Goal: Task Accomplishment & Management: Manage account settings

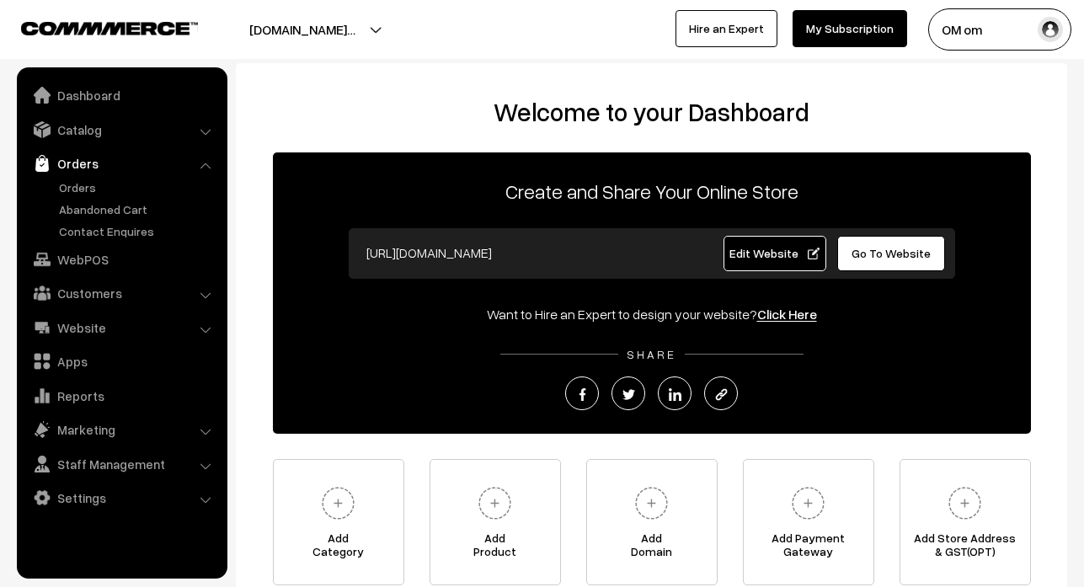
click at [83, 182] on link "Orders" at bounding box center [138, 188] width 167 height 18
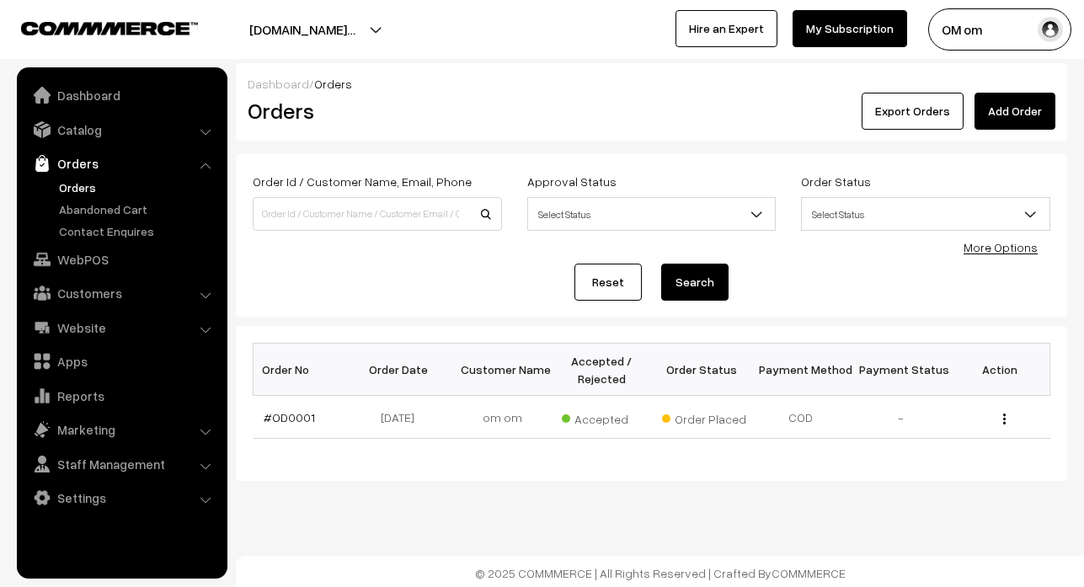
scroll to position [3, 0]
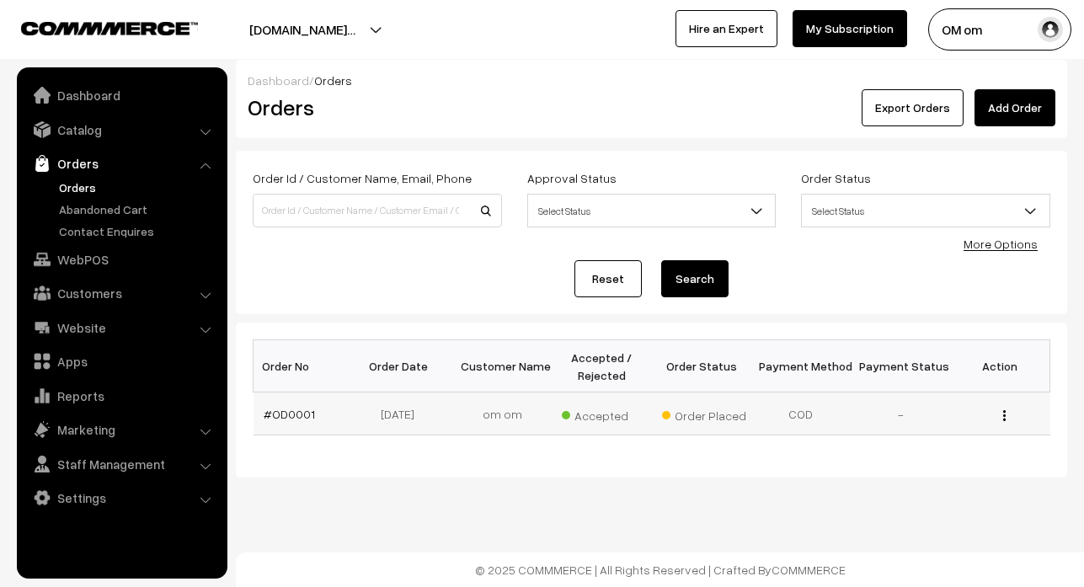
click at [1014, 417] on div "View" at bounding box center [1000, 414] width 79 height 18
click at [1010, 417] on div "View" at bounding box center [1000, 414] width 79 height 18
click at [996, 420] on div "View" at bounding box center [1000, 414] width 79 height 18
click at [1004, 420] on img "button" at bounding box center [1005, 415] width 3 height 11
click at [941, 480] on div "Dashboard / Orders Orders Export Orders Add Order Order Id / Customer Name, Ema…" at bounding box center [542, 292] width 1084 height 591
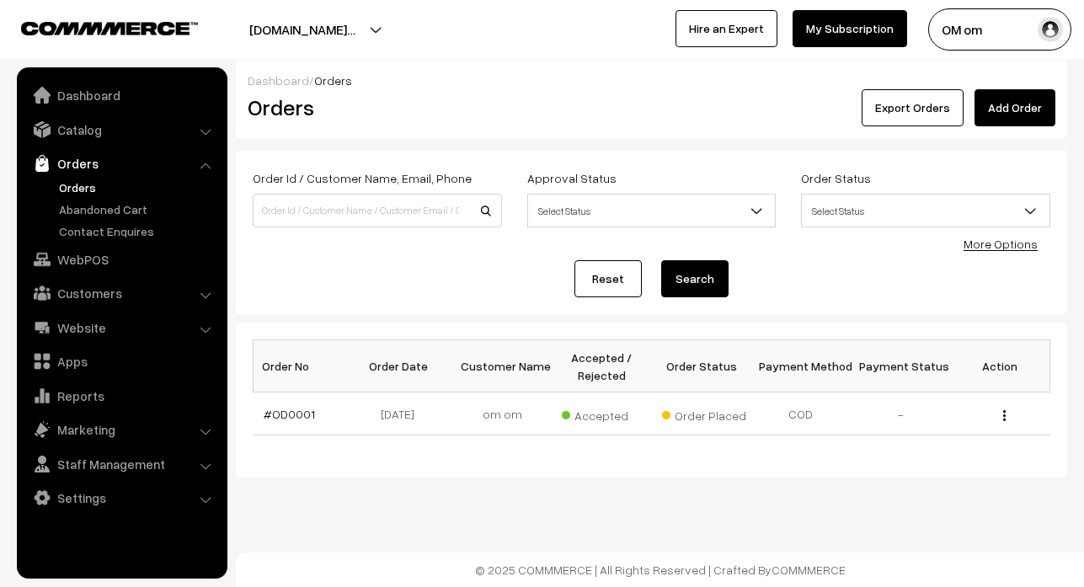
click at [984, 244] on link "More Options" at bounding box center [1001, 244] width 74 height 14
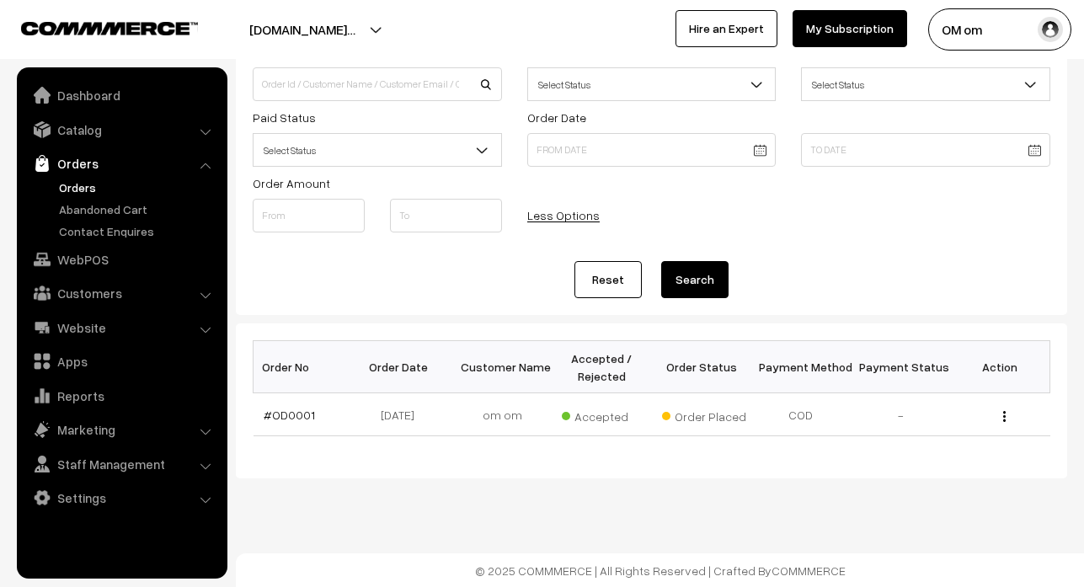
scroll to position [131, 0]
click at [859, 415] on td "-" at bounding box center [900, 414] width 99 height 43
click at [1006, 414] on button "button" at bounding box center [1005, 415] width 4 height 13
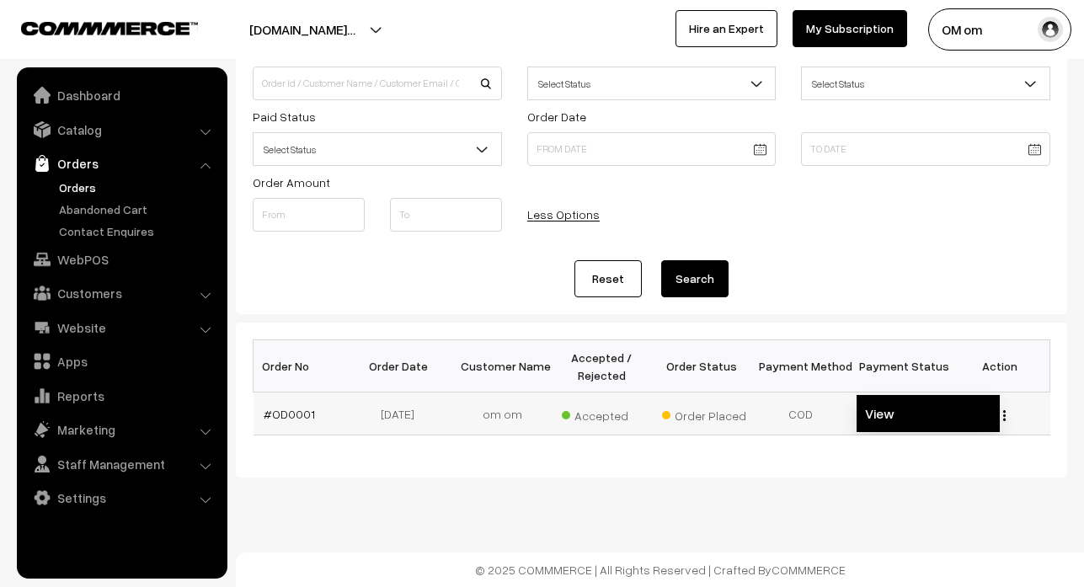
click at [956, 422] on link "View" at bounding box center [928, 413] width 143 height 37
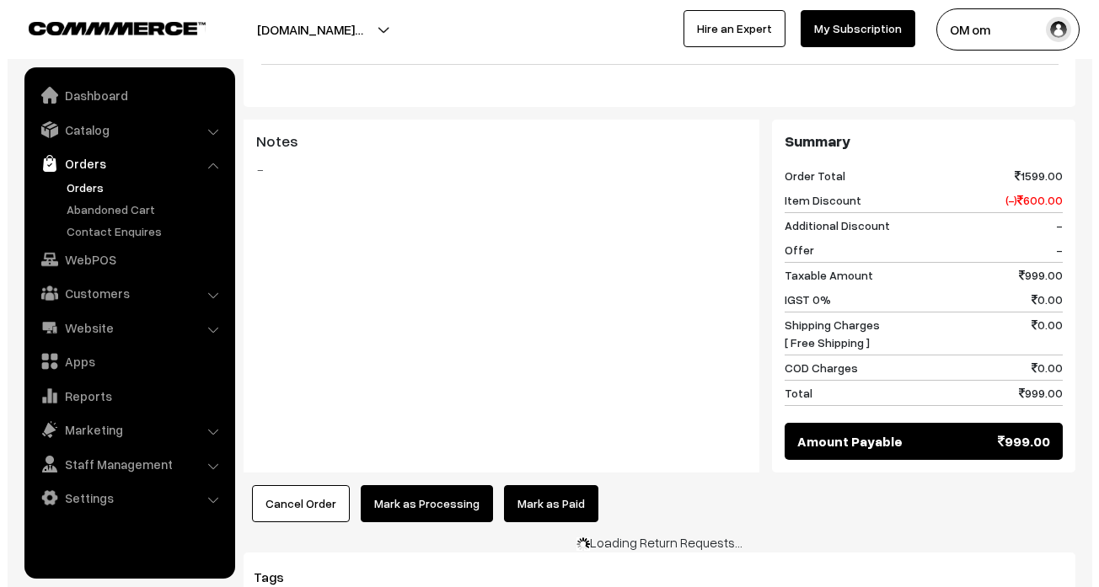
scroll to position [674, 0]
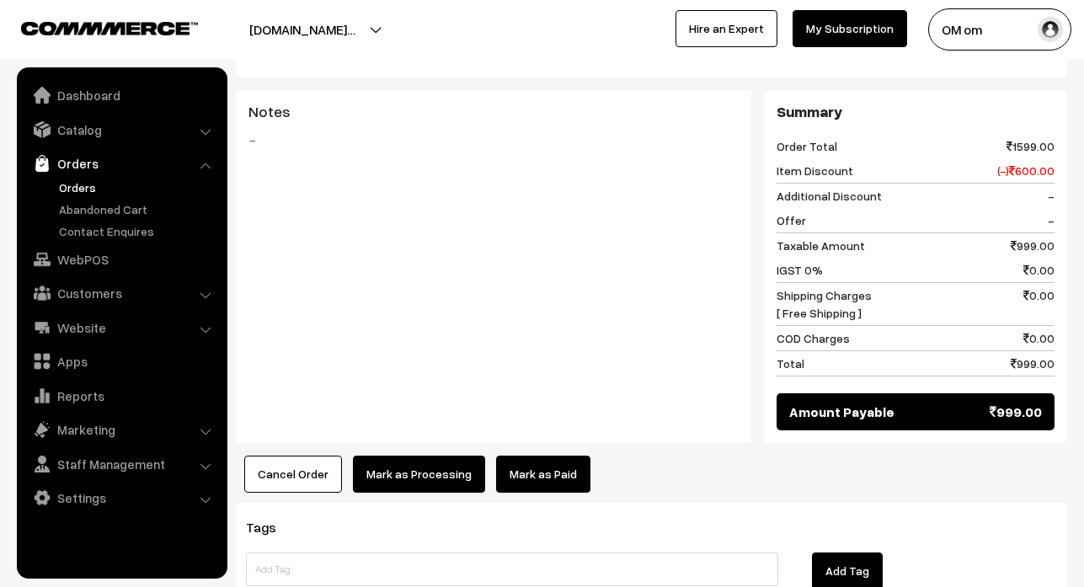
click at [422, 456] on button "Mark as Processing" at bounding box center [419, 474] width 132 height 37
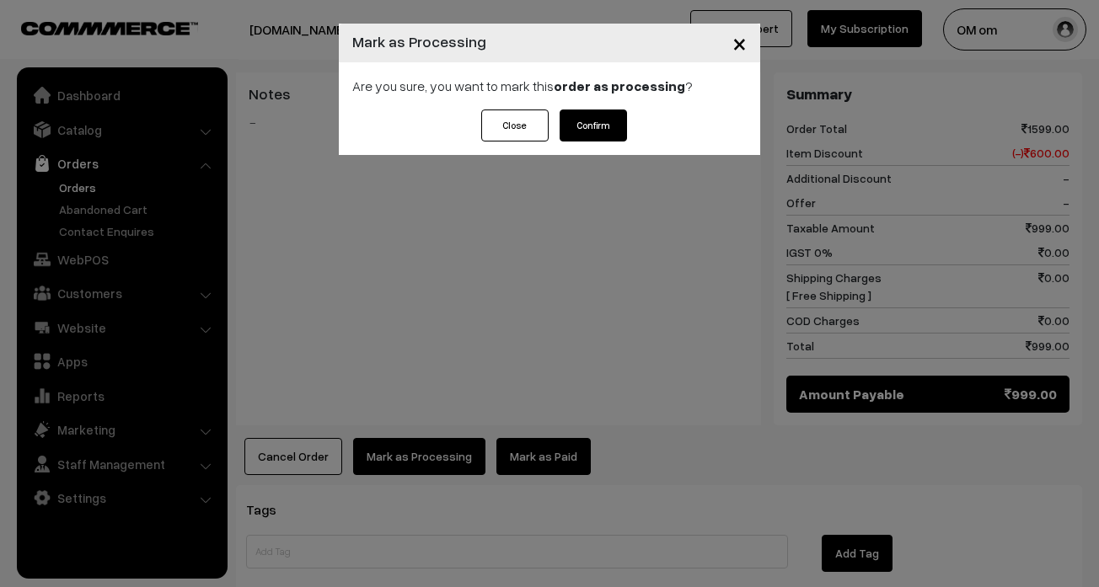
click at [596, 131] on button "Confirm" at bounding box center [592, 126] width 67 height 32
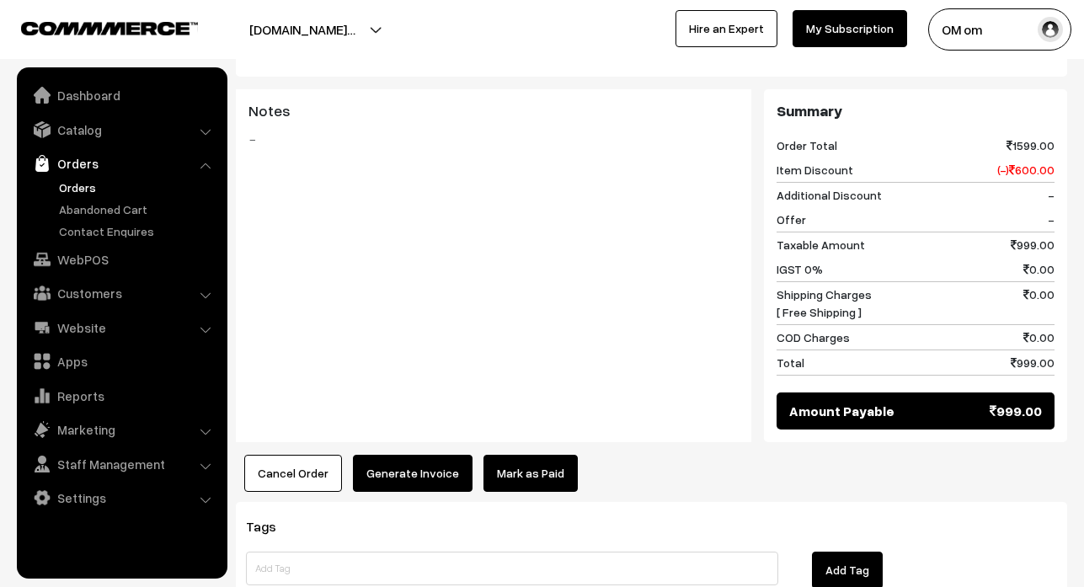
scroll to position [758, 0]
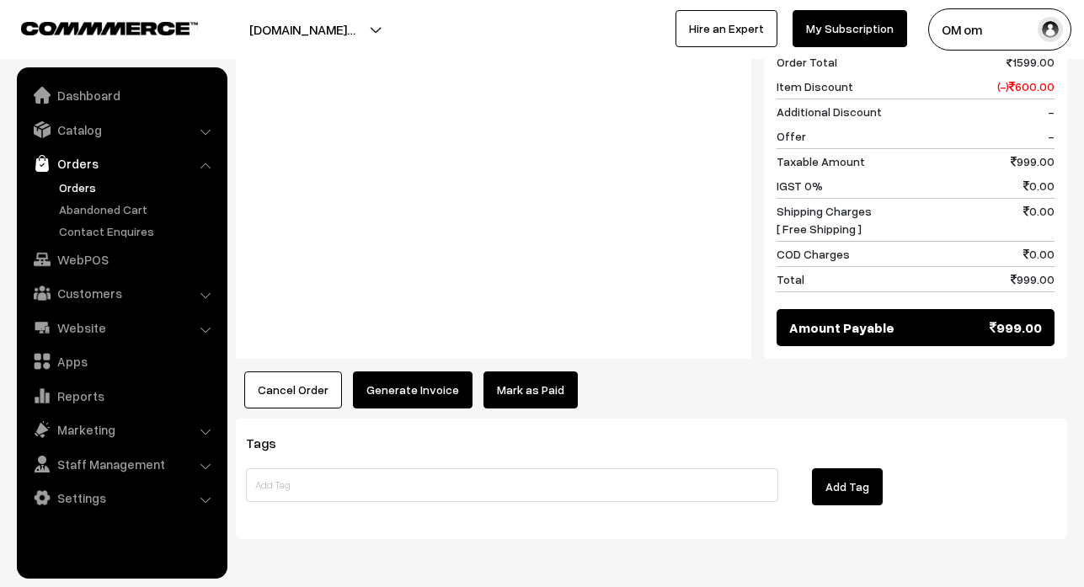
click at [432, 372] on button "Generate Invoice" at bounding box center [413, 390] width 120 height 37
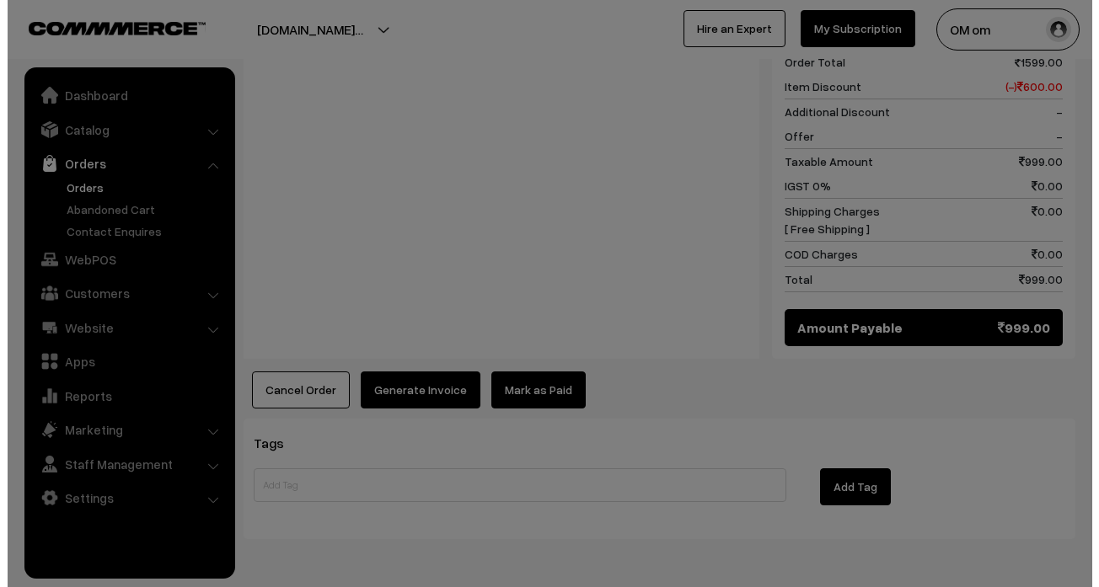
scroll to position [760, 0]
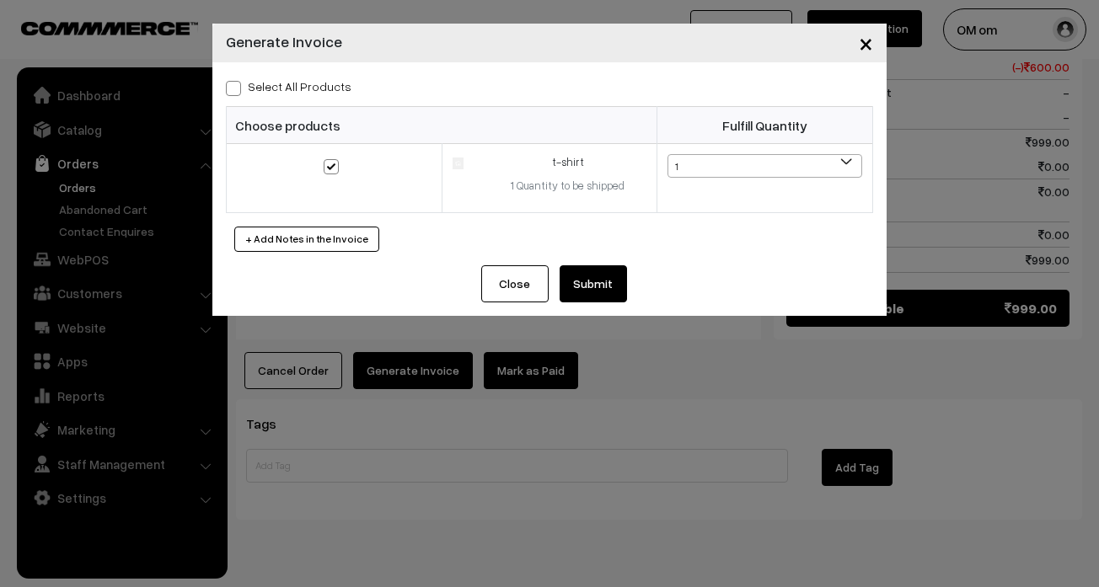
click at [581, 276] on button "Submit" at bounding box center [592, 283] width 67 height 37
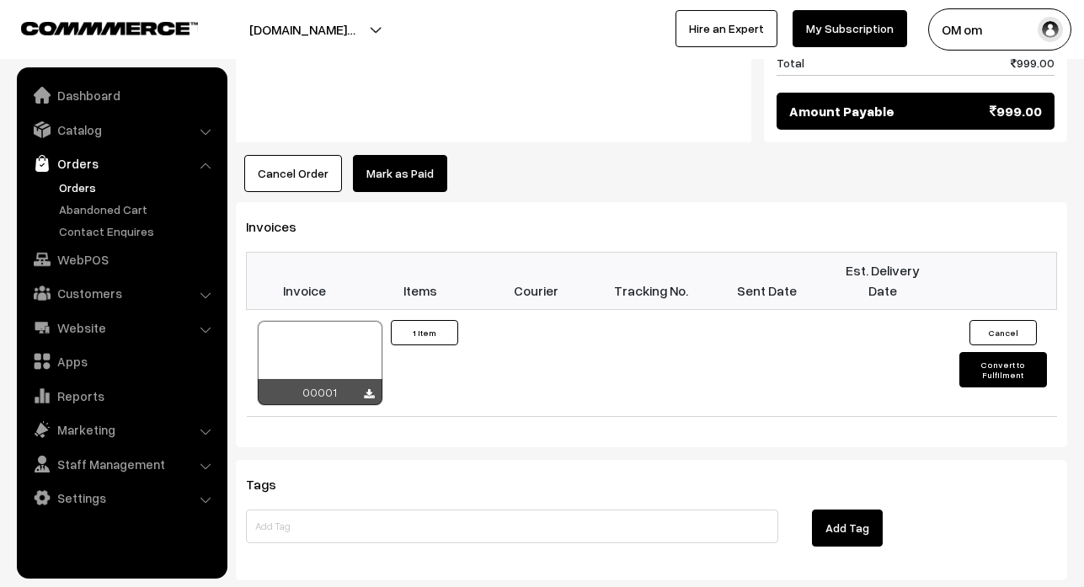
scroll to position [1009, 0]
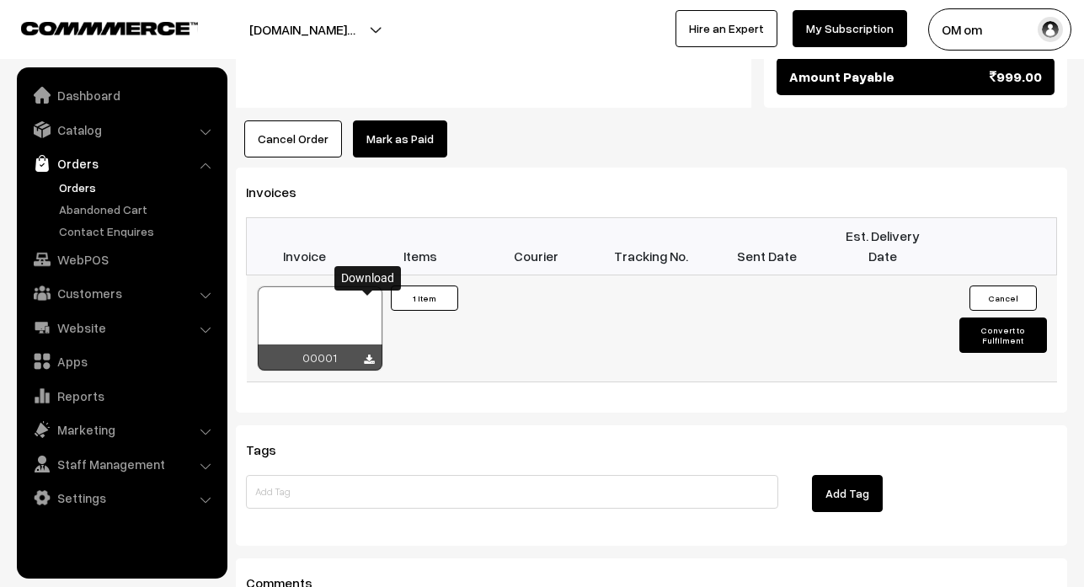
click at [366, 355] on icon at bounding box center [369, 360] width 10 height 11
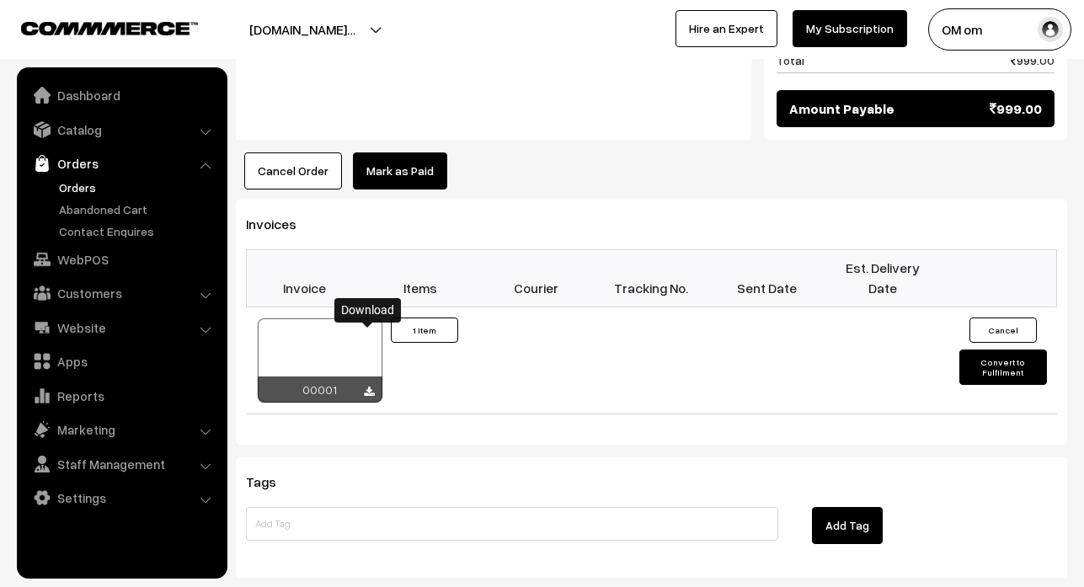
scroll to position [953, 0]
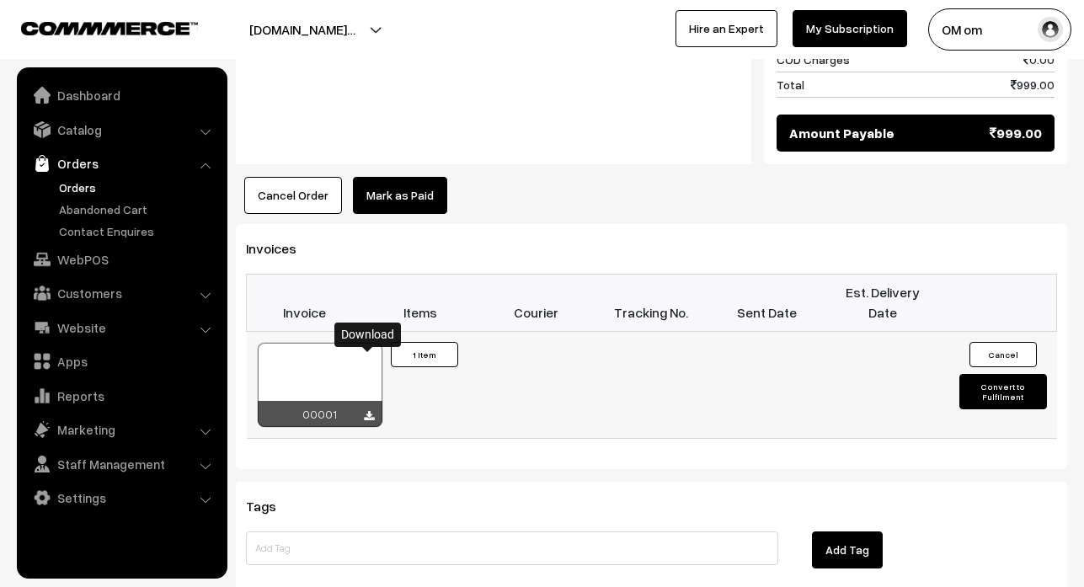
click at [501, 356] on td at bounding box center [535, 384] width 115 height 107
click at [326, 343] on div at bounding box center [320, 385] width 125 height 84
click at [1013, 374] on button "Convert to Fulfilment" at bounding box center [1003, 391] width 87 height 35
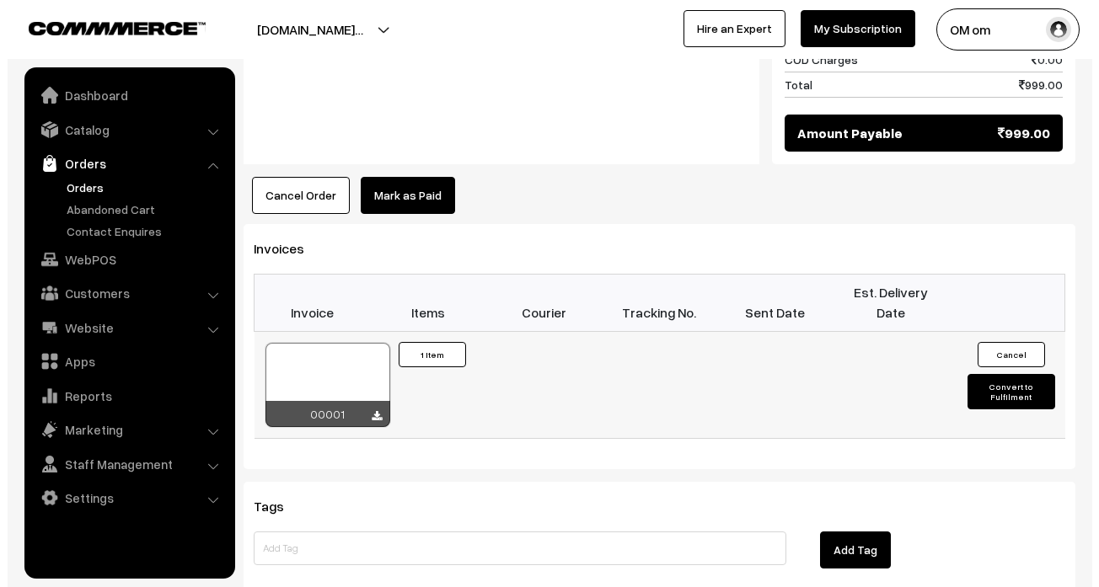
scroll to position [955, 0]
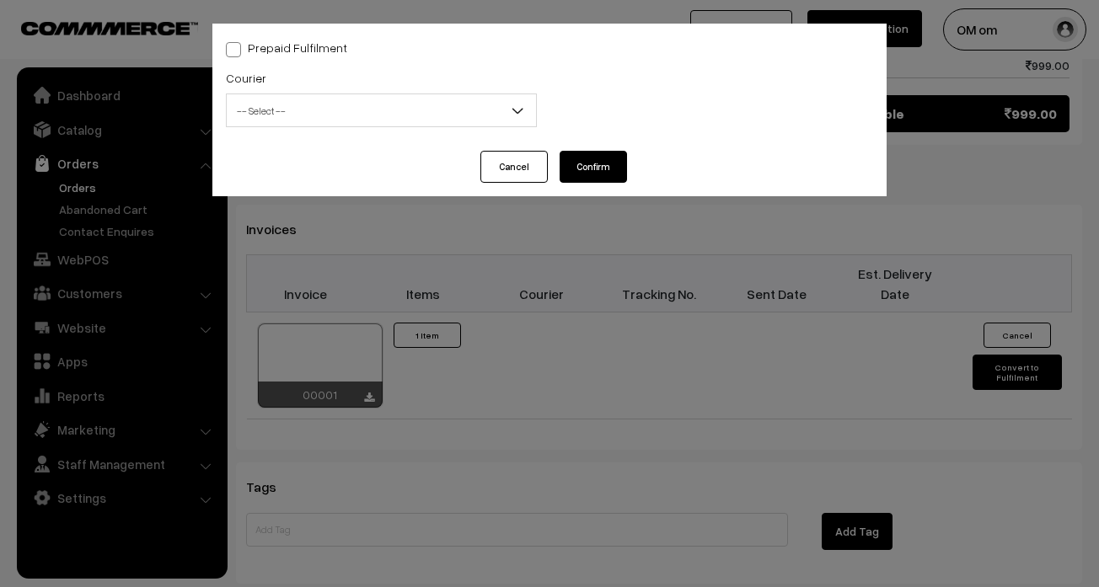
click at [484, 104] on span "-- Select --" at bounding box center [381, 110] width 309 height 29
click at [232, 49] on span at bounding box center [233, 49] width 15 height 15
click at [232, 49] on input "Prepaid Fulfilment" at bounding box center [231, 46] width 11 height 11
click at [520, 169] on button "Cancel" at bounding box center [513, 167] width 67 height 32
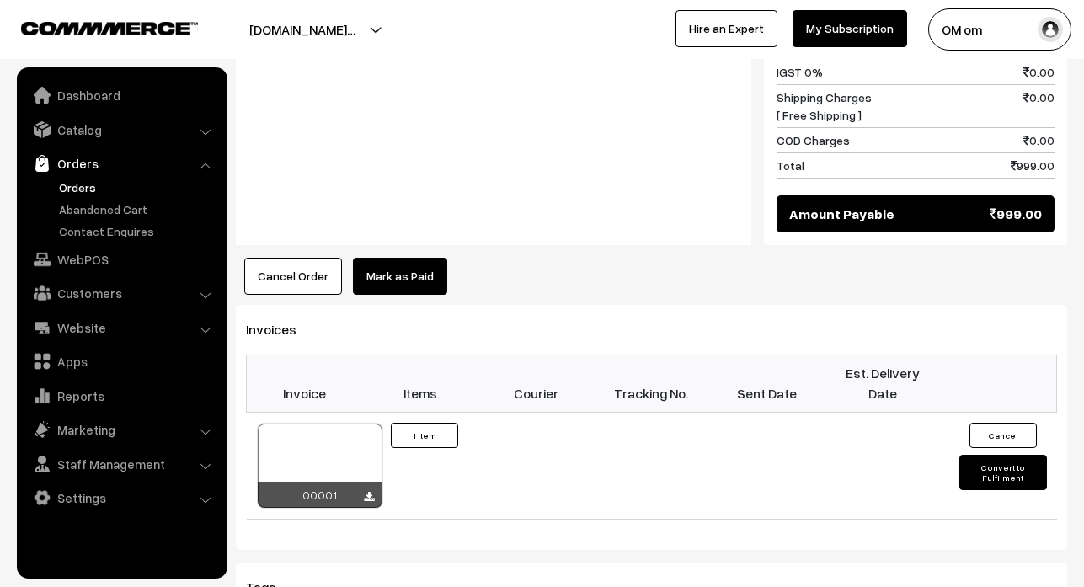
scroll to position [869, 0]
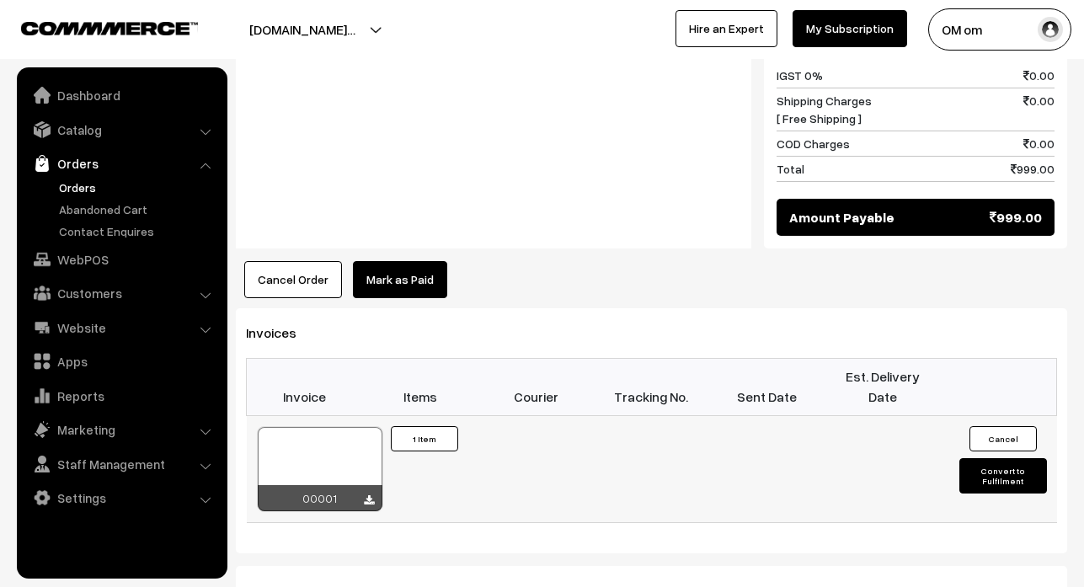
click at [1006, 458] on button "Convert to Fulfilment" at bounding box center [1003, 475] width 87 height 35
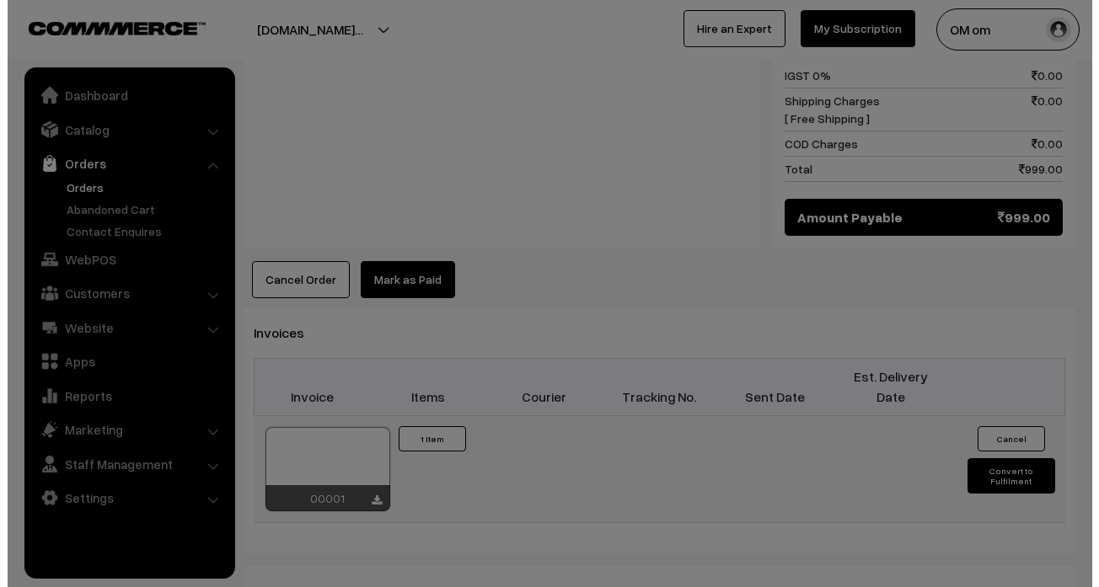
scroll to position [870, 0]
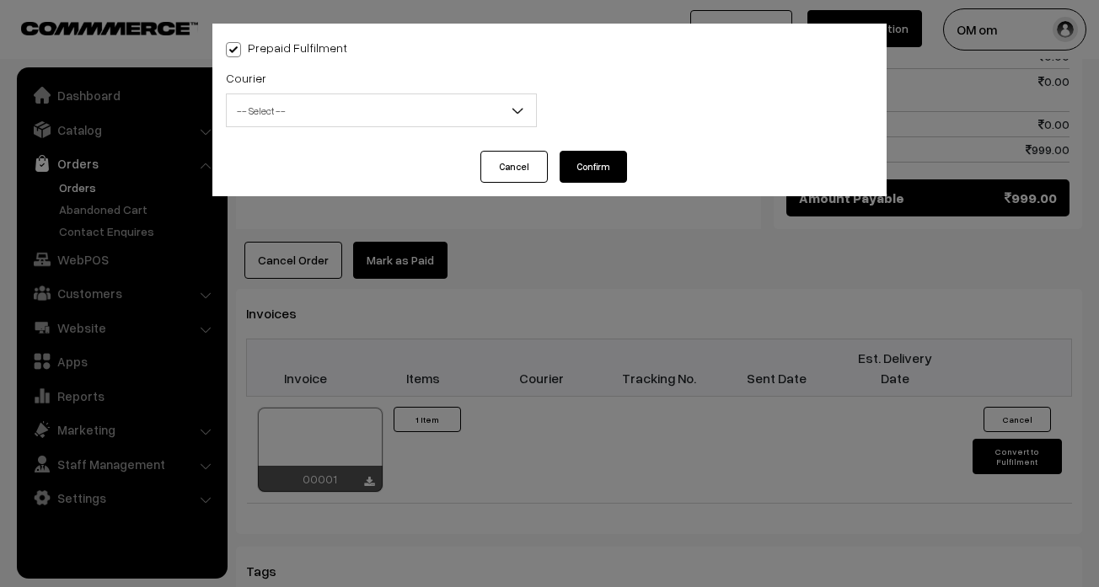
click at [454, 118] on span "-- Select --" at bounding box center [381, 110] width 309 height 29
click at [445, 112] on span "-- Select --" at bounding box center [381, 110] width 309 height 29
click at [608, 168] on button "Confirm" at bounding box center [592, 167] width 67 height 32
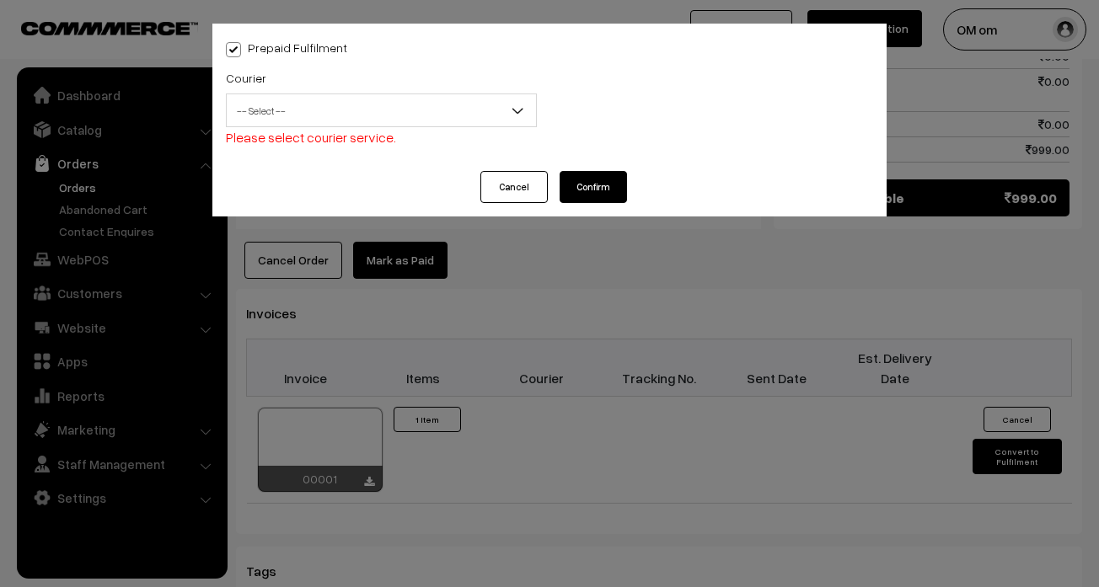
click at [431, 115] on span "-- Select --" at bounding box center [381, 110] width 309 height 29
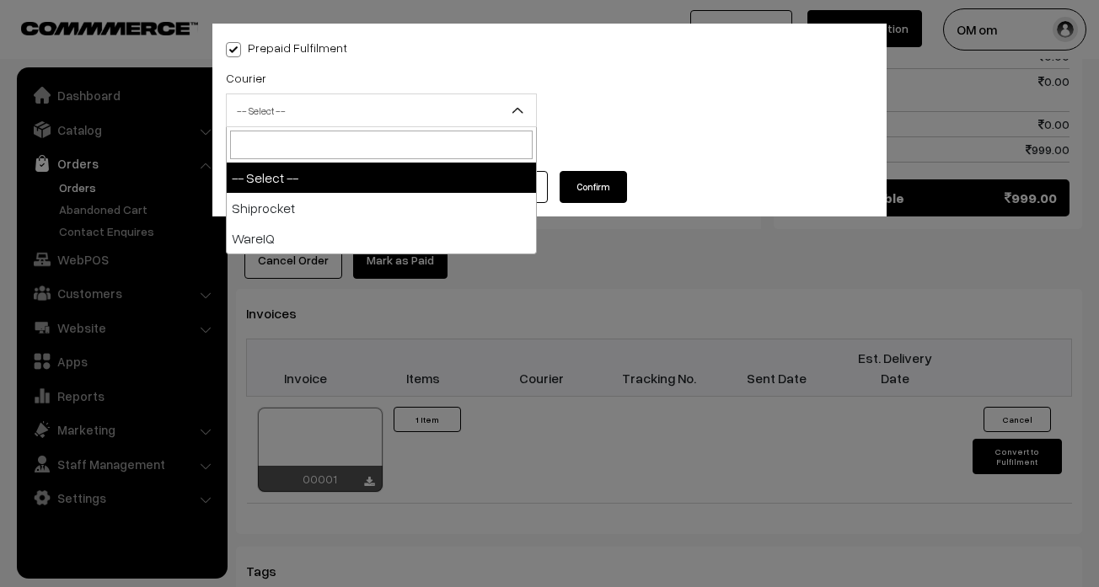
click at [229, 46] on span at bounding box center [233, 49] width 15 height 15
click at [229, 46] on input "Prepaid Fulfilment" at bounding box center [231, 46] width 11 height 11
checkbox input "false"
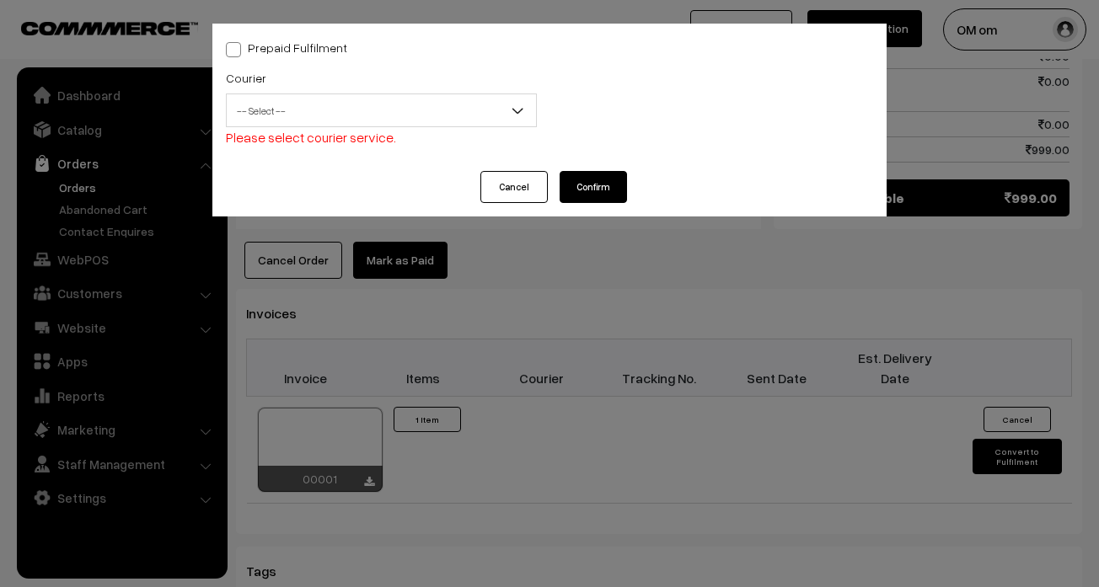
click at [603, 184] on button "Confirm" at bounding box center [592, 187] width 67 height 32
click at [480, 94] on div "Courier -- Select -- Shiprocket WareIQ -- Select -- Please select courier servi…" at bounding box center [381, 107] width 311 height 80
click at [478, 101] on span "-- Select --" at bounding box center [381, 110] width 309 height 29
click at [478, 103] on span "-- Select --" at bounding box center [381, 110] width 309 height 29
click at [589, 182] on button "Confirm" at bounding box center [592, 187] width 67 height 32
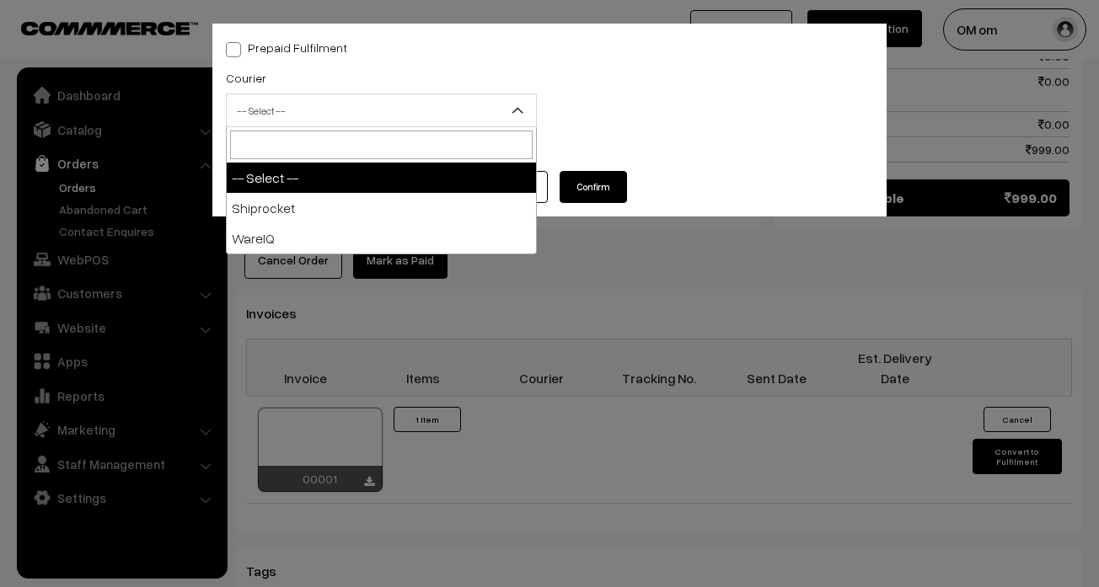
click at [495, 119] on span "-- Select --" at bounding box center [381, 110] width 309 height 29
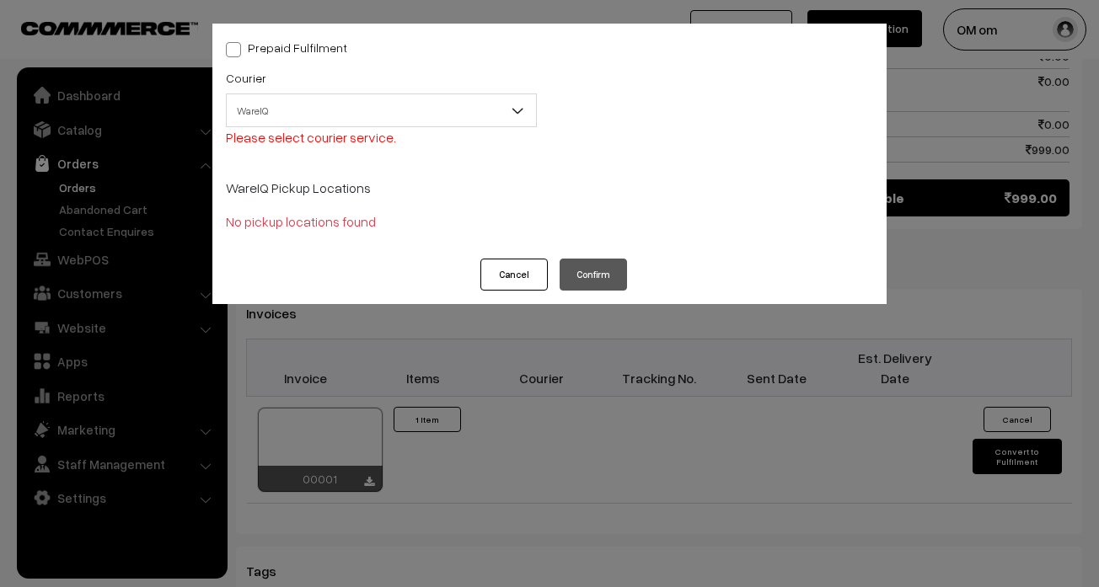
click at [294, 185] on p "WareIQ Pickup Locations" at bounding box center [549, 188] width 647 height 20
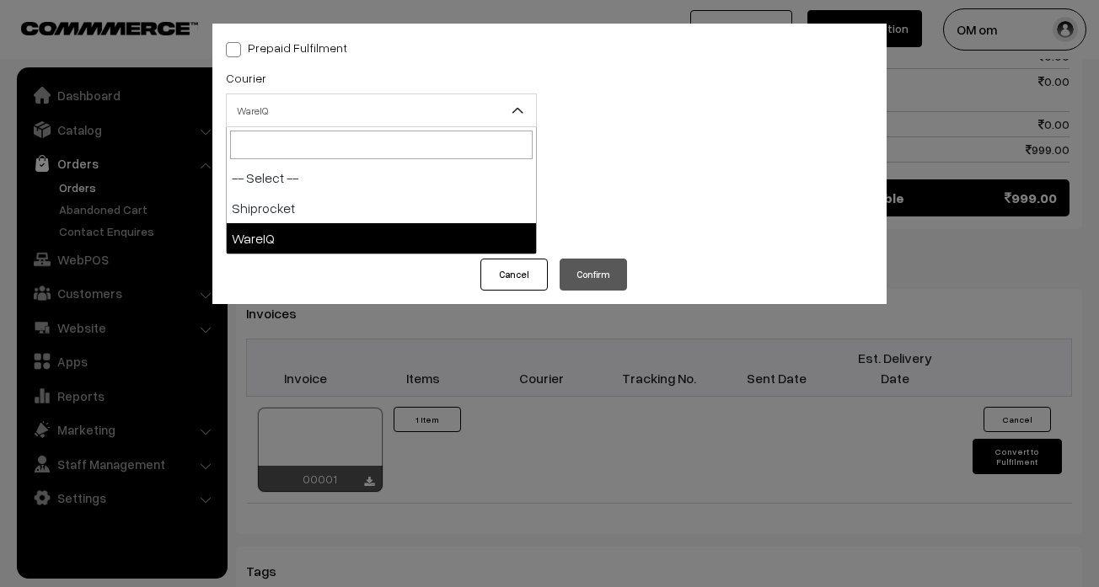
click at [302, 110] on span "WareIQ" at bounding box center [381, 110] width 309 height 29
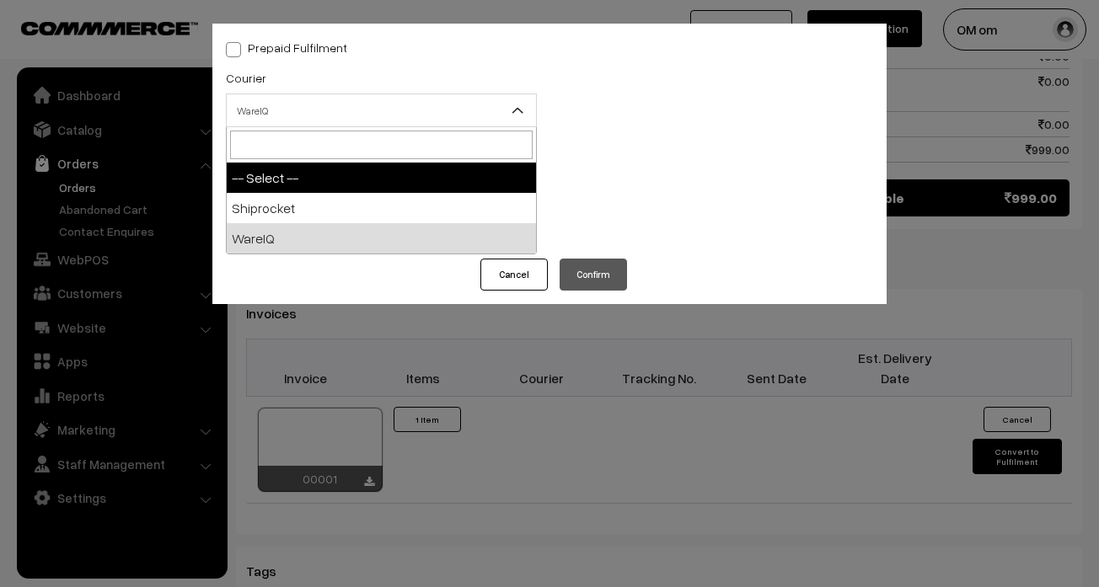
select select "0"
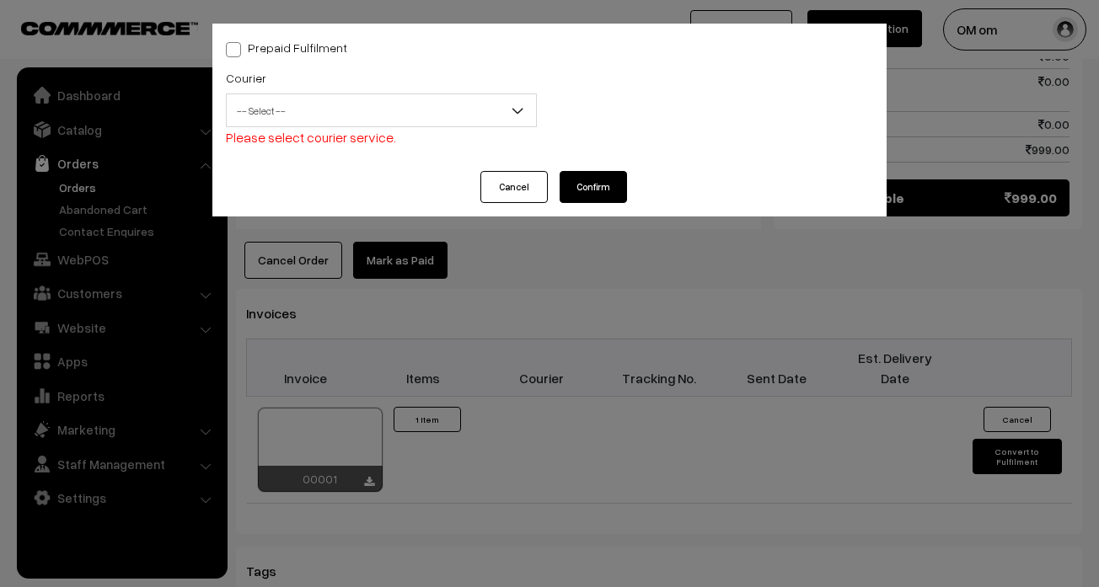
click at [241, 56] on label "Prepaid Fulfilment" at bounding box center [286, 48] width 121 height 18
click at [237, 52] on input "Prepaid Fulfilment" at bounding box center [231, 46] width 11 height 11
checkbox input "true"
click at [587, 185] on button "Confirm" at bounding box center [592, 187] width 67 height 32
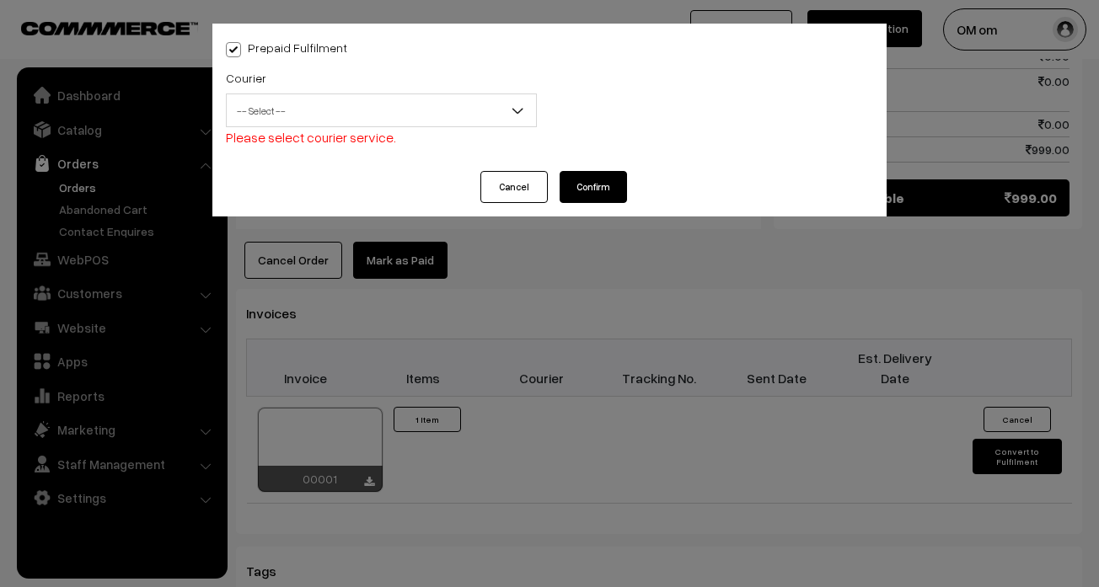
click at [540, 195] on button "Cancel" at bounding box center [513, 187] width 67 height 32
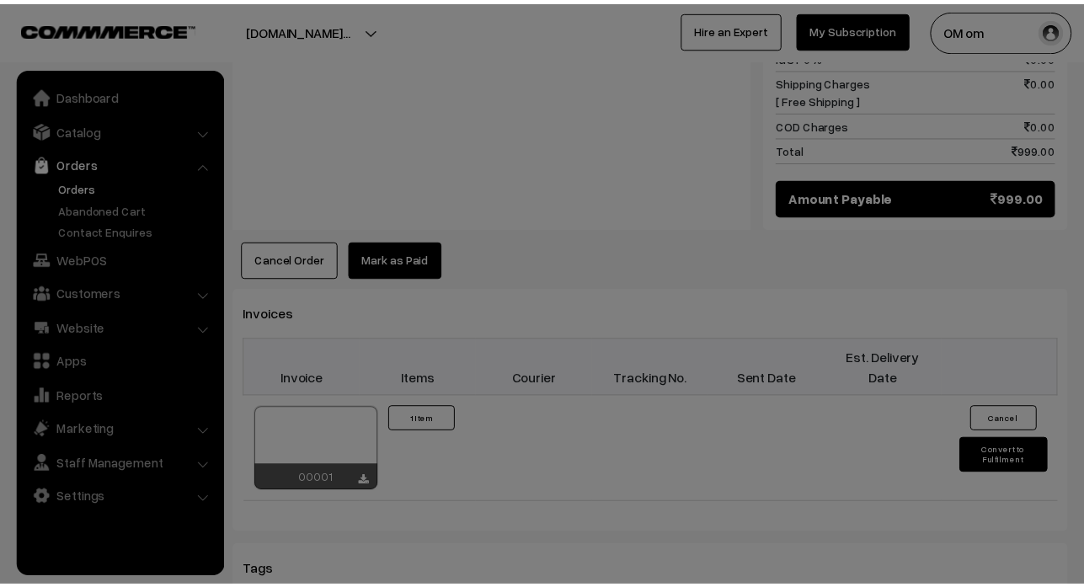
scroll to position [869, 0]
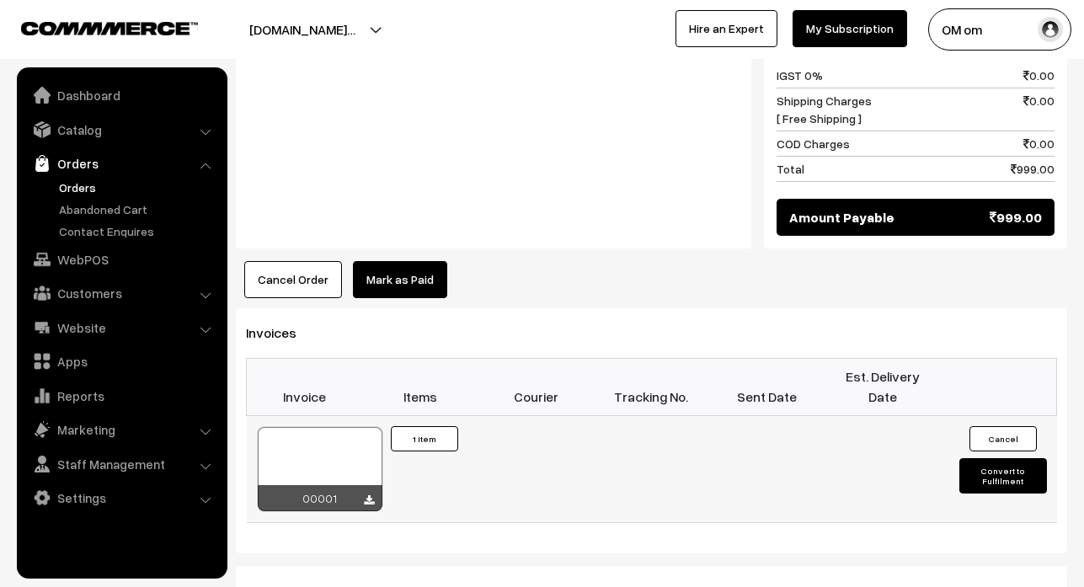
click at [995, 458] on button "Convert to Fulfilment" at bounding box center [1003, 475] width 87 height 35
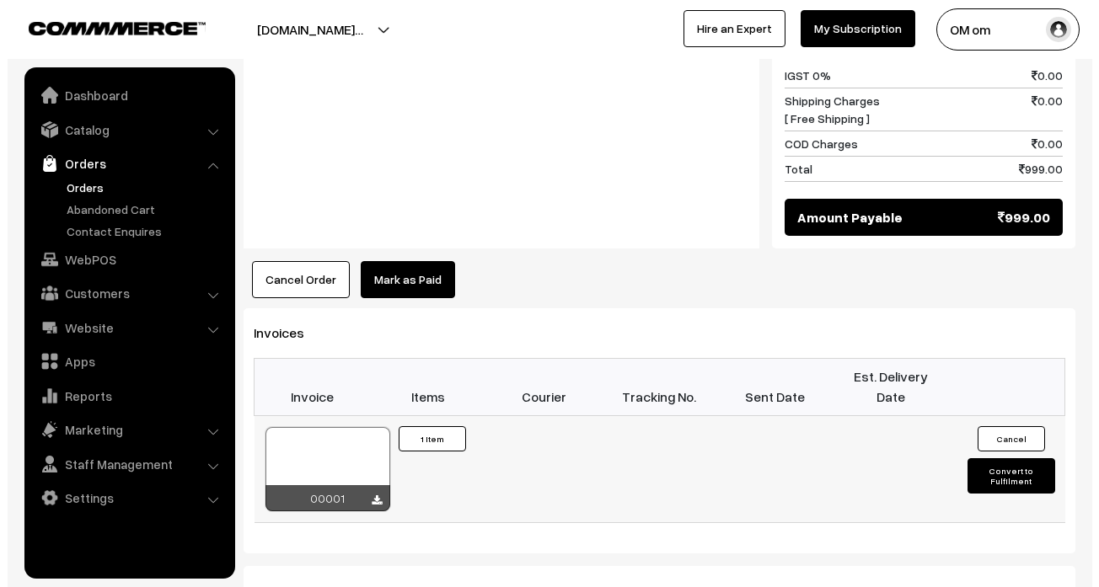
scroll to position [870, 0]
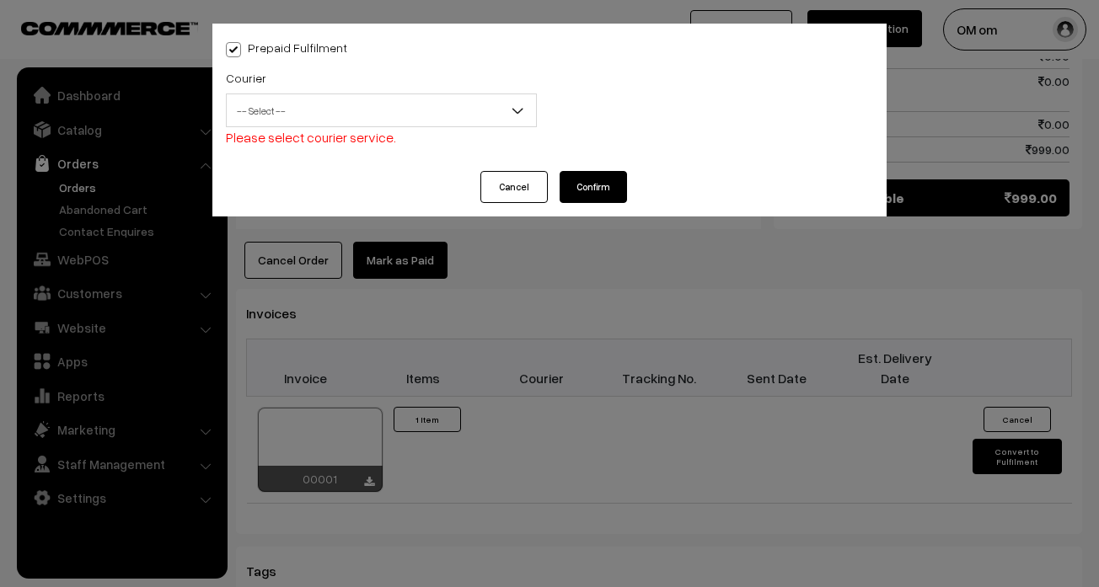
click at [573, 176] on button "Confirm" at bounding box center [592, 187] width 67 height 32
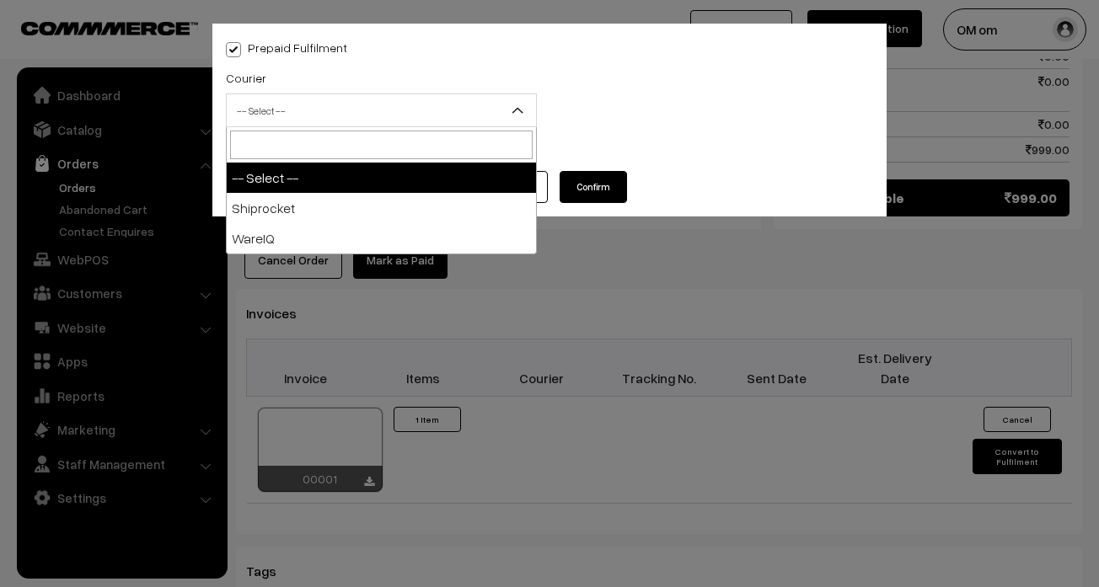
click at [413, 111] on span "-- Select --" at bounding box center [381, 110] width 309 height 29
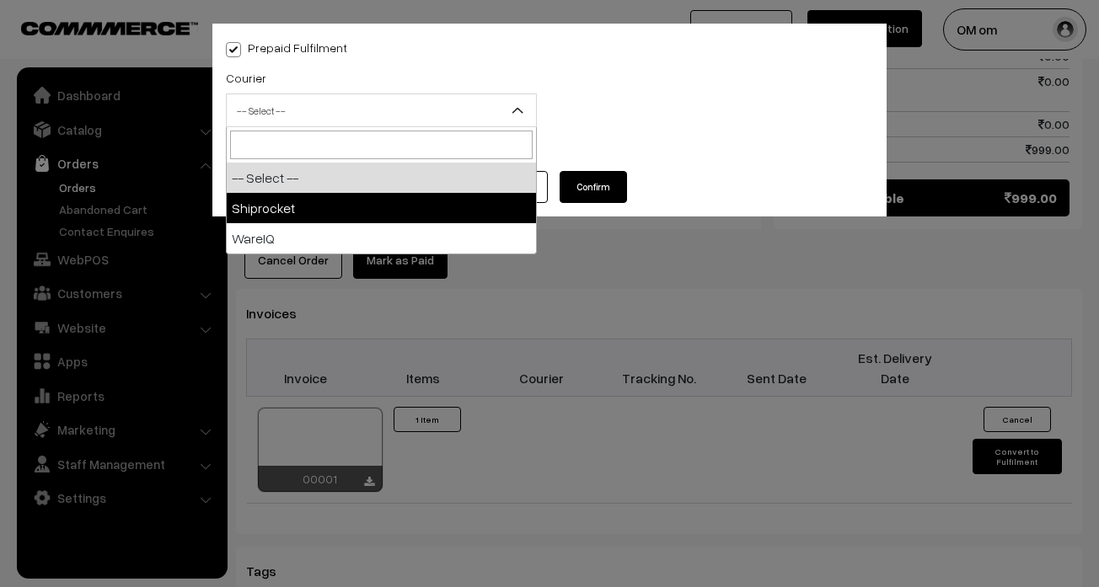
drag, startPoint x: 415, startPoint y: 200, endPoint x: 436, endPoint y: 210, distance: 23.4
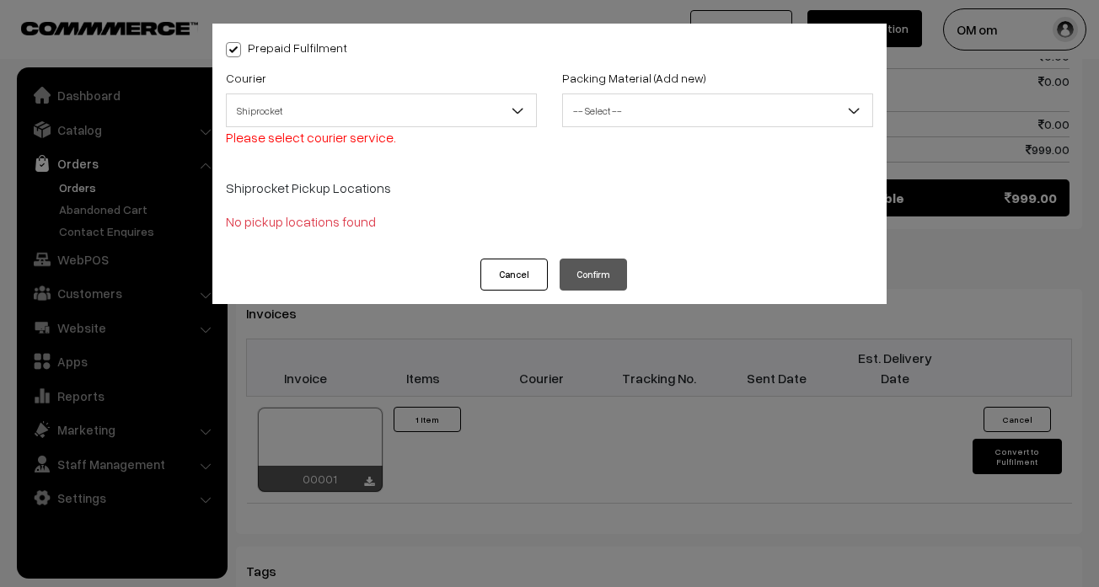
click at [643, 117] on span "-- Select --" at bounding box center [717, 110] width 309 height 29
click at [629, 111] on span "-- Select --" at bounding box center [717, 110] width 309 height 29
click at [627, 116] on span "-- Select --" at bounding box center [717, 110] width 309 height 29
click at [328, 190] on p "Shiprocket Pickup Locations" at bounding box center [549, 188] width 647 height 20
click at [363, 105] on span "Shiprocket" at bounding box center [381, 110] width 309 height 29
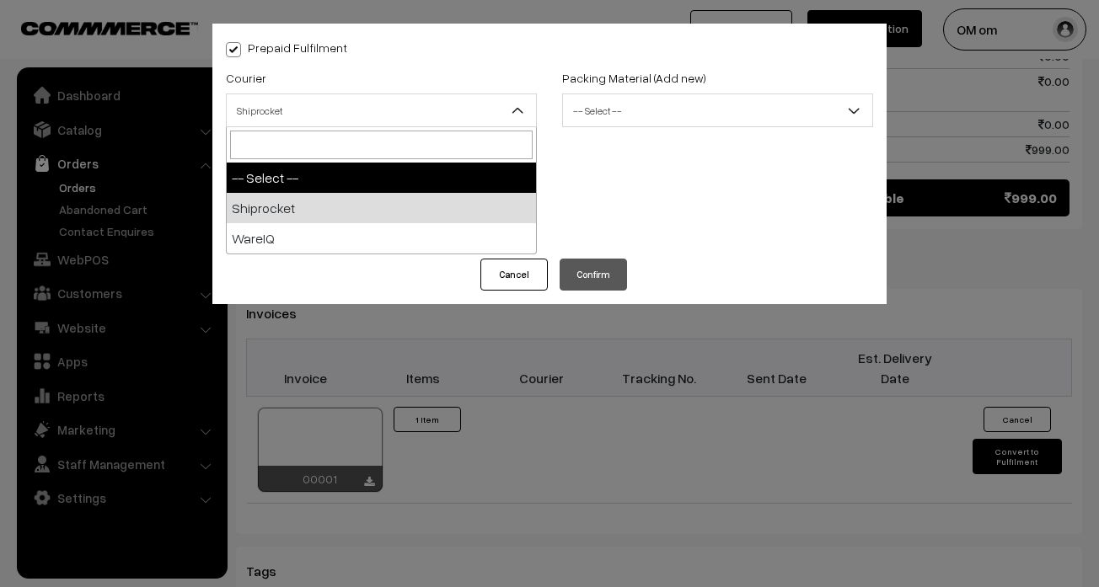
select select "0"
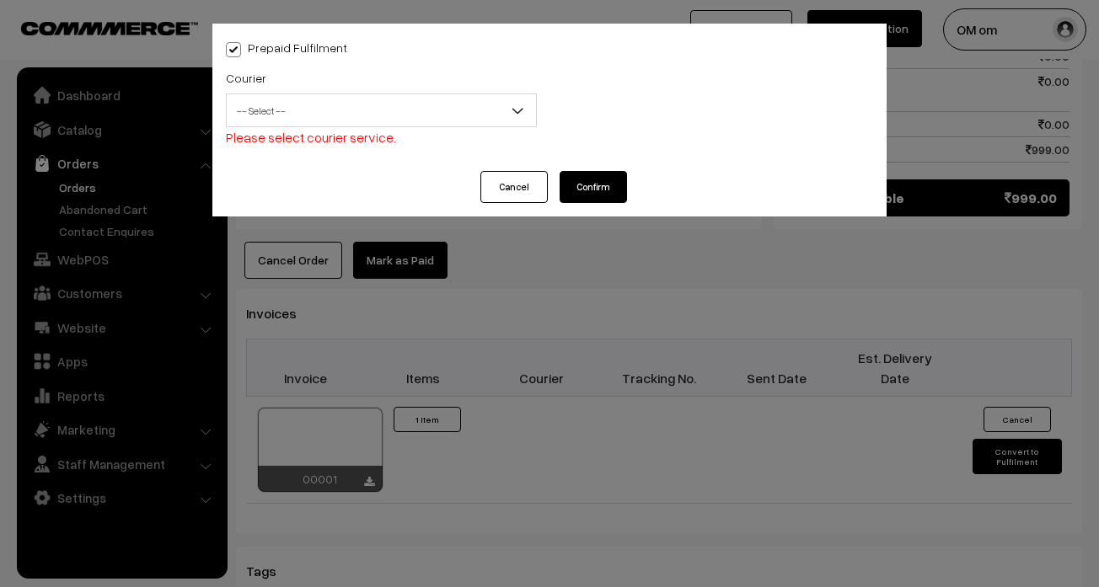
click at [586, 178] on button "Confirm" at bounding box center [592, 187] width 67 height 32
click at [242, 55] on label "Prepaid Fulfilment" at bounding box center [286, 48] width 121 height 18
click at [237, 52] on input "Prepaid Fulfilment" at bounding box center [231, 46] width 11 height 11
checkbox input "false"
click at [586, 180] on button "Confirm" at bounding box center [592, 187] width 67 height 32
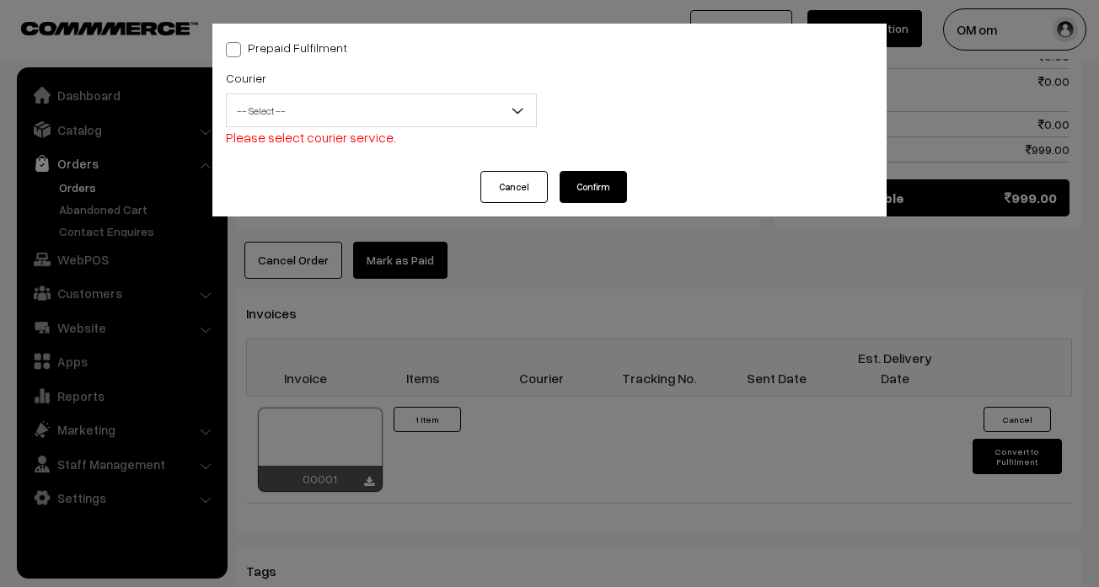
click at [586, 180] on button "Confirm" at bounding box center [592, 187] width 67 height 32
click at [499, 175] on button "Cancel" at bounding box center [513, 187] width 67 height 32
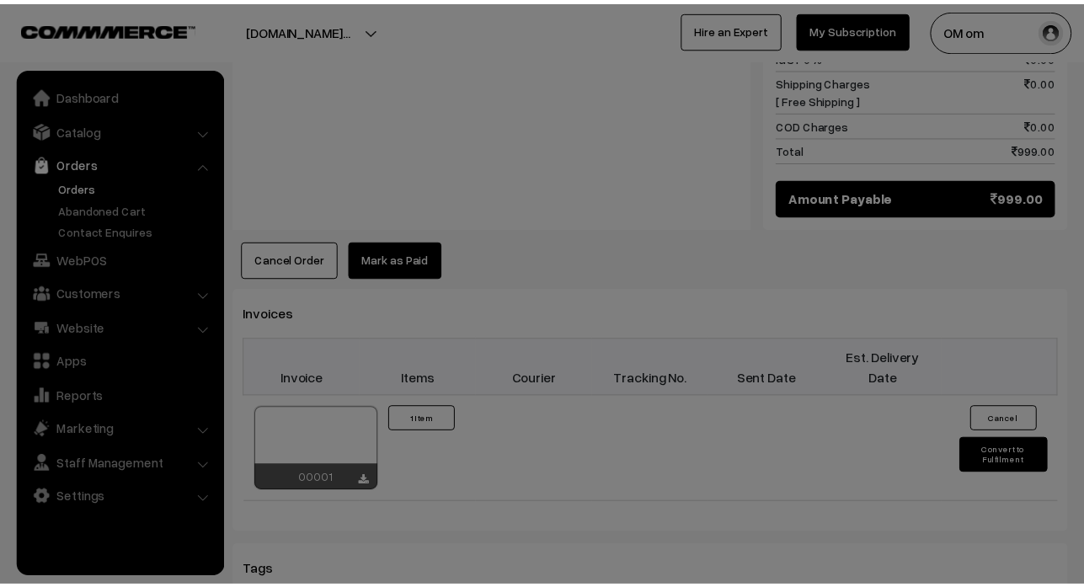
scroll to position [869, 0]
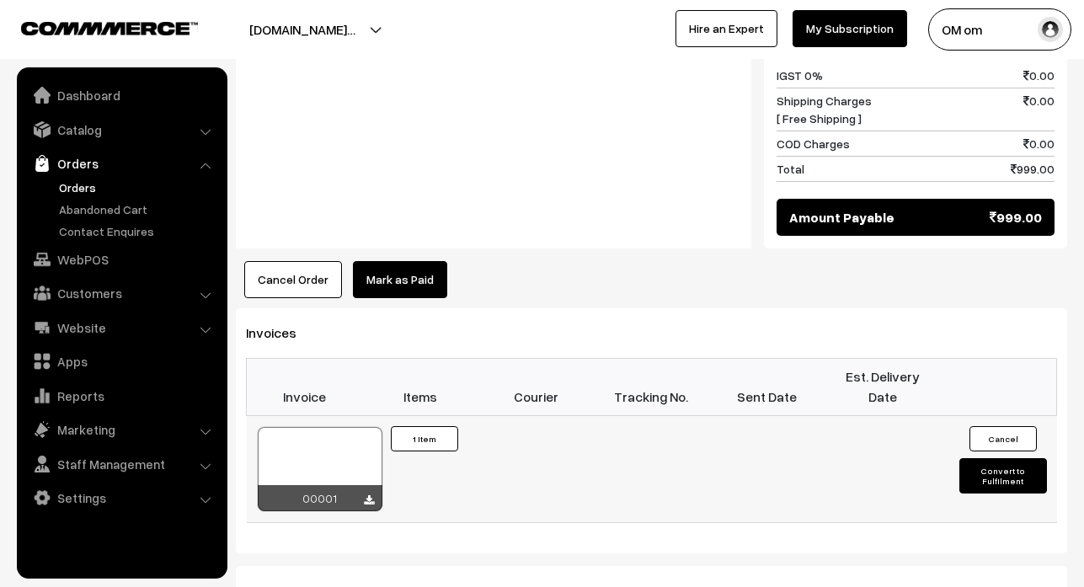
click at [439, 426] on button "1 Item" at bounding box center [424, 438] width 67 height 25
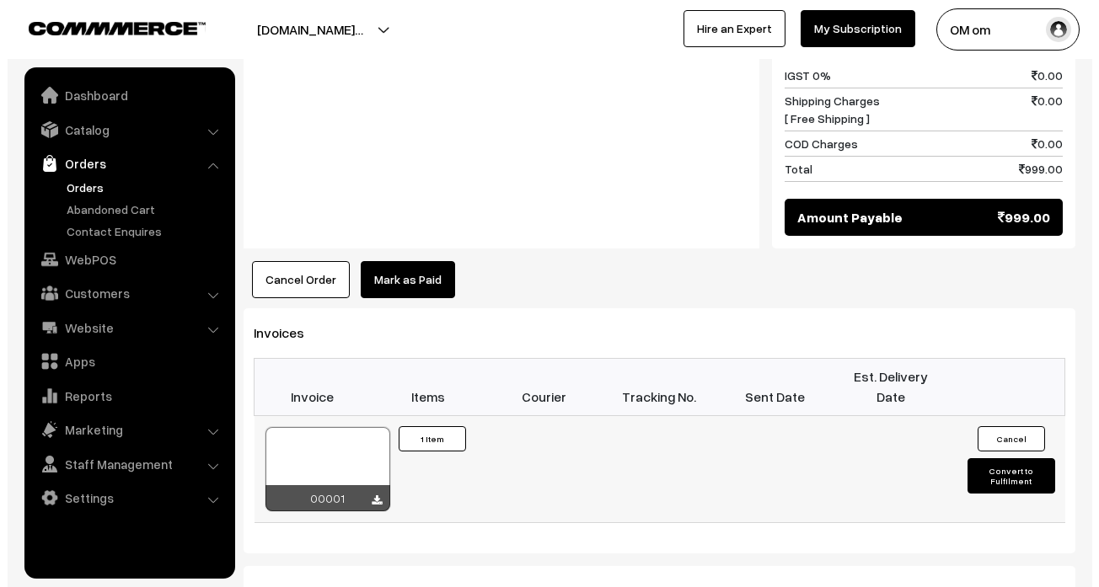
scroll to position [870, 0]
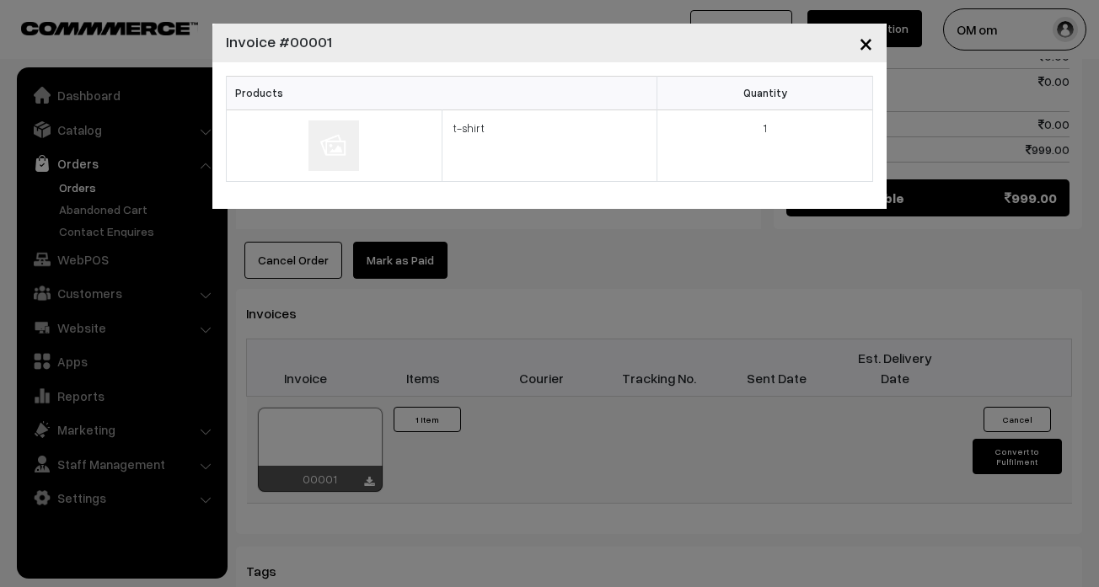
click at [859, 38] on span "×" at bounding box center [866, 42] width 14 height 31
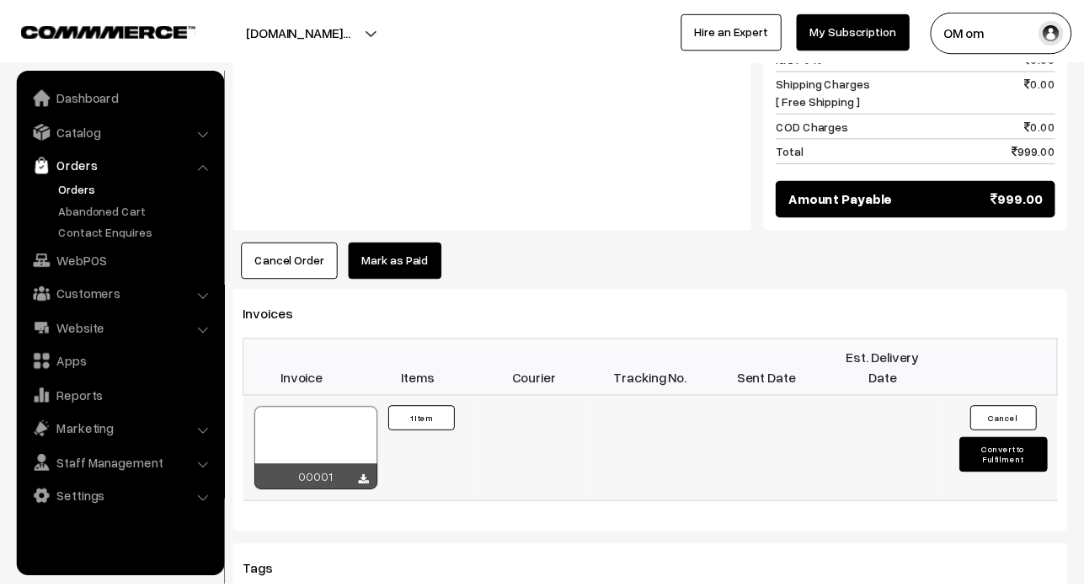
scroll to position [869, 0]
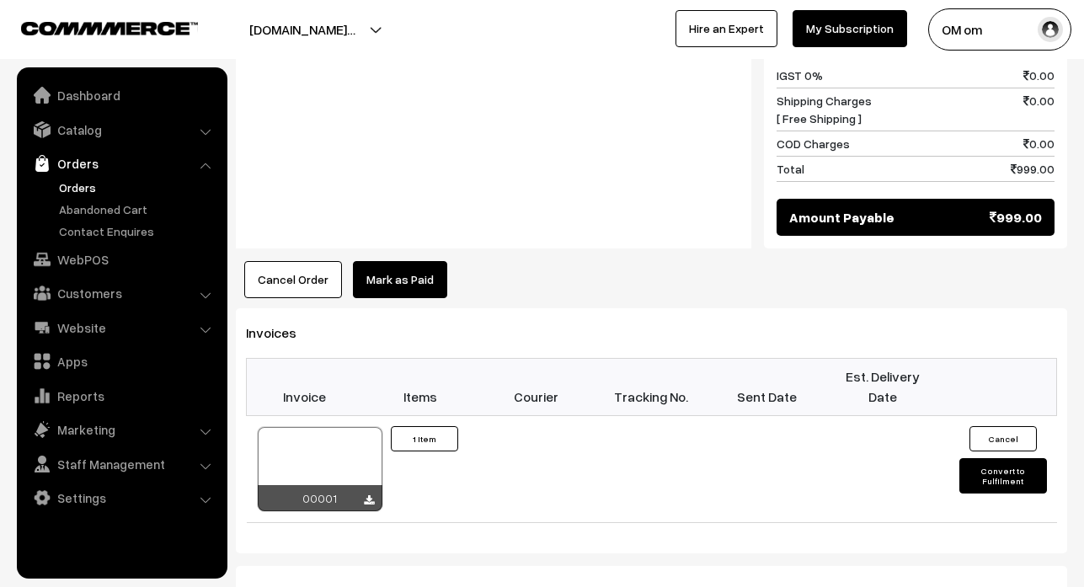
click at [393, 261] on link "Mark as Paid" at bounding box center [400, 279] width 94 height 37
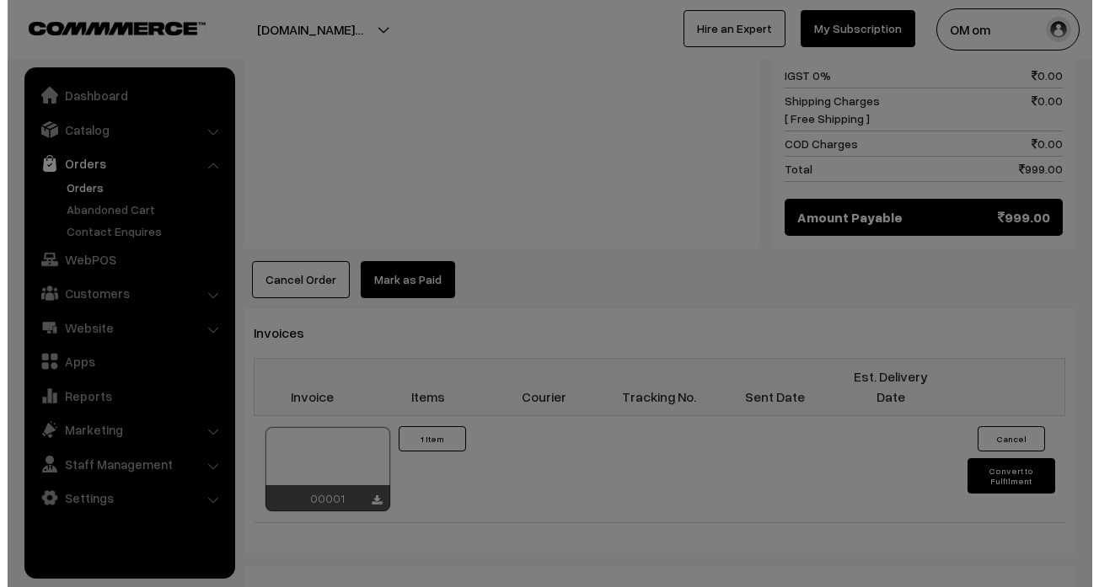
scroll to position [870, 0]
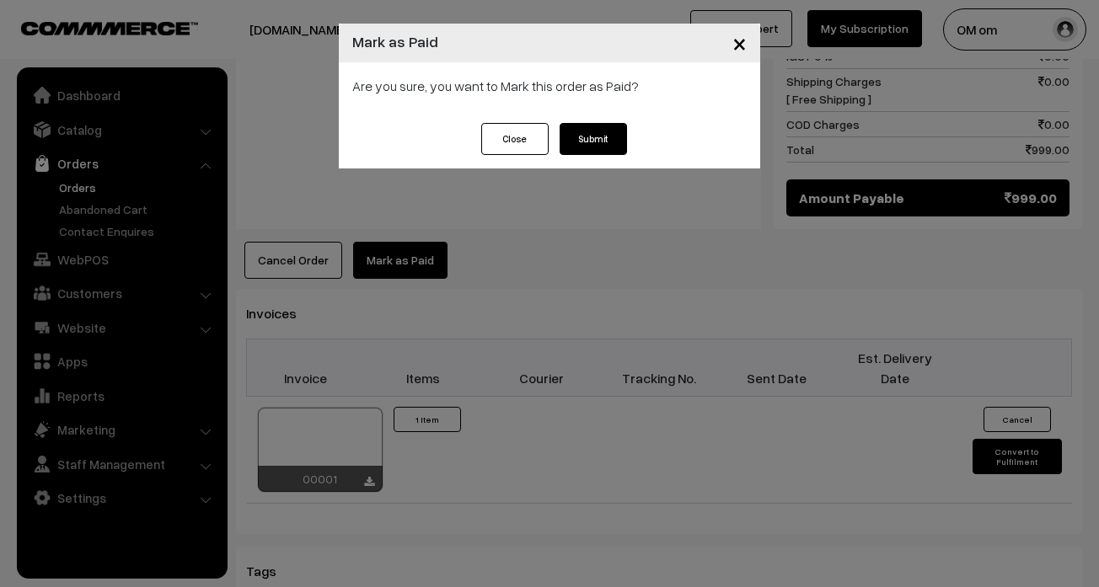
click at [575, 132] on button "Submit" at bounding box center [592, 139] width 67 height 32
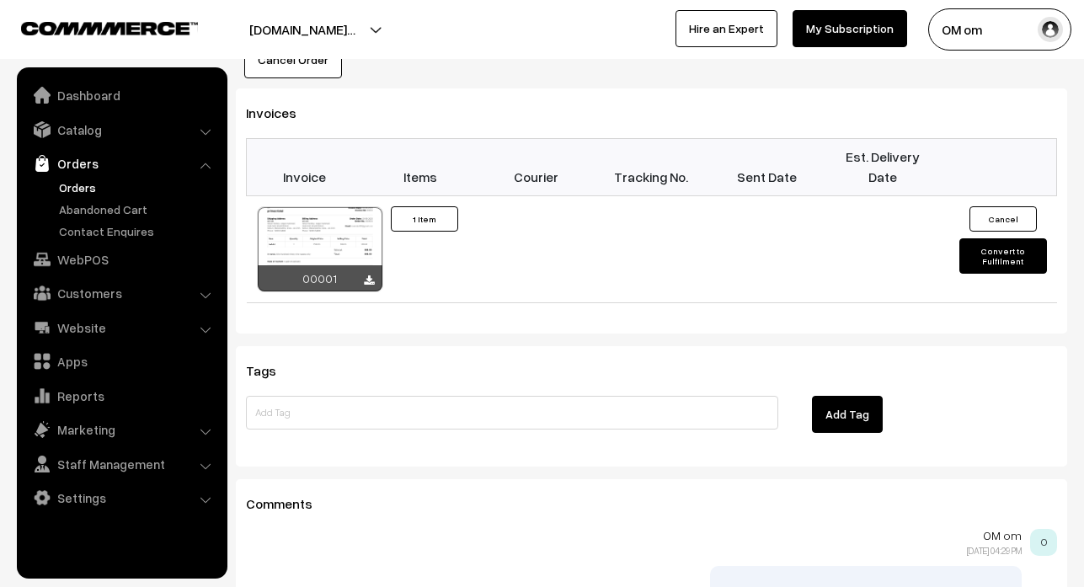
scroll to position [1095, 0]
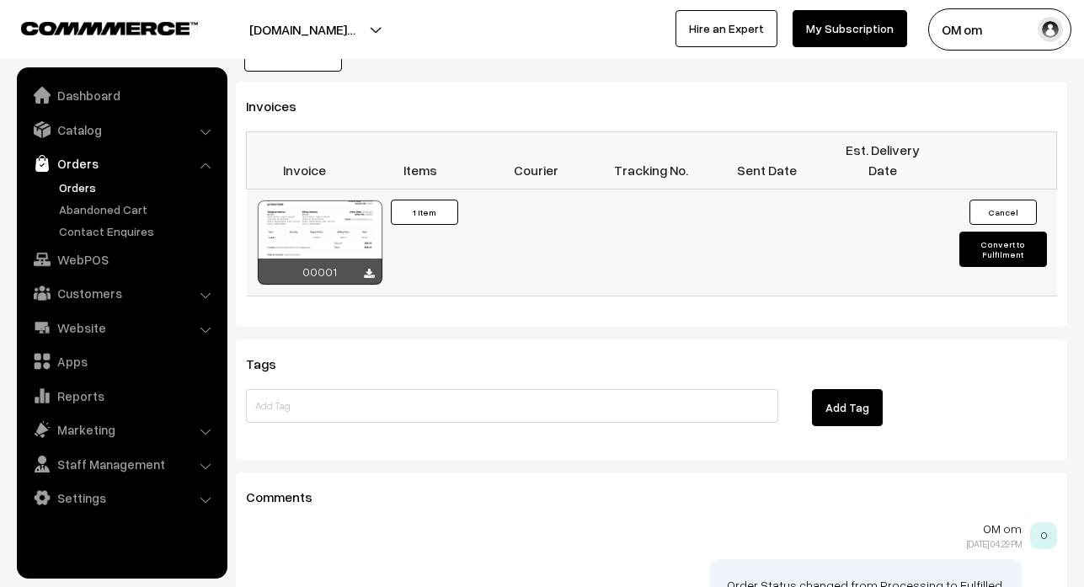
click at [992, 232] on button "Convert to Fulfilment" at bounding box center [1003, 249] width 87 height 35
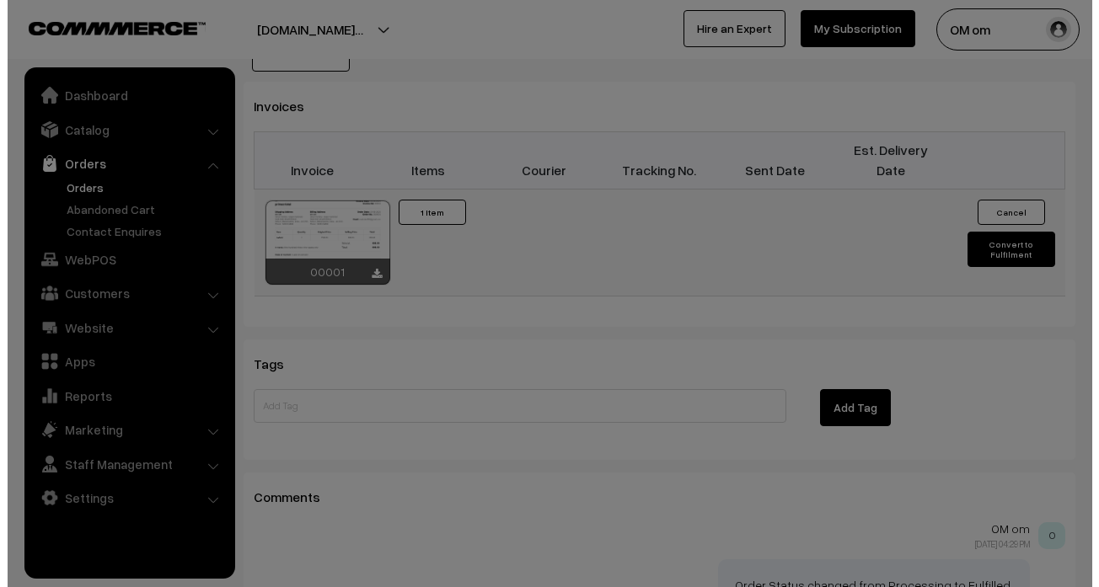
scroll to position [1097, 0]
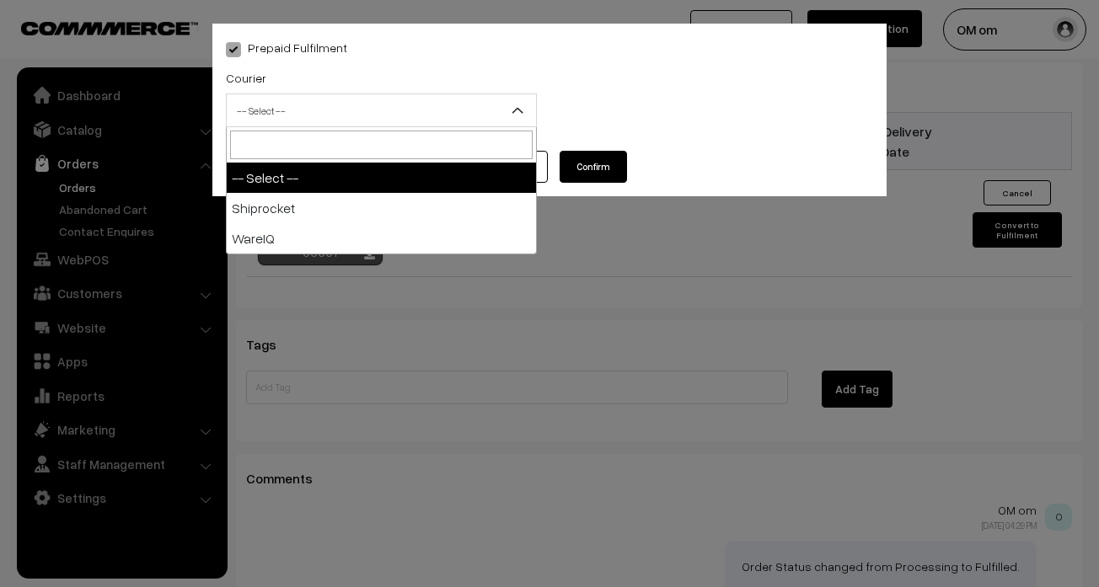
click at [495, 106] on span "-- Select --" at bounding box center [381, 110] width 309 height 29
click at [495, 110] on span "-- Select --" at bounding box center [381, 110] width 309 height 29
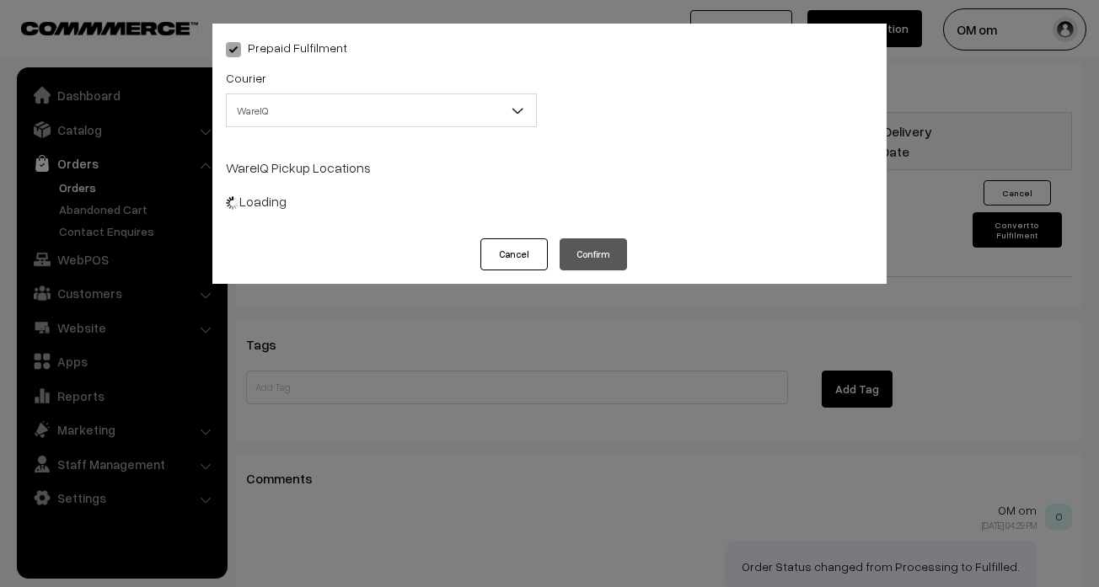
click at [517, 249] on button "Cancel" at bounding box center [513, 254] width 67 height 32
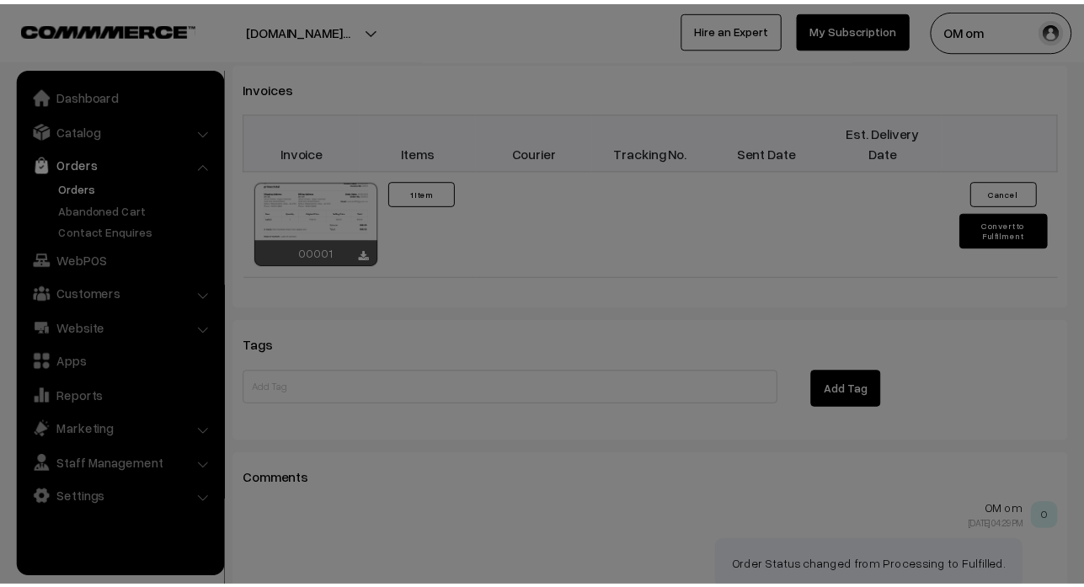
scroll to position [1095, 0]
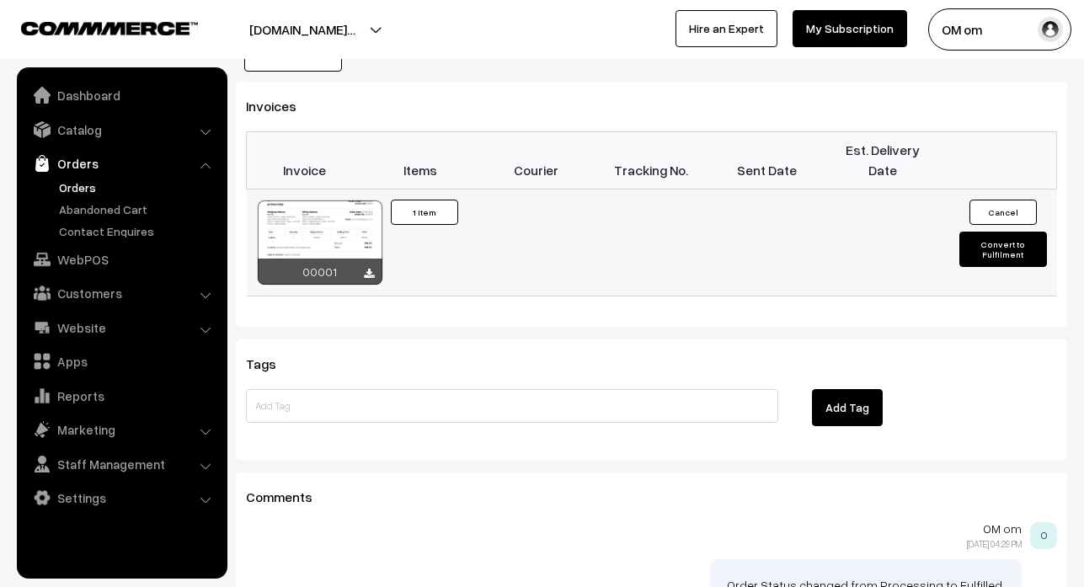
click at [1021, 232] on button "Convert to Fulfilment" at bounding box center [1003, 249] width 87 height 35
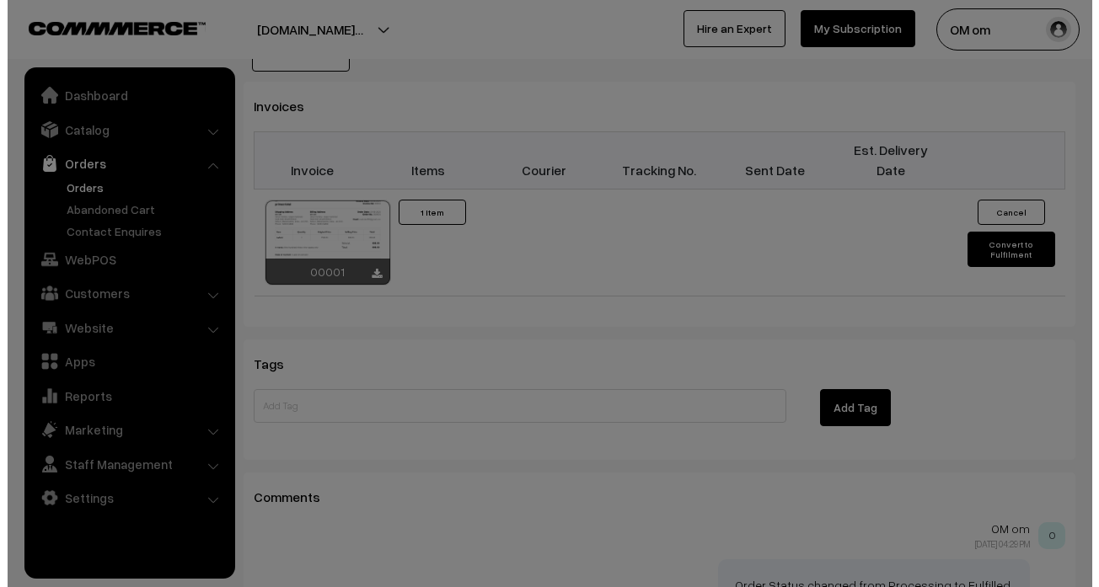
scroll to position [1097, 0]
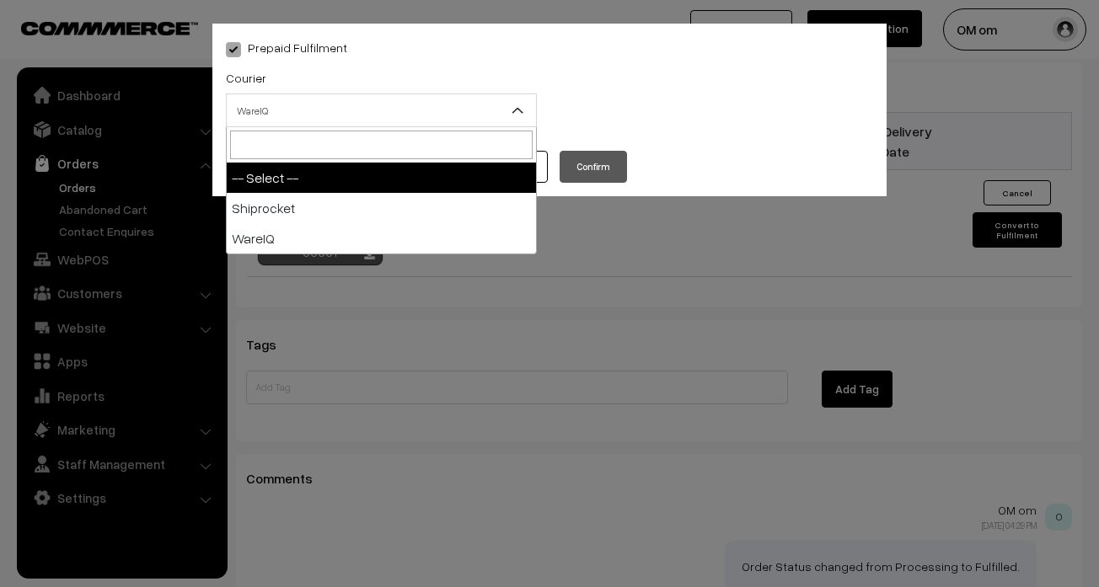
click at [526, 110] on span at bounding box center [524, 115] width 17 height 42
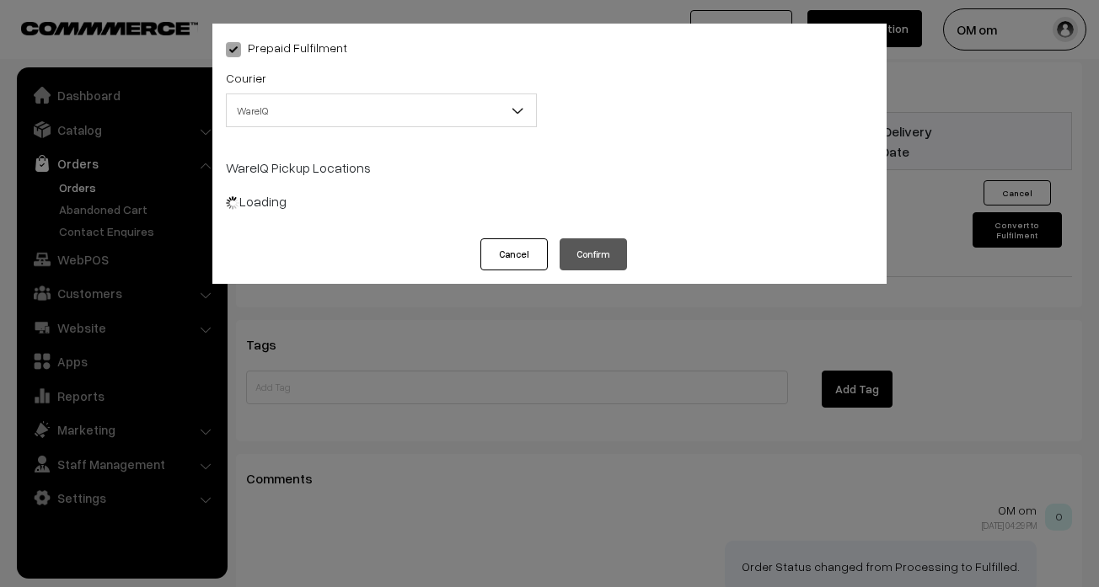
select select "2"
click at [528, 251] on button "Cancel" at bounding box center [513, 254] width 67 height 32
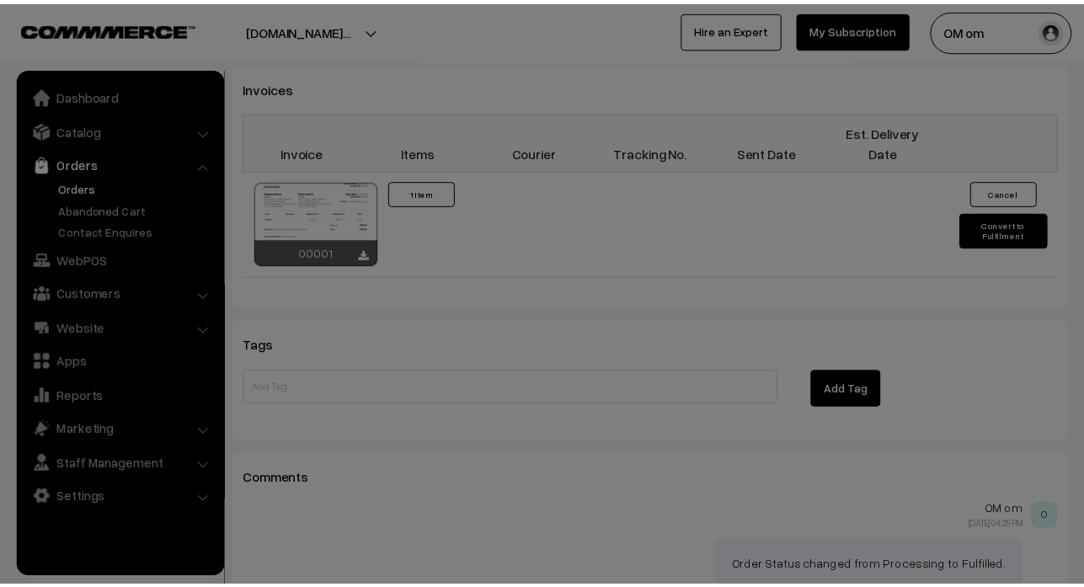
scroll to position [1095, 0]
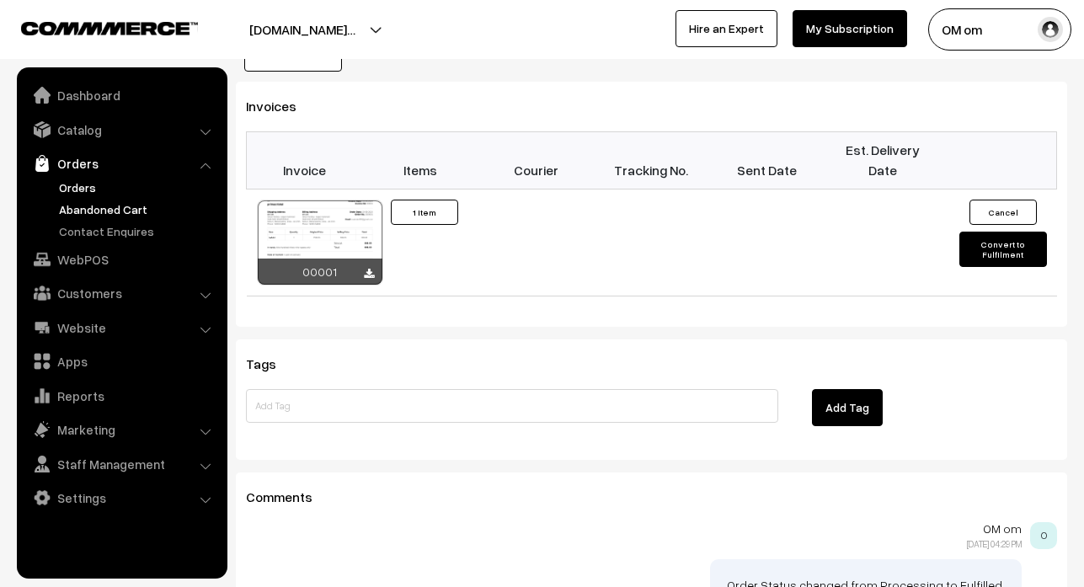
click at [71, 201] on link "Abandoned Cart" at bounding box center [138, 210] width 167 height 18
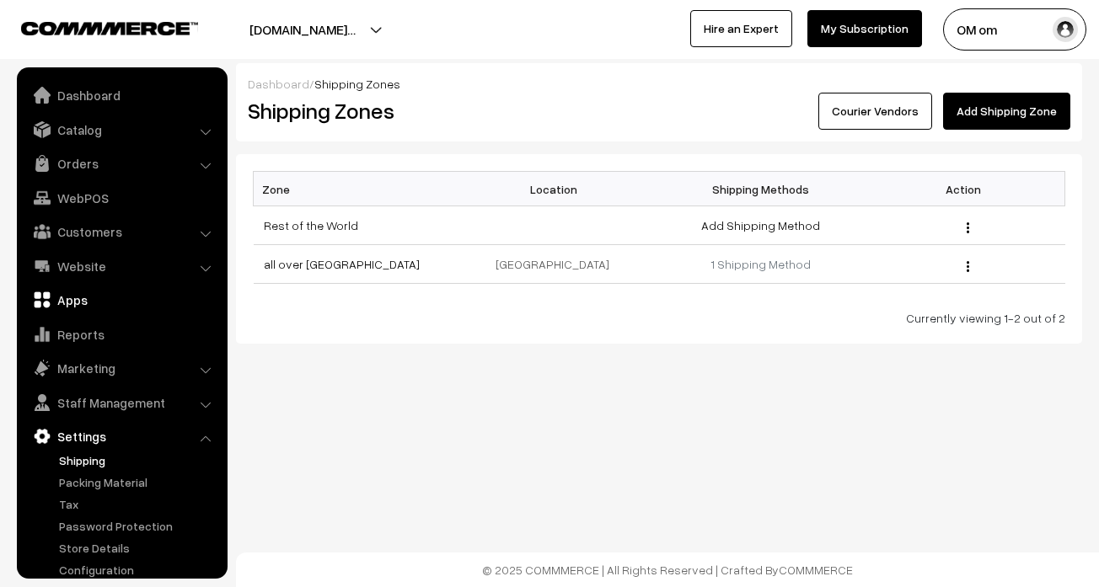
scroll to position [17, 0]
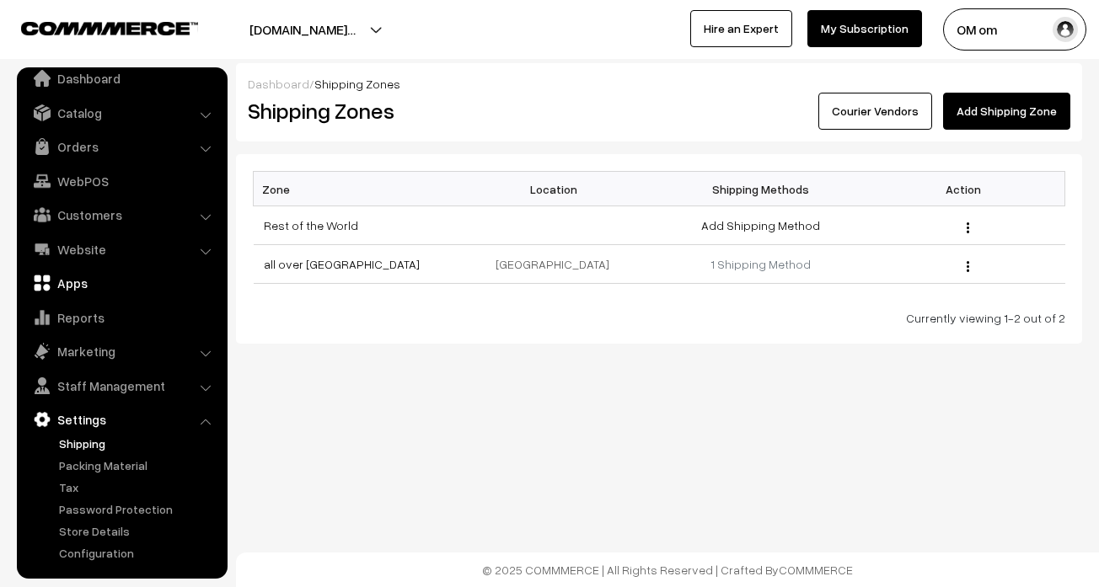
click at [100, 276] on link "Apps" at bounding box center [121, 283] width 201 height 30
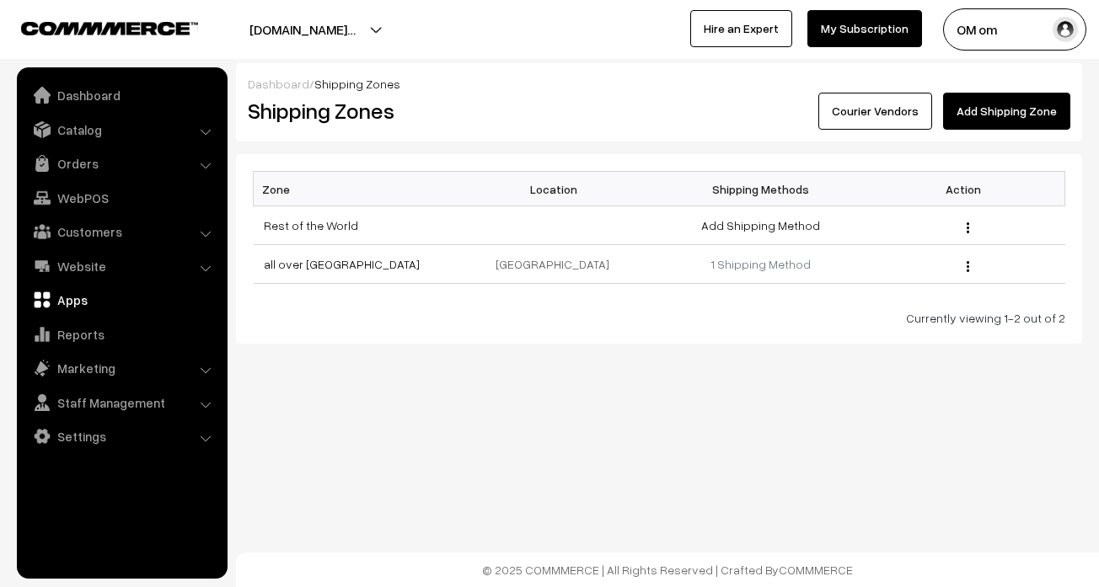
scroll to position [0, 0]
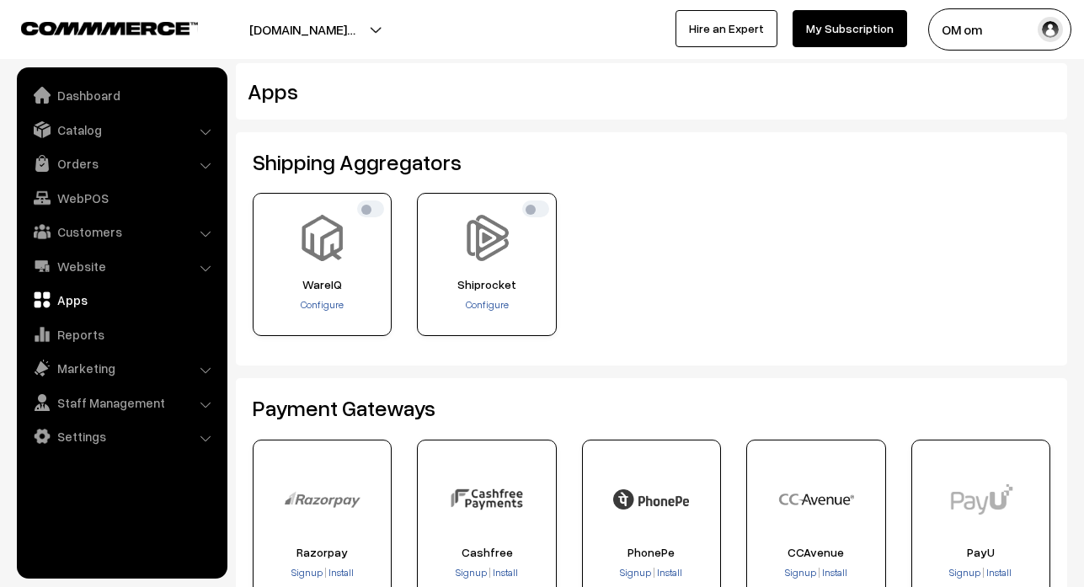
click at [368, 207] on input "checkbox" at bounding box center [370, 209] width 27 height 17
checkbox input "true"
click at [1039, 48] on span "×" at bounding box center [1041, 41] width 14 height 31
click at [93, 153] on link "Orders" at bounding box center [121, 163] width 201 height 30
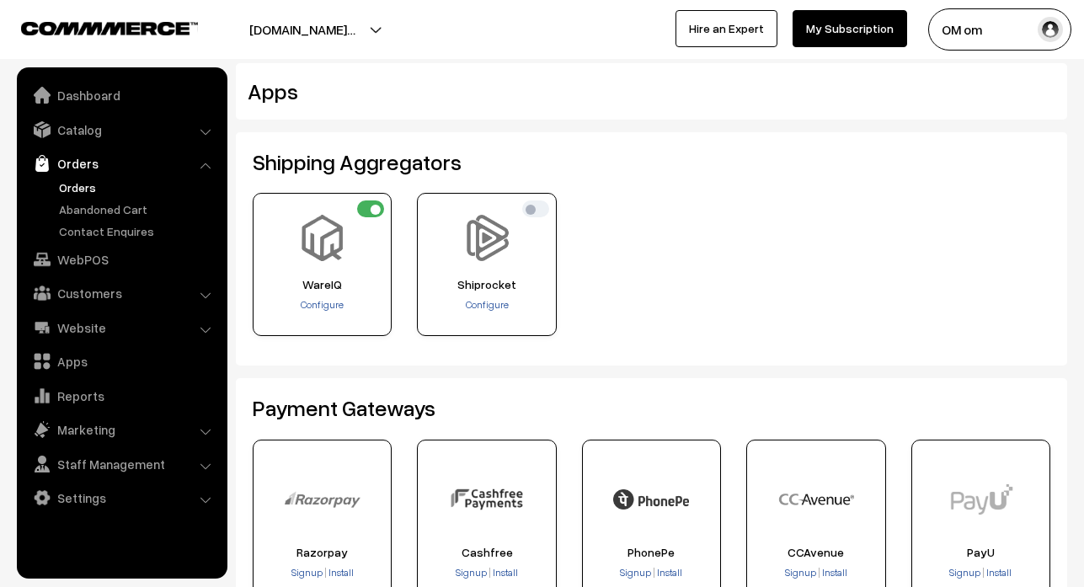
click at [92, 194] on link "Orders" at bounding box center [138, 188] width 167 height 18
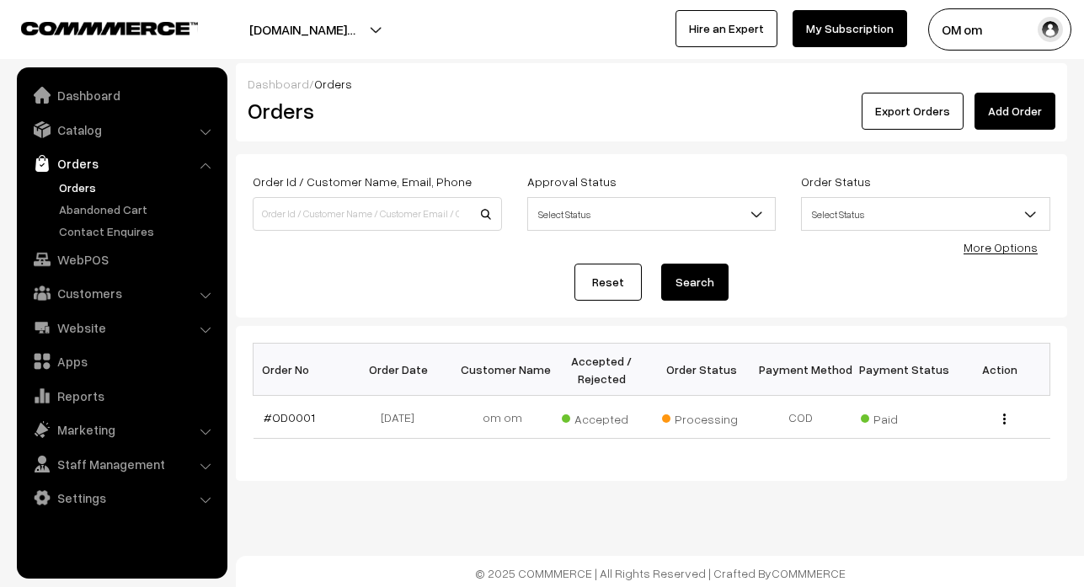
scroll to position [3, 0]
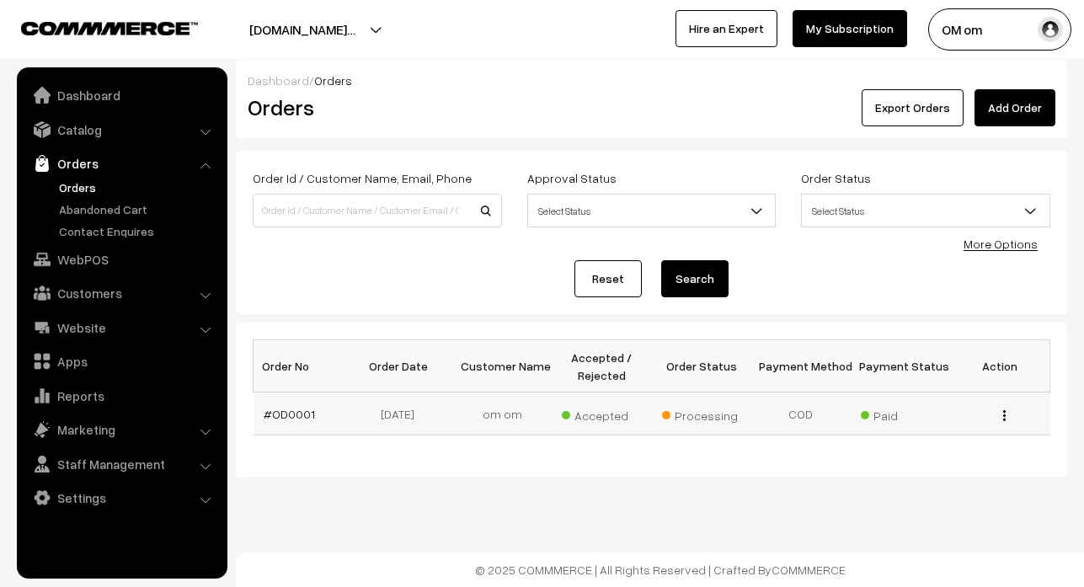
click at [995, 410] on div "View" at bounding box center [1000, 414] width 79 height 18
click at [993, 409] on div "View" at bounding box center [1000, 414] width 79 height 18
click at [1004, 410] on img "button" at bounding box center [1005, 415] width 3 height 11
click at [962, 415] on link "View" at bounding box center [928, 413] width 143 height 37
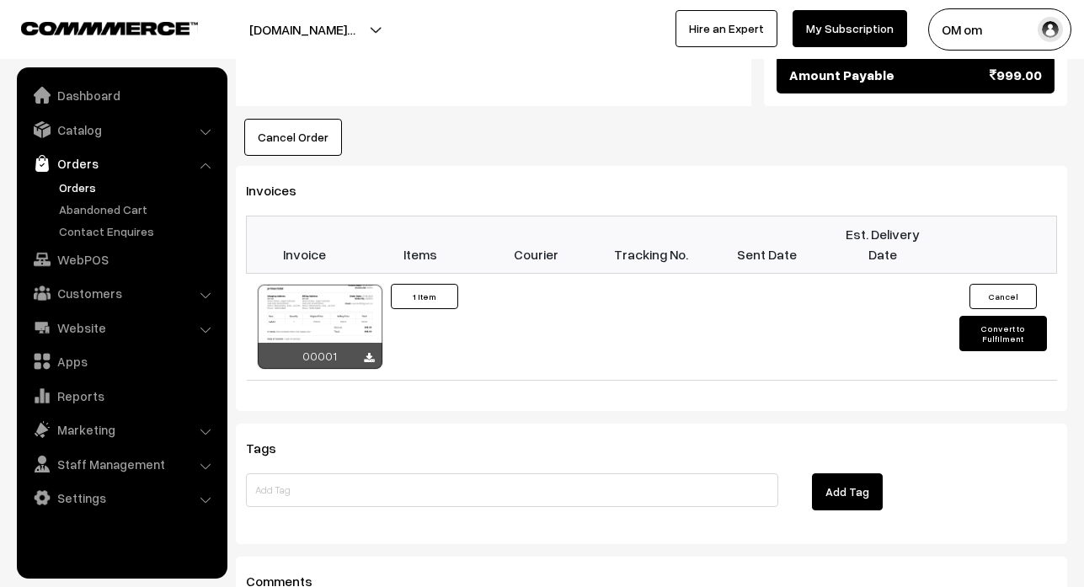
scroll to position [1011, 0]
click at [993, 316] on button "Convert to Fulfilment" at bounding box center [1003, 333] width 87 height 35
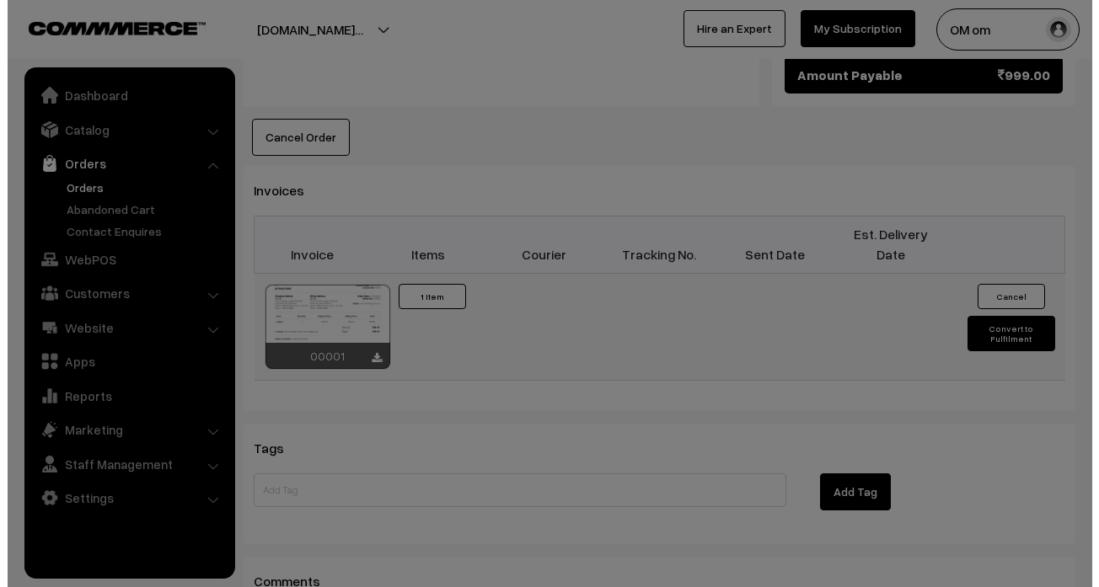
scroll to position [1013, 0]
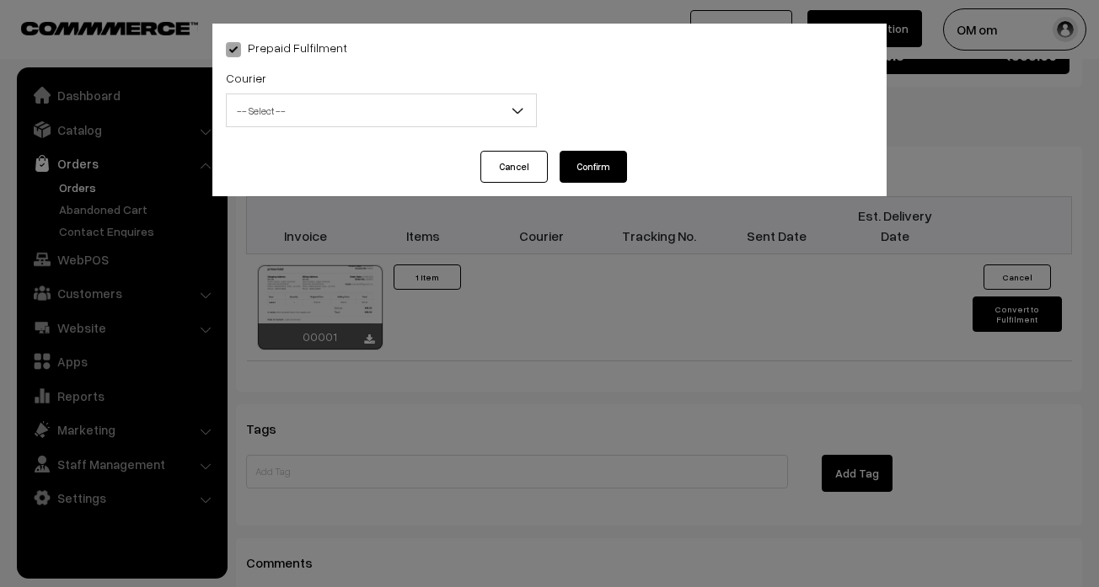
click at [476, 122] on span "-- Select --" at bounding box center [381, 110] width 309 height 29
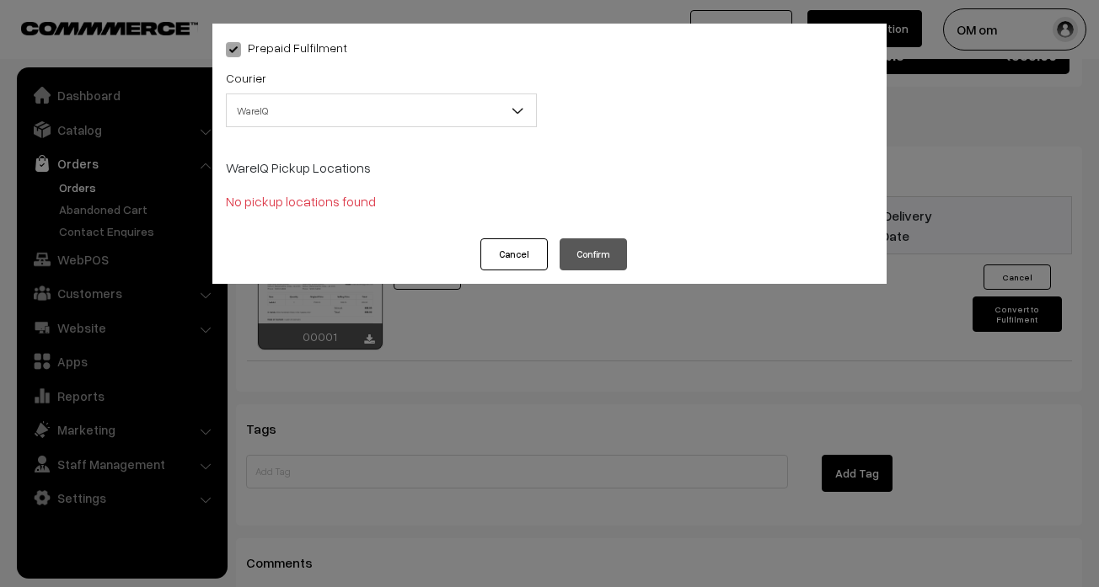
click at [323, 203] on p "No pickup locations found" at bounding box center [549, 201] width 647 height 20
click at [506, 257] on button "Cancel" at bounding box center [513, 254] width 67 height 32
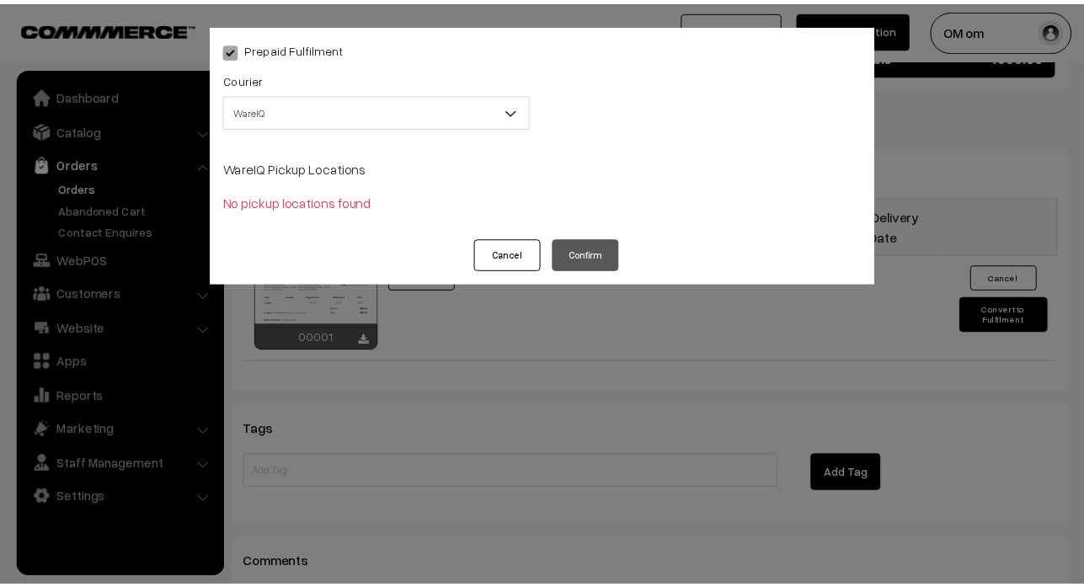
scroll to position [1011, 0]
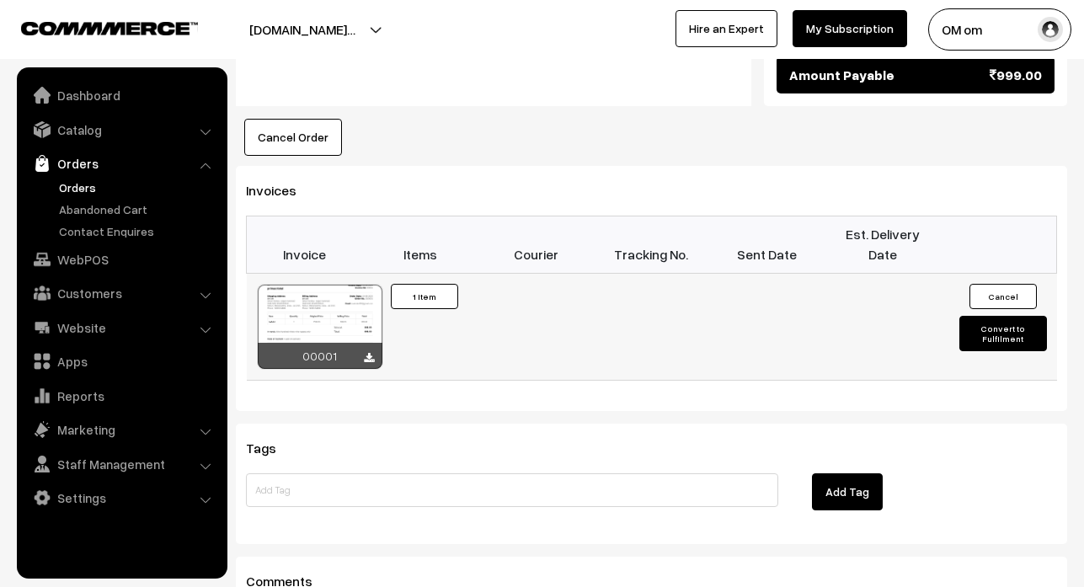
click at [1010, 316] on button "Convert to Fulfilment" at bounding box center [1003, 333] width 87 height 35
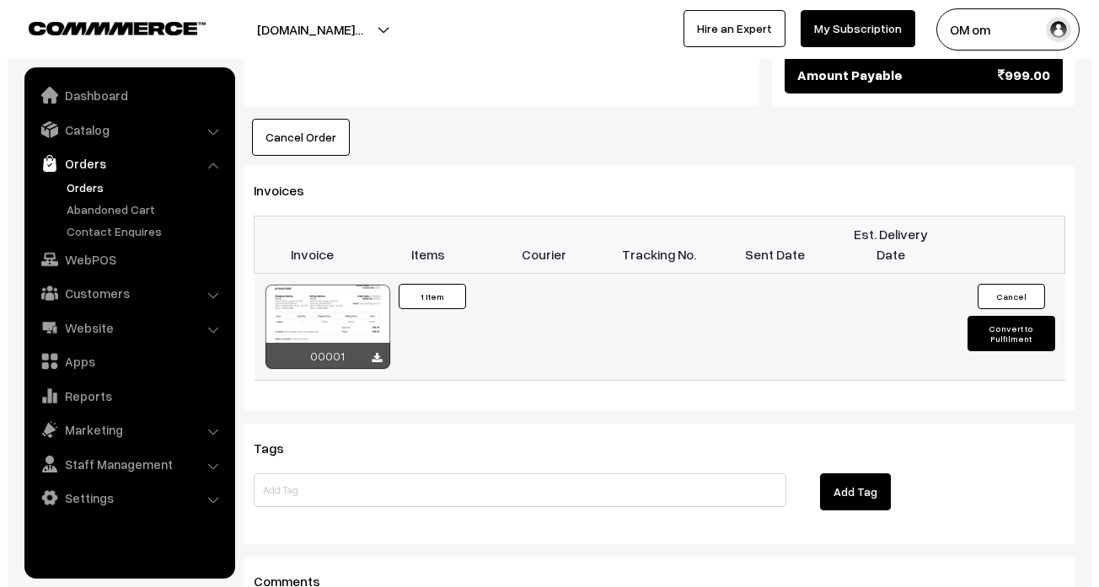
scroll to position [1013, 0]
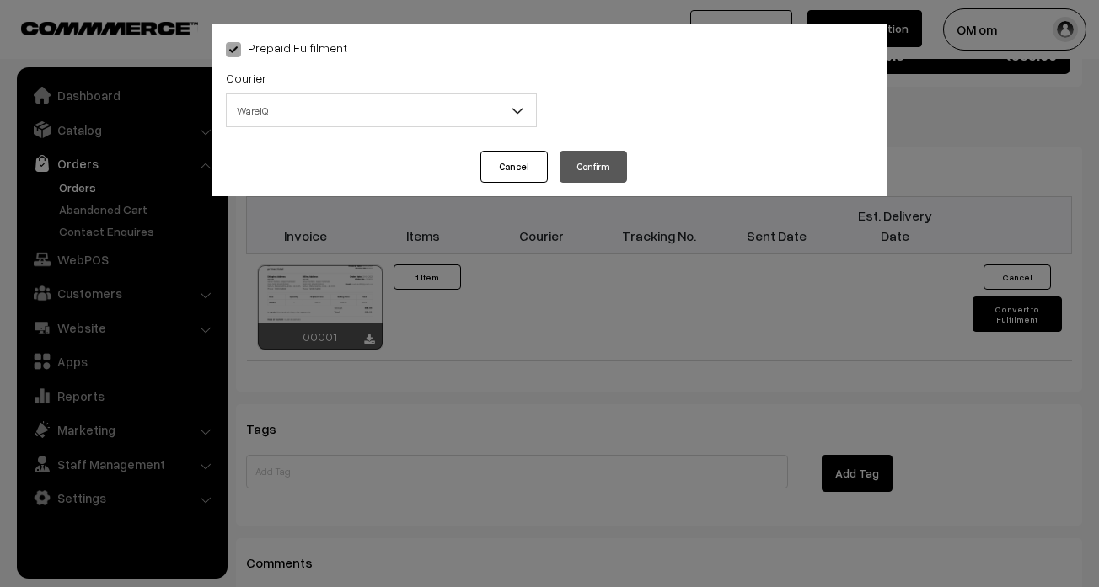
click at [514, 105] on b at bounding box center [517, 110] width 17 height 17
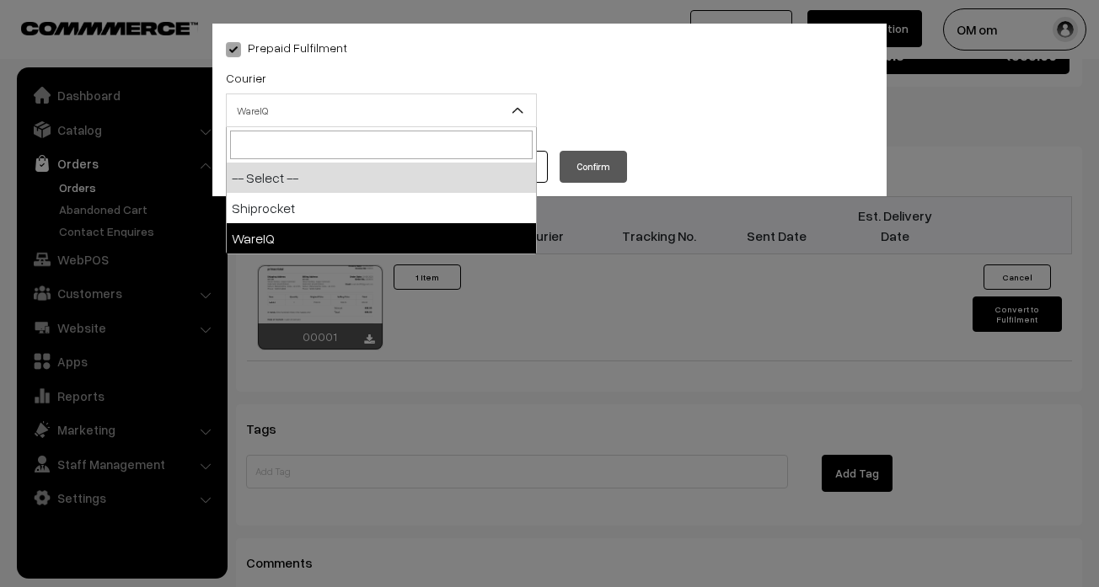
select select "2"
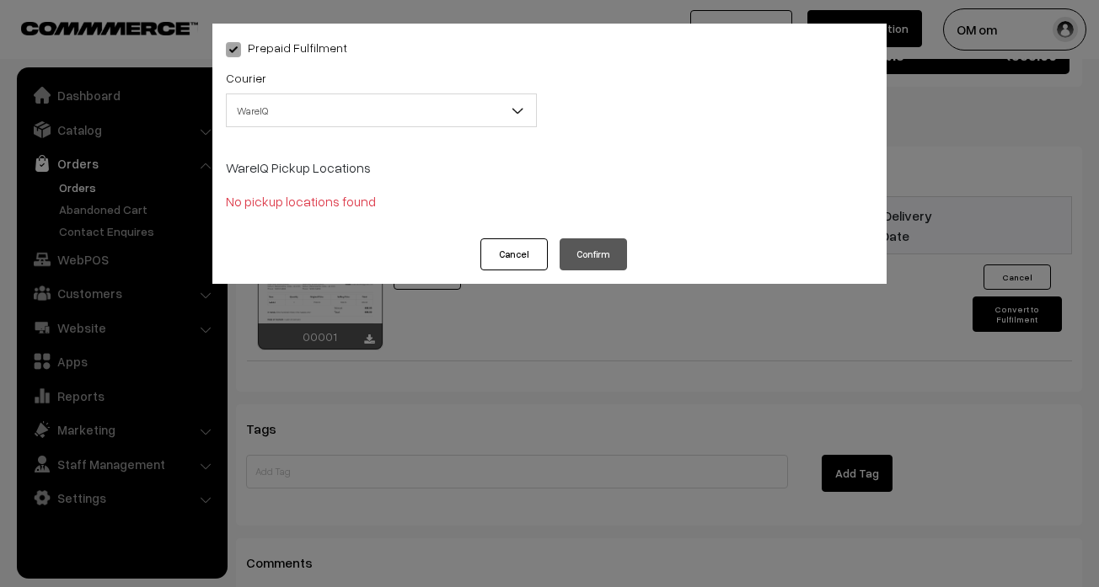
click at [530, 242] on button "Cancel" at bounding box center [513, 254] width 67 height 32
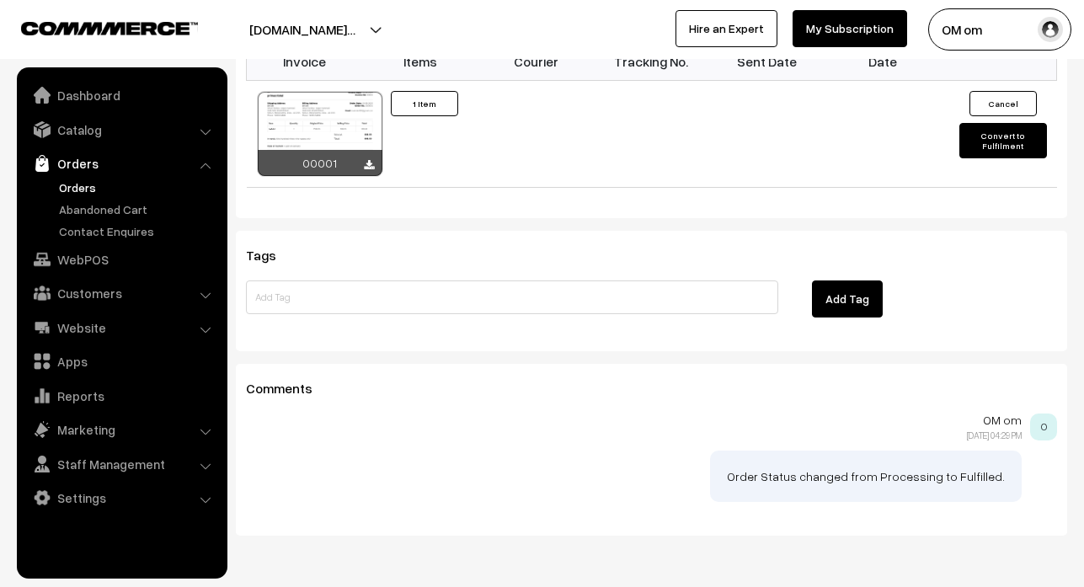
scroll to position [1206, 0]
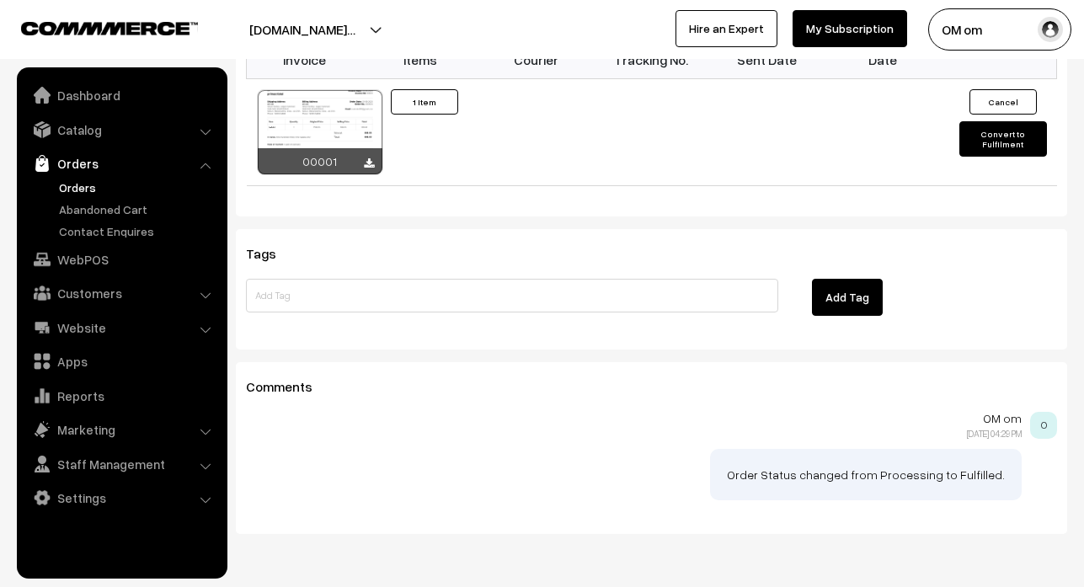
click at [831, 279] on button "Add Tag" at bounding box center [847, 297] width 71 height 37
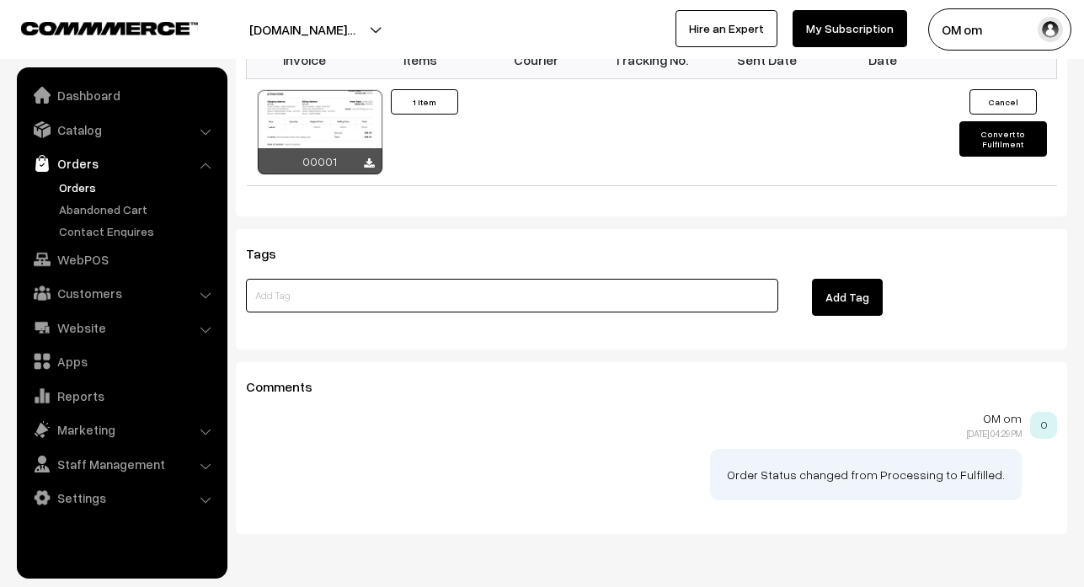
click at [772, 279] on input at bounding box center [512, 296] width 533 height 34
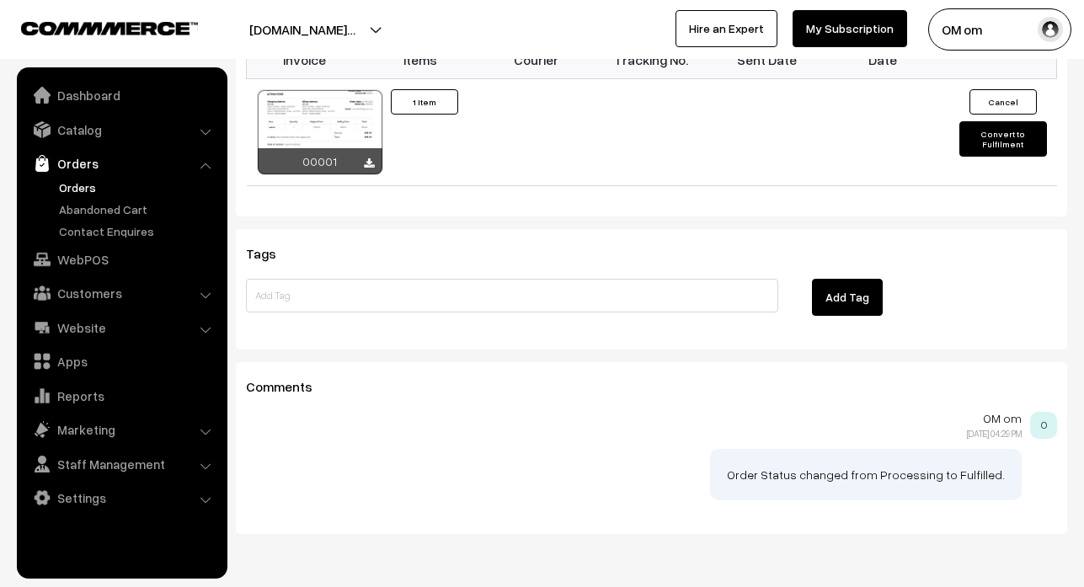
click at [847, 279] on button "Add Tag" at bounding box center [847, 297] width 71 height 37
click at [848, 279] on button "Add Tag" at bounding box center [847, 297] width 71 height 37
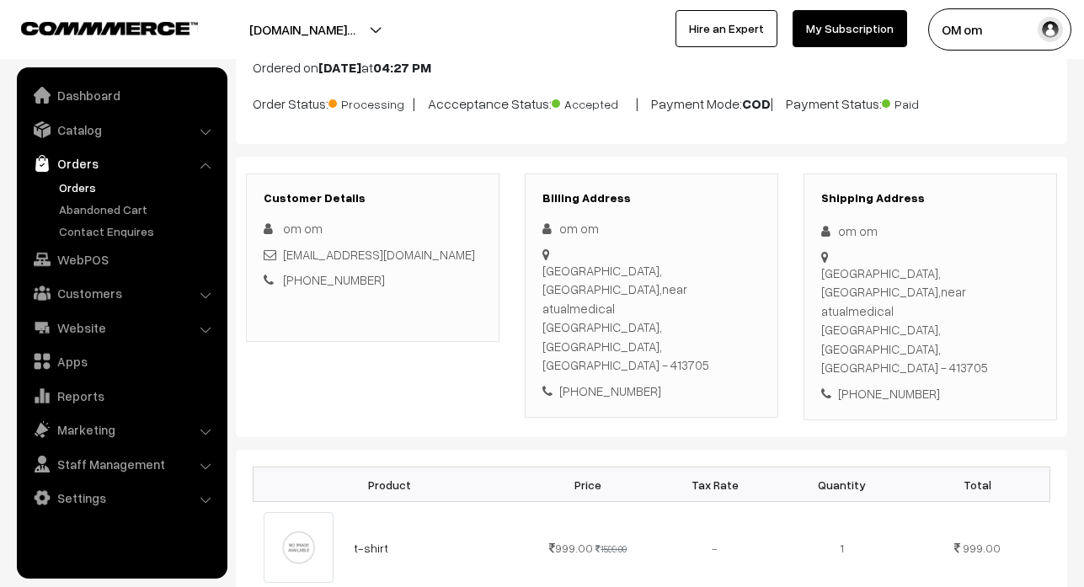
scroll to position [0, 0]
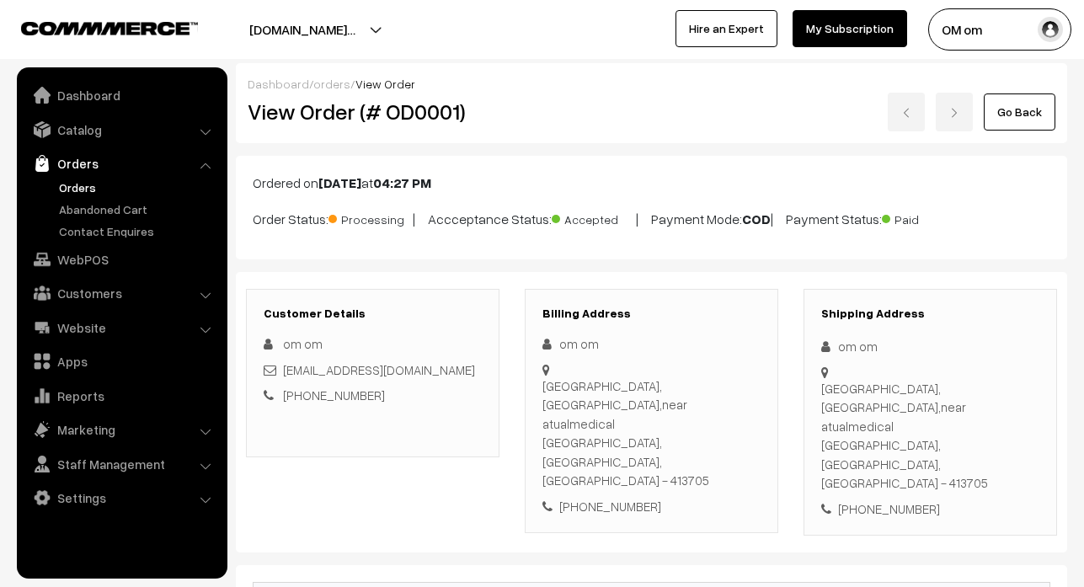
click at [954, 109] on div "Go Back" at bounding box center [791, 112] width 530 height 39
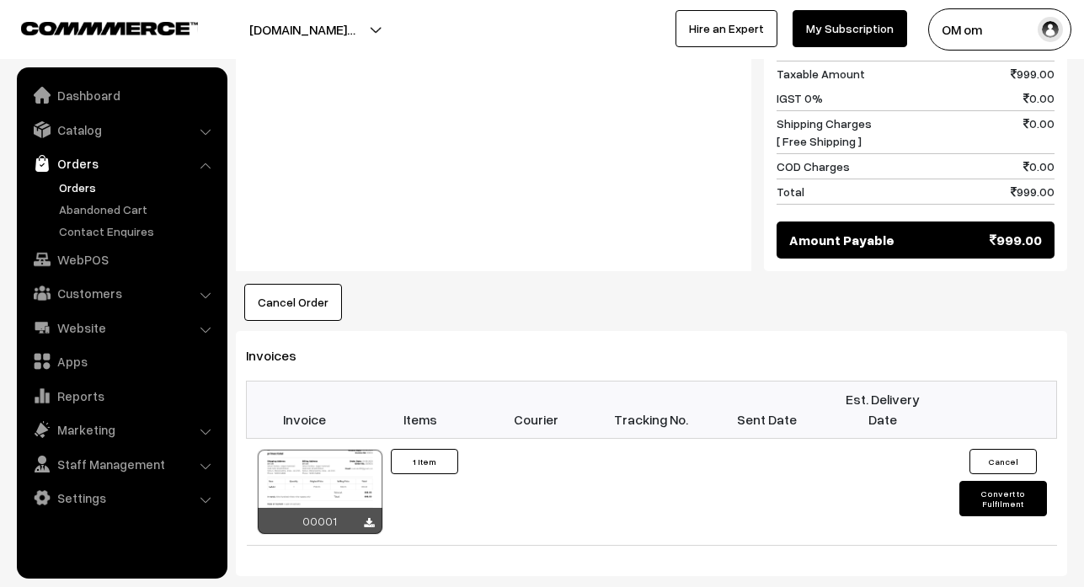
scroll to position [927, 0]
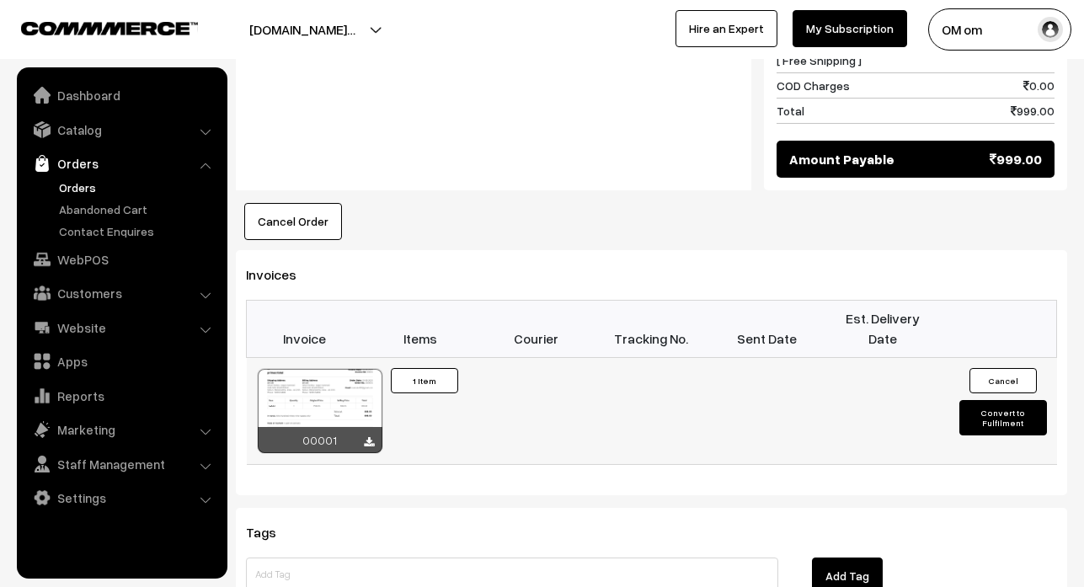
click at [1009, 368] on button "Cancel" at bounding box center [1003, 380] width 67 height 25
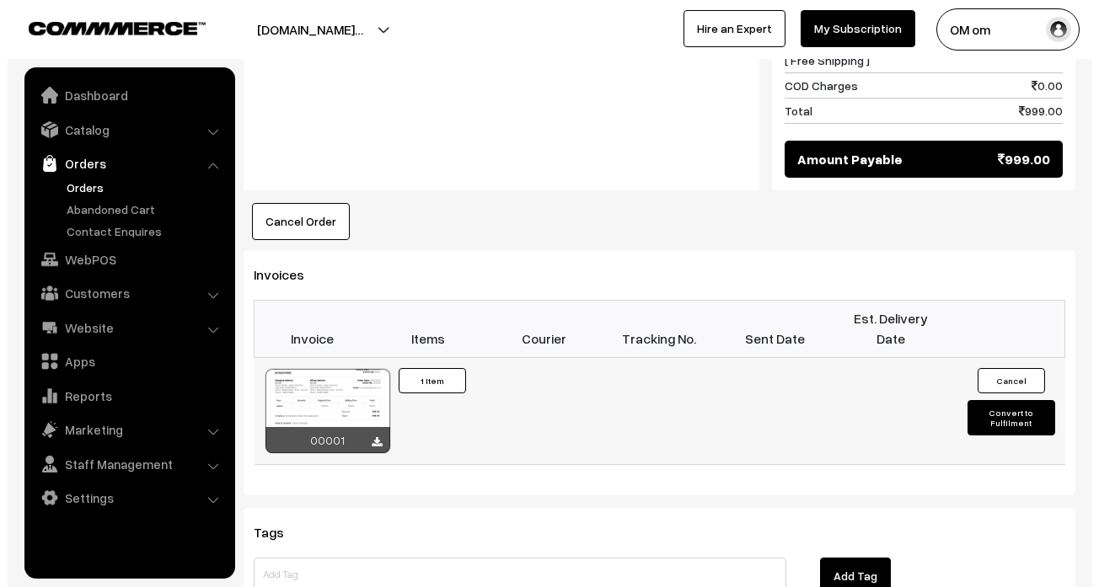
scroll to position [929, 0]
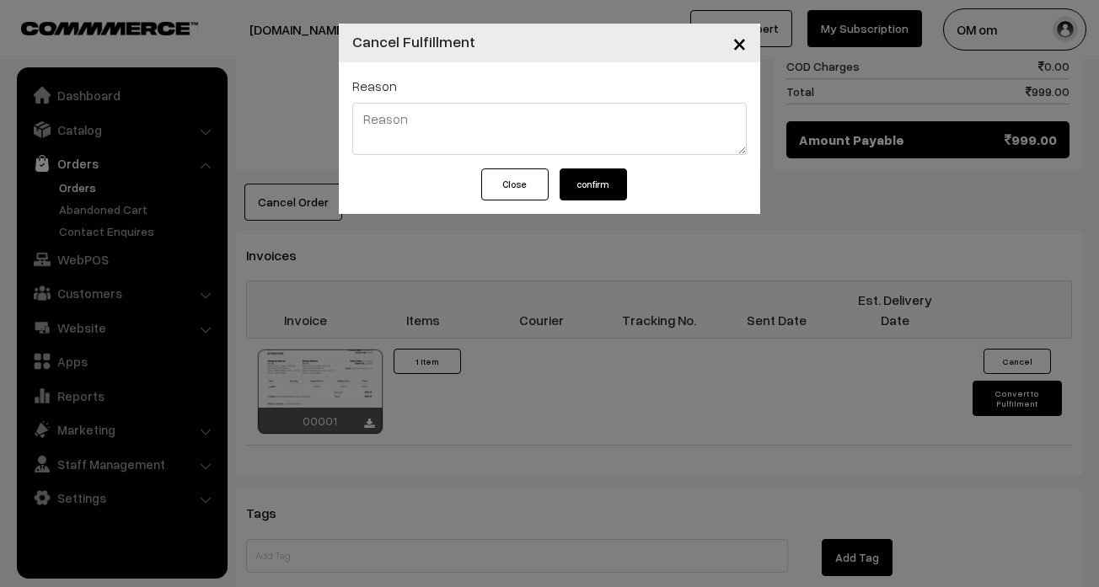
click at [514, 175] on button "Close" at bounding box center [514, 185] width 67 height 32
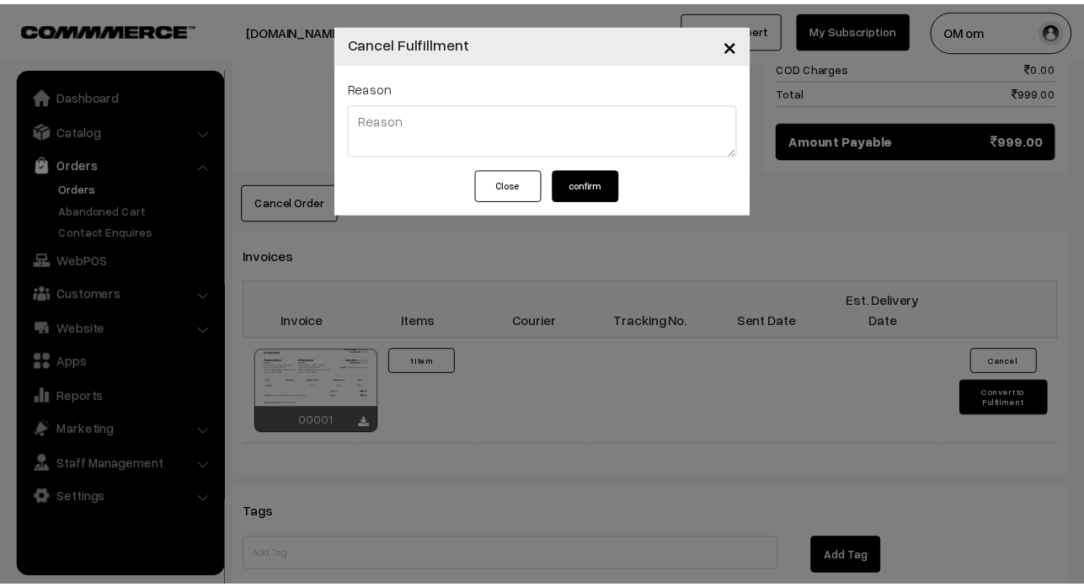
scroll to position [927, 0]
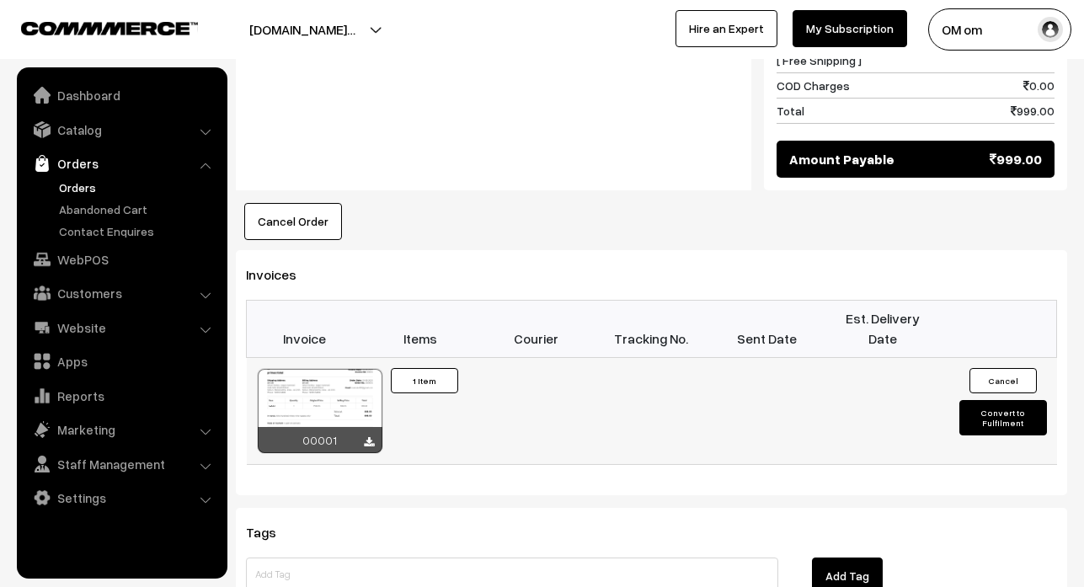
click at [1030, 400] on button "Convert to Fulfilment" at bounding box center [1003, 417] width 87 height 35
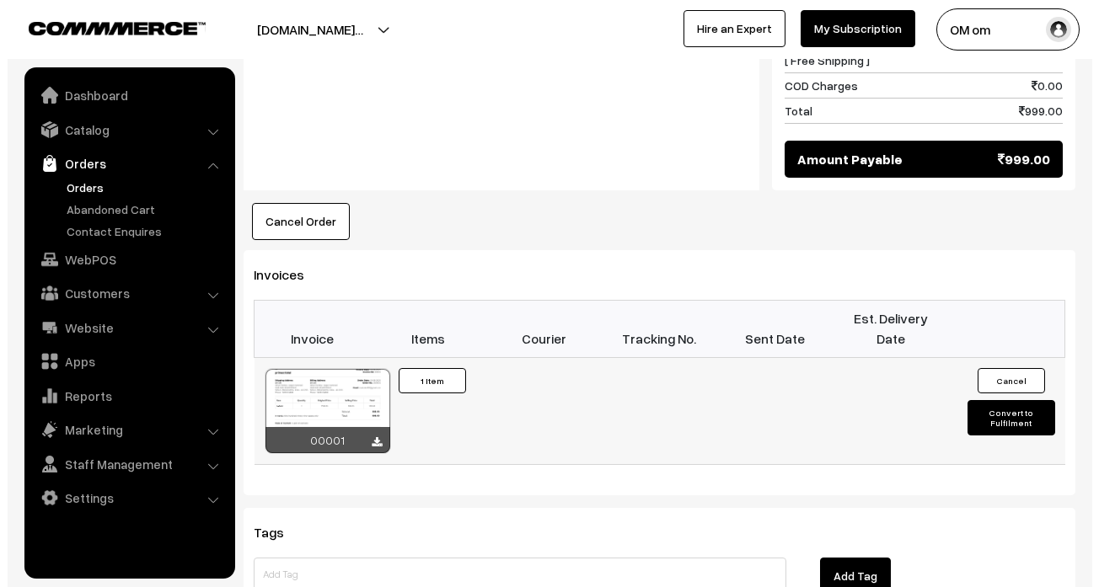
scroll to position [929, 0]
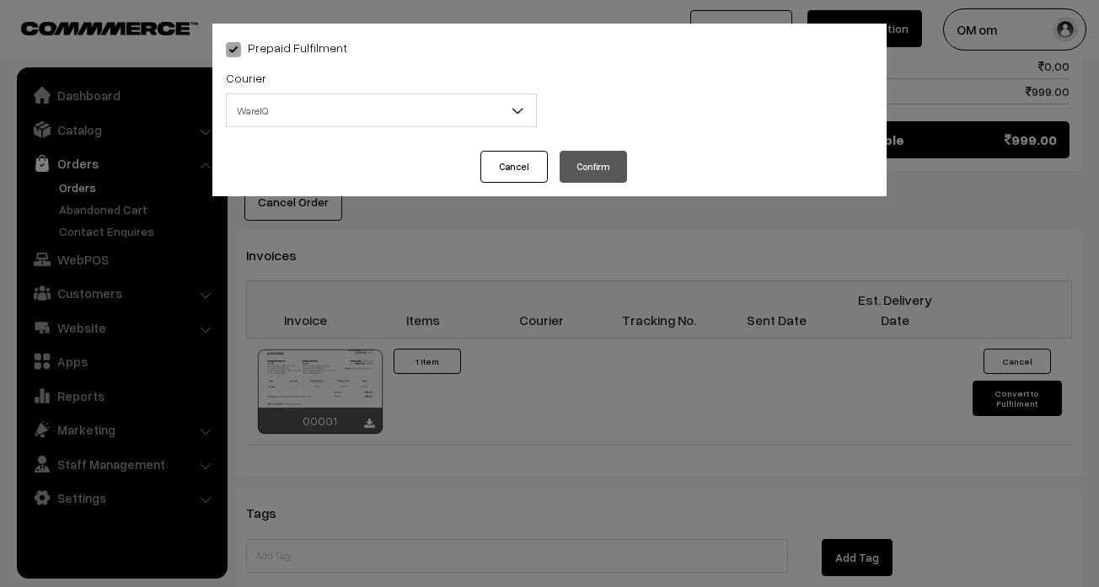
click at [514, 171] on button "Cancel" at bounding box center [513, 167] width 67 height 32
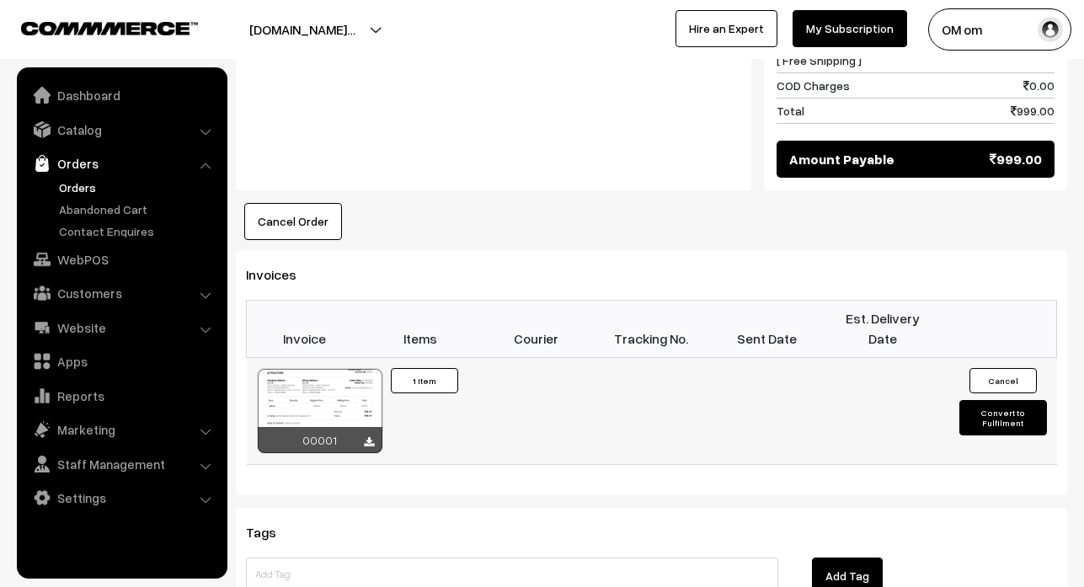
click at [998, 368] on button "Cancel" at bounding box center [1003, 380] width 67 height 25
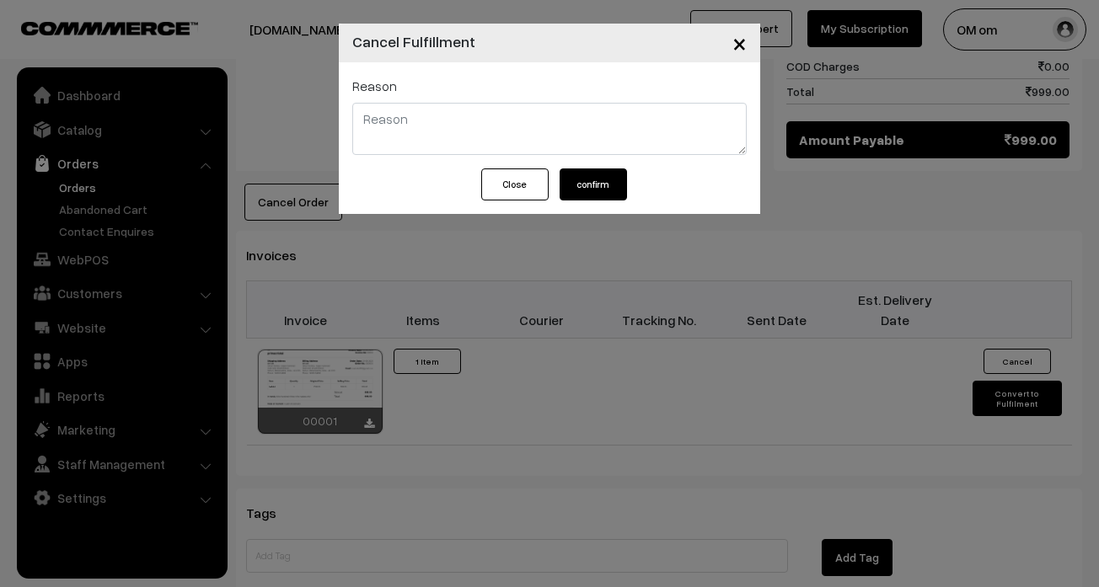
click at [594, 179] on button "confirm" at bounding box center [592, 185] width 67 height 32
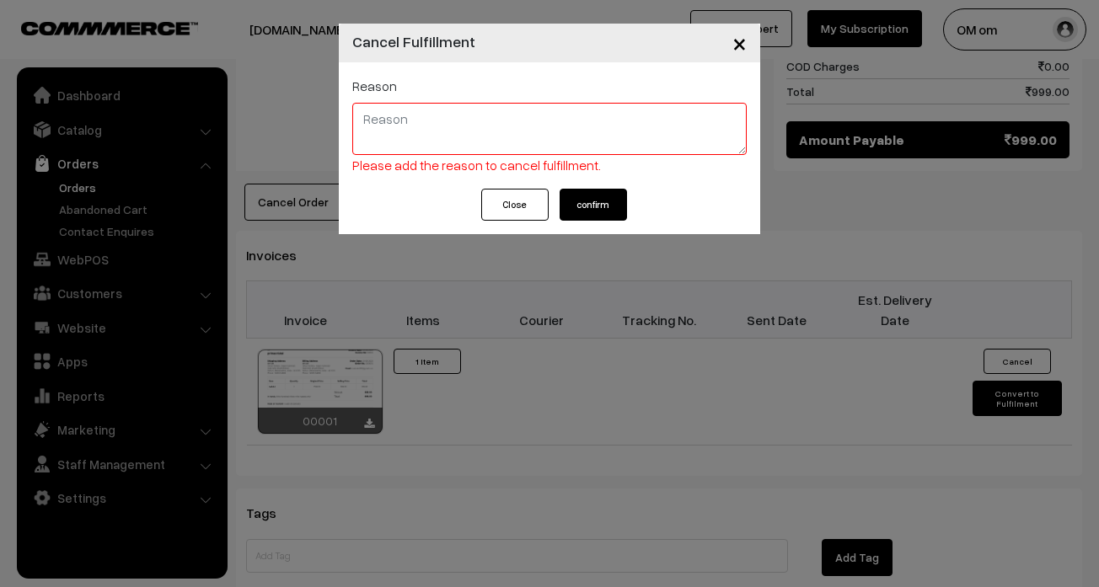
click at [511, 127] on textarea at bounding box center [549, 129] width 394 height 52
type textarea "IUYG"
click at [554, 205] on div "Close confirm" at bounding box center [550, 205] width 154 height 32
click at [565, 201] on button "confirm" at bounding box center [592, 205] width 67 height 32
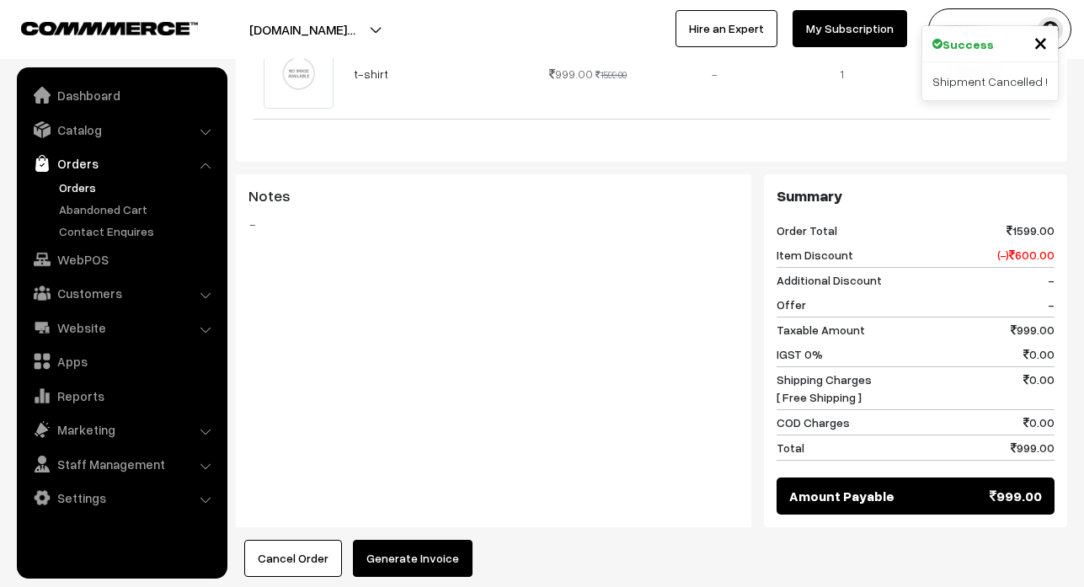
scroll to position [674, 0]
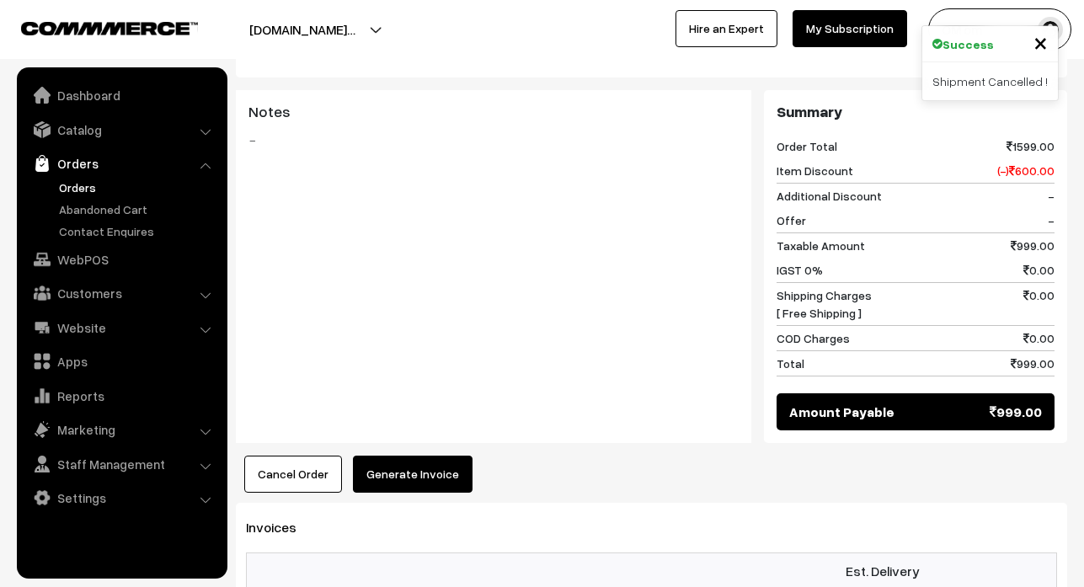
click at [1042, 44] on span "×" at bounding box center [1041, 41] width 14 height 31
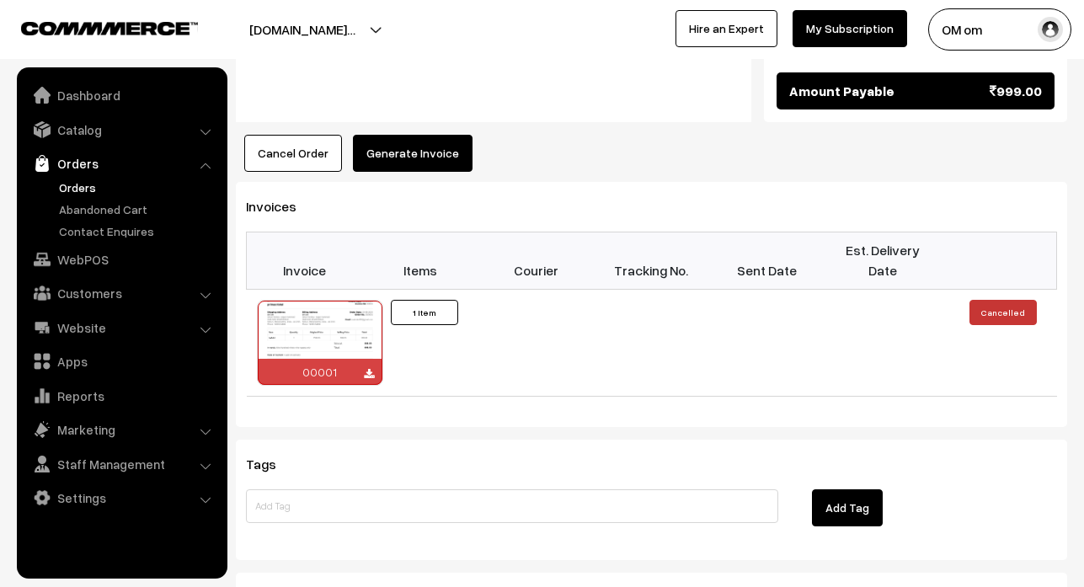
scroll to position [1011, 0]
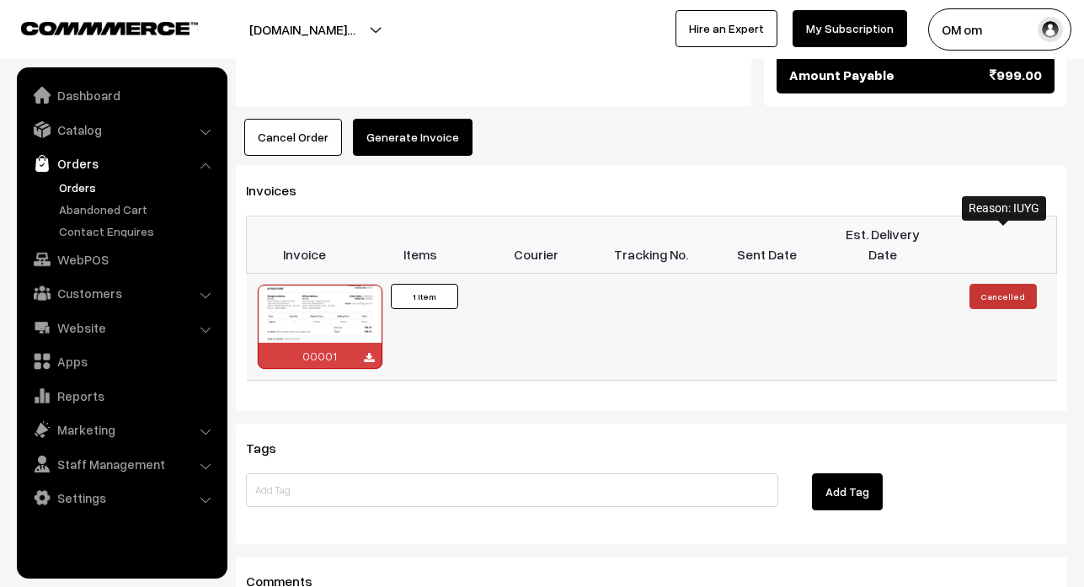
click at [999, 284] on button "Cancelled" at bounding box center [1003, 296] width 67 height 25
click at [851, 302] on td at bounding box center [883, 326] width 115 height 107
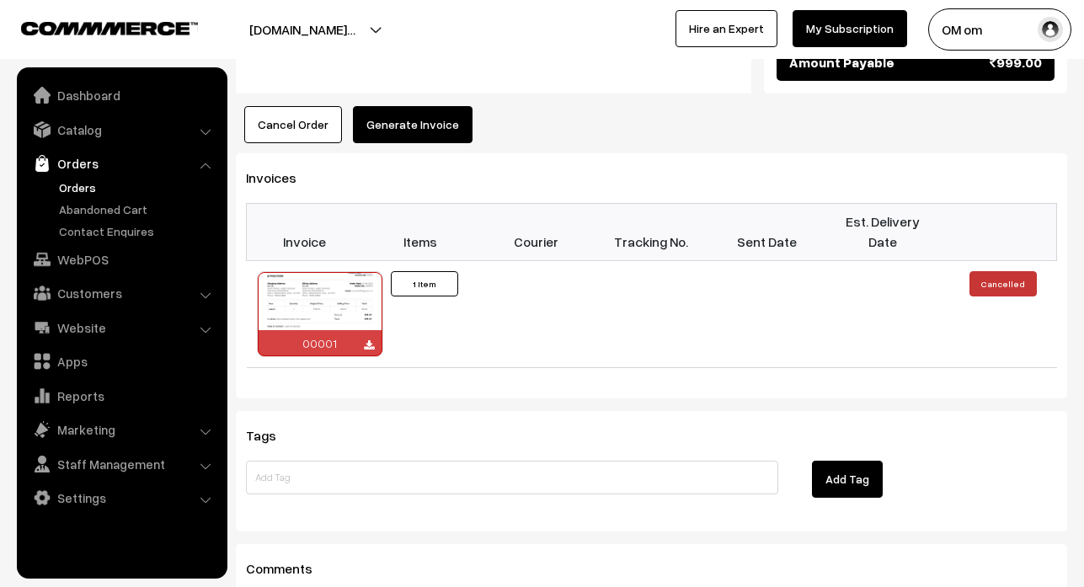
scroll to position [927, 0]
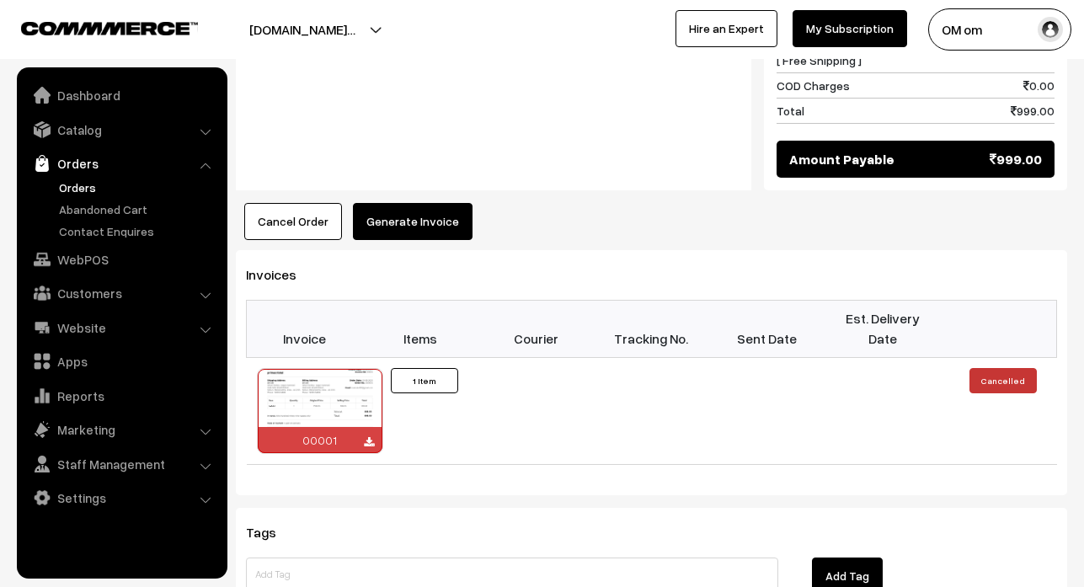
click at [316, 203] on button "Cancel Order" at bounding box center [293, 221] width 98 height 37
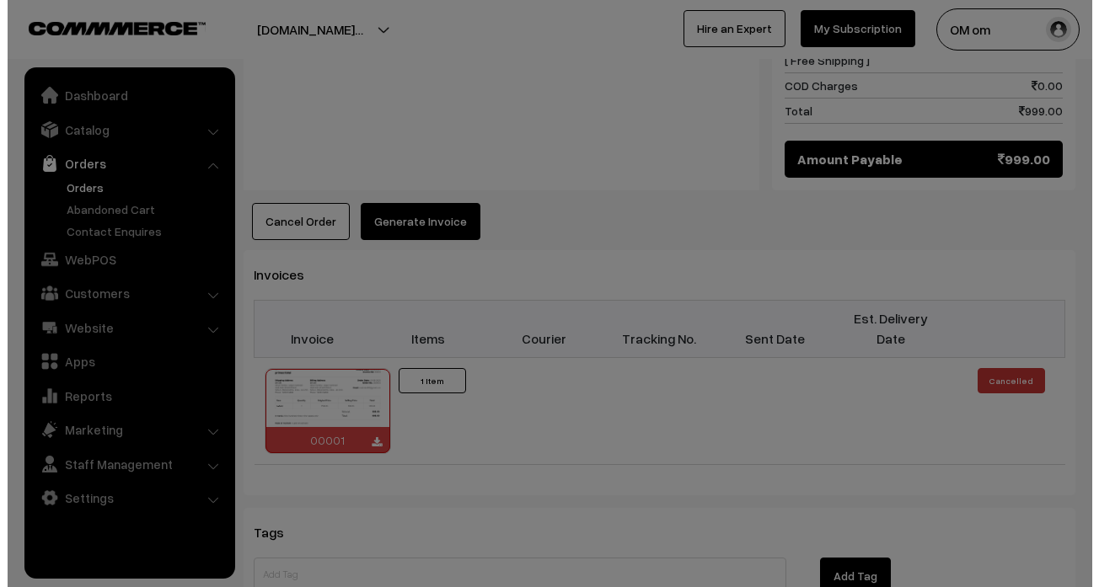
scroll to position [929, 0]
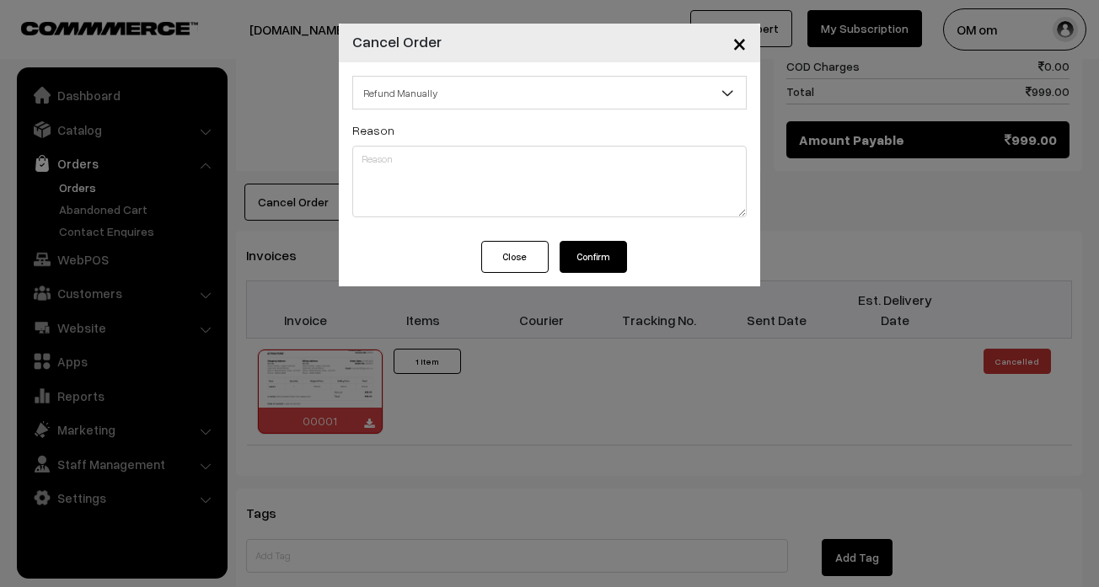
click at [595, 257] on button "Confirm" at bounding box center [592, 257] width 67 height 32
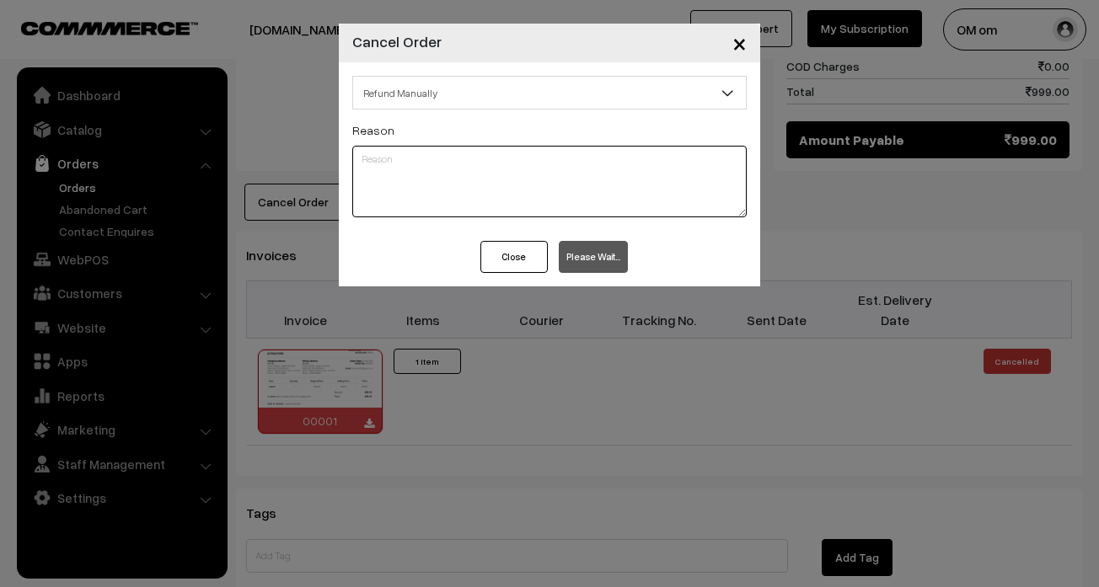
click at [527, 179] on textarea at bounding box center [549, 182] width 394 height 72
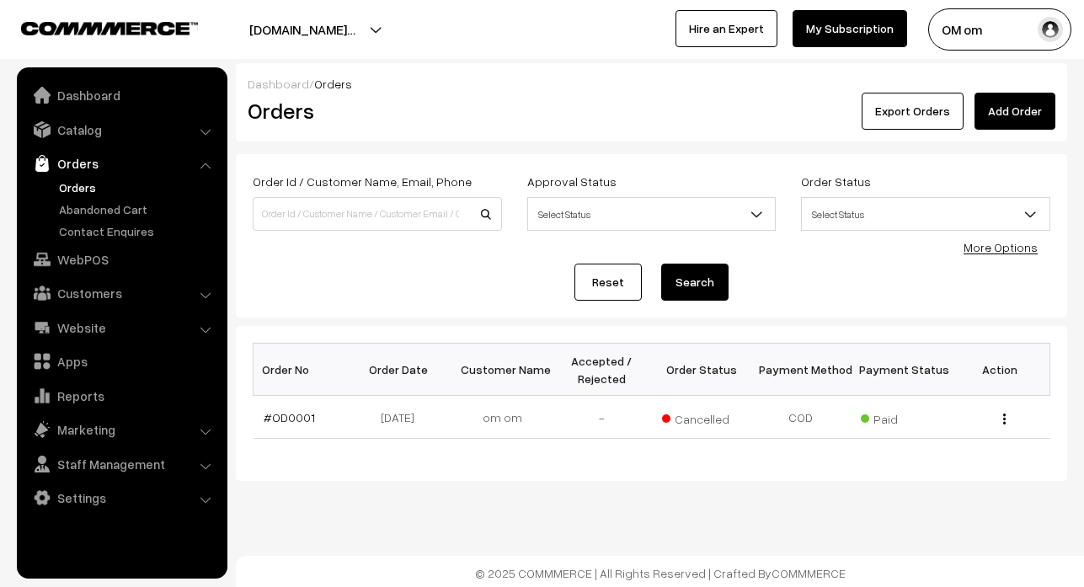
scroll to position [3, 0]
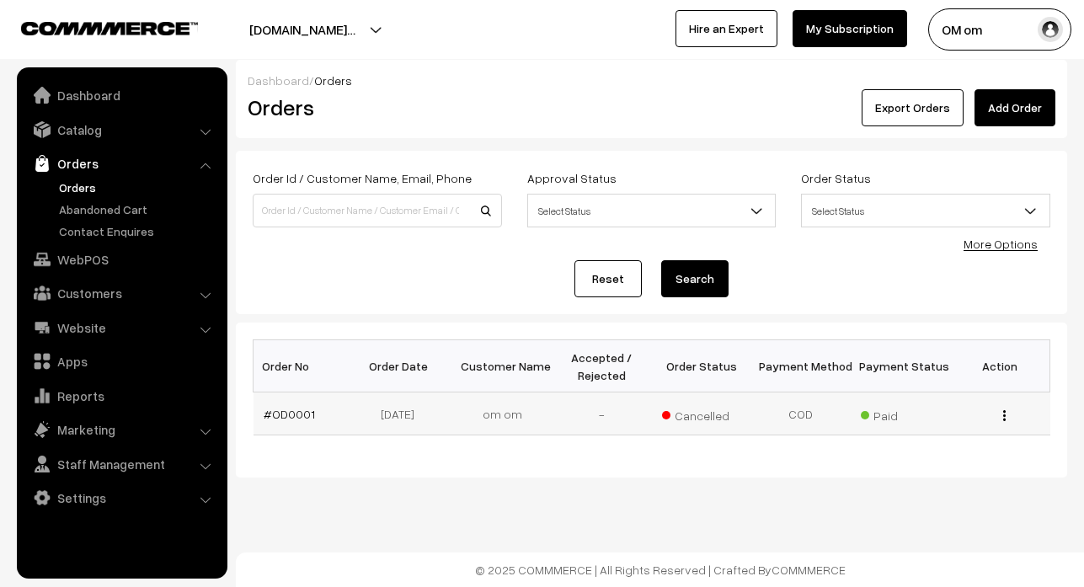
click at [1007, 416] on div "View" at bounding box center [1000, 414] width 79 height 18
click at [1001, 419] on div "View" at bounding box center [1000, 414] width 79 height 18
click at [1005, 417] on img "button" at bounding box center [1005, 415] width 3 height 11
click at [952, 404] on link "View" at bounding box center [928, 413] width 143 height 37
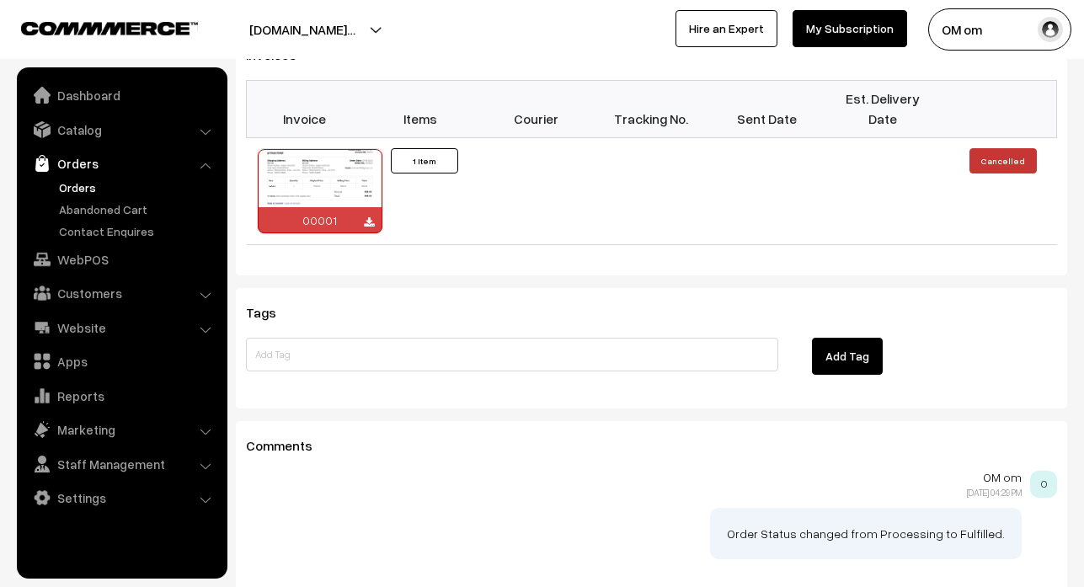
scroll to position [906, 0]
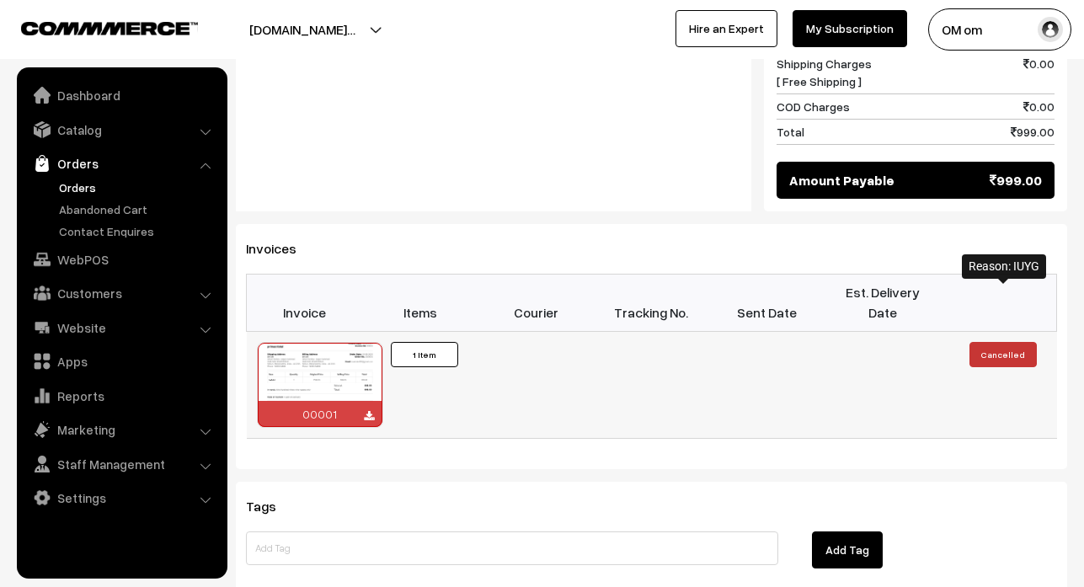
click at [1007, 342] on button "Cancelled" at bounding box center [1003, 354] width 67 height 25
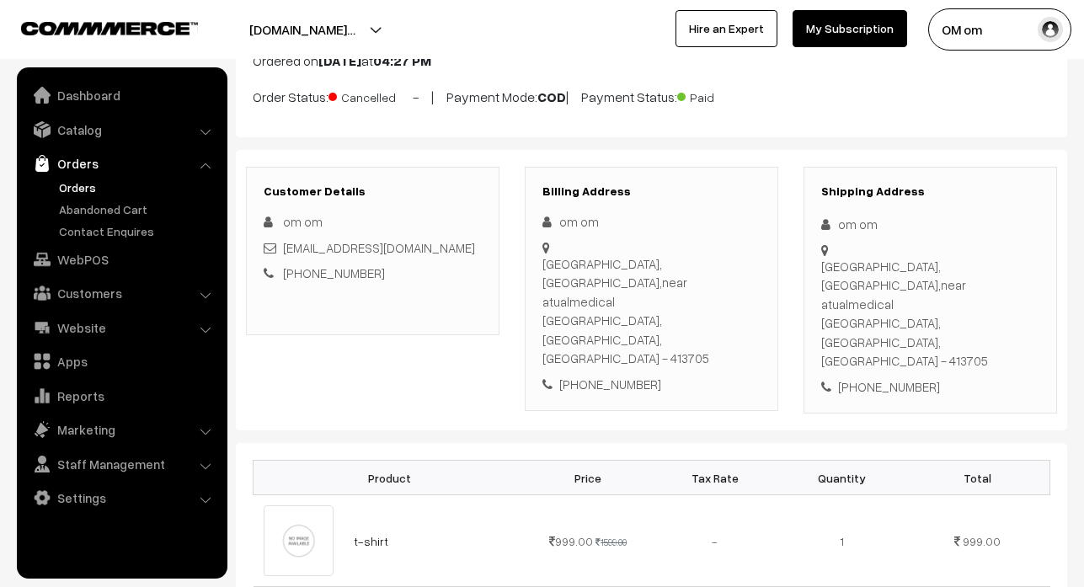
scroll to position [0, 0]
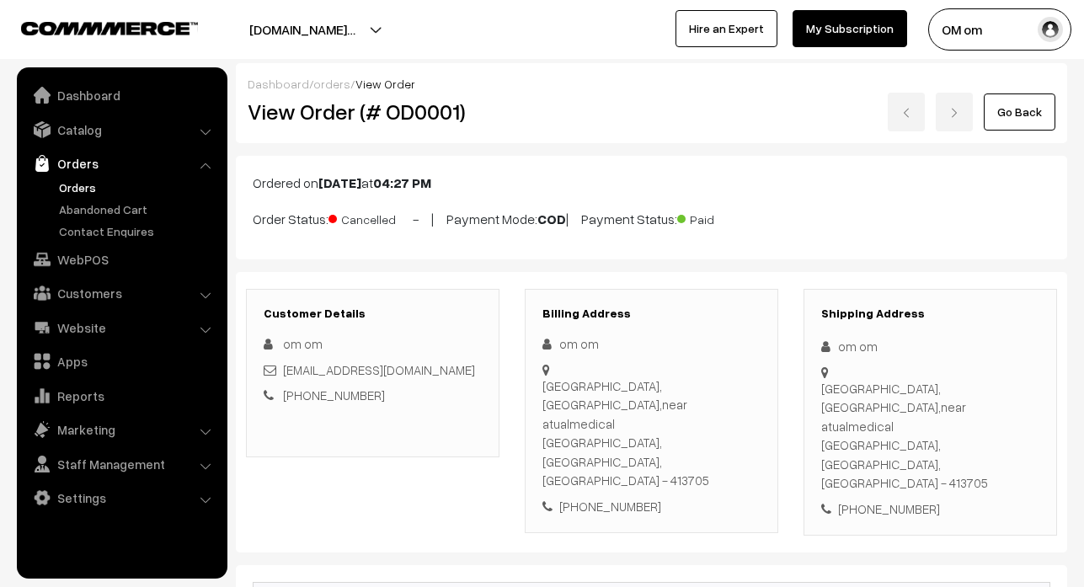
click at [999, 103] on link "Go Back" at bounding box center [1020, 112] width 72 height 37
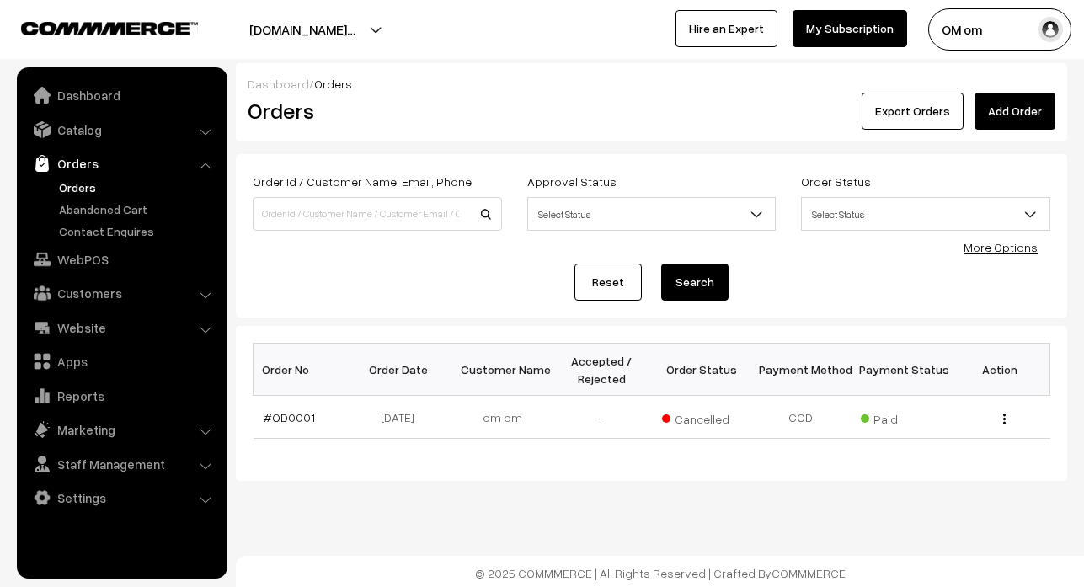
scroll to position [3, 0]
